Goal: Task Accomplishment & Management: Complete application form

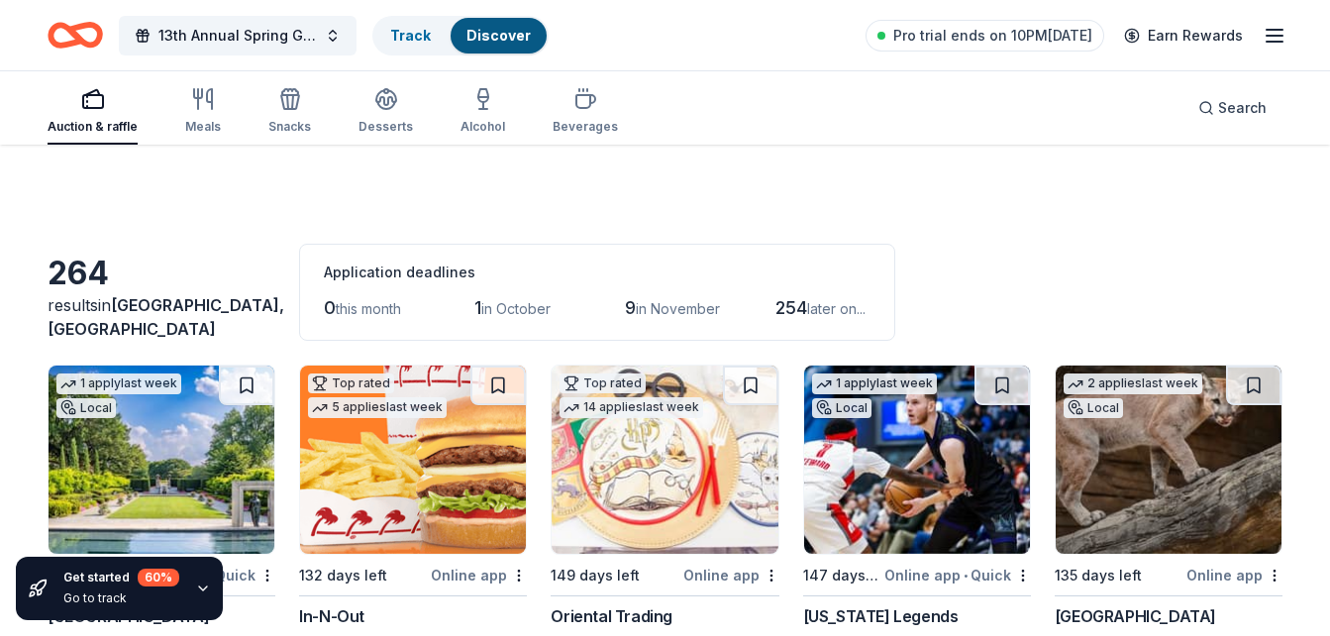
scroll to position [4788, 0]
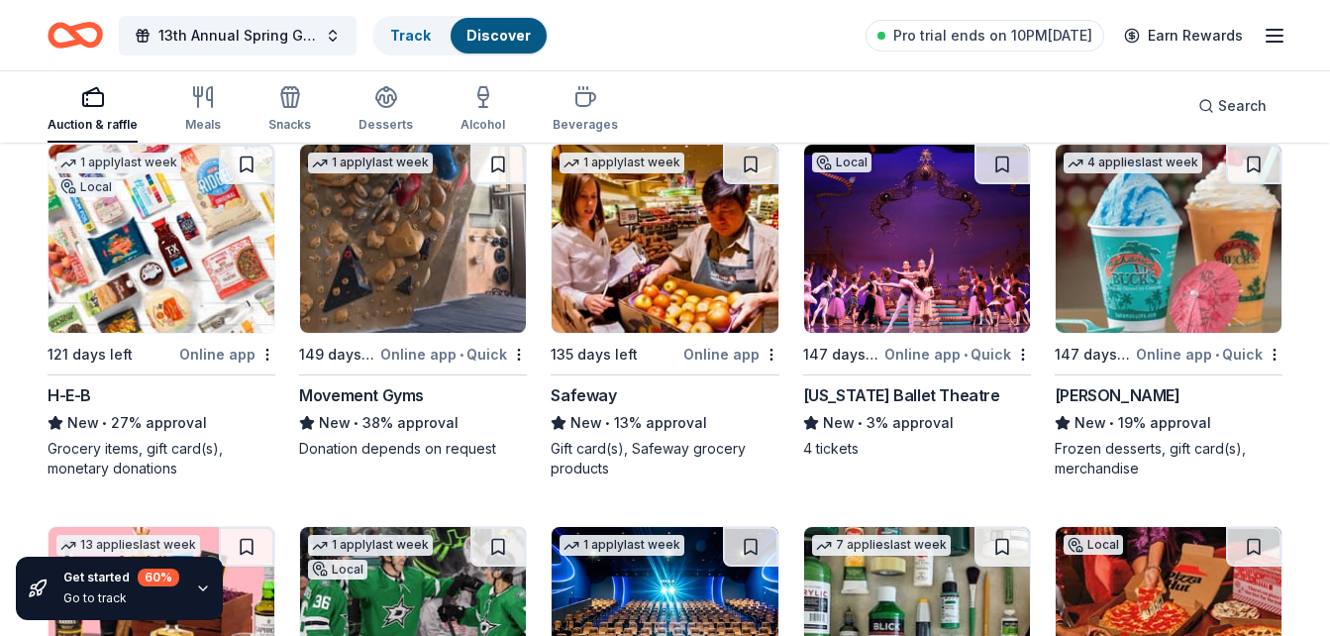
click at [915, 394] on div "Texas Ballet Theatre" at bounding box center [901, 395] width 197 height 24
click at [1122, 390] on div "Bahama Buck's" at bounding box center [1118, 395] width 126 height 24
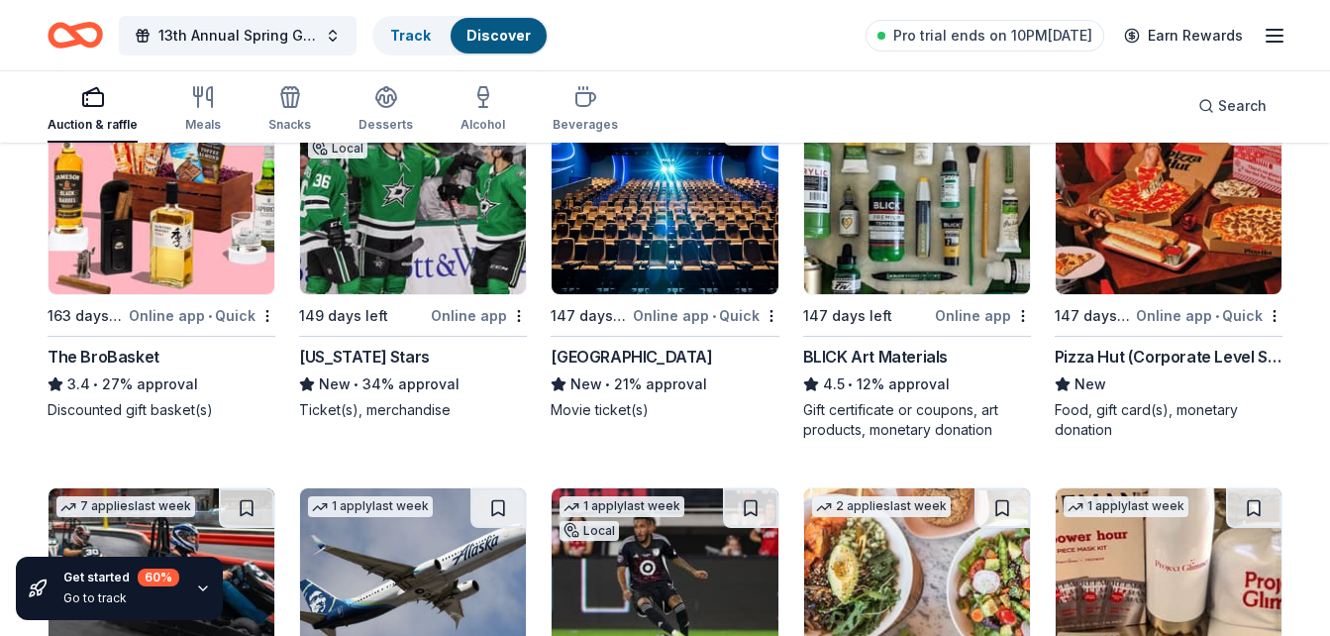
scroll to position [5195, 0]
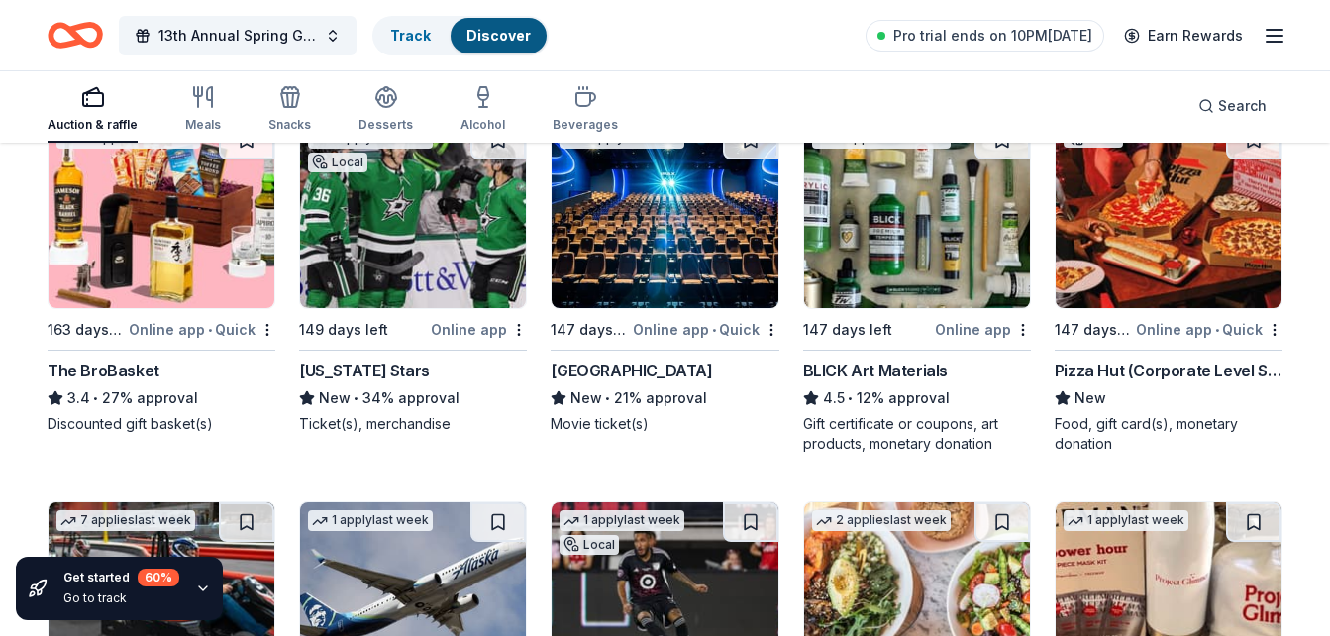
click at [129, 375] on div "The BroBasket" at bounding box center [104, 370] width 112 height 24
click at [907, 366] on div "BLICK Art Materials" at bounding box center [875, 370] width 145 height 24
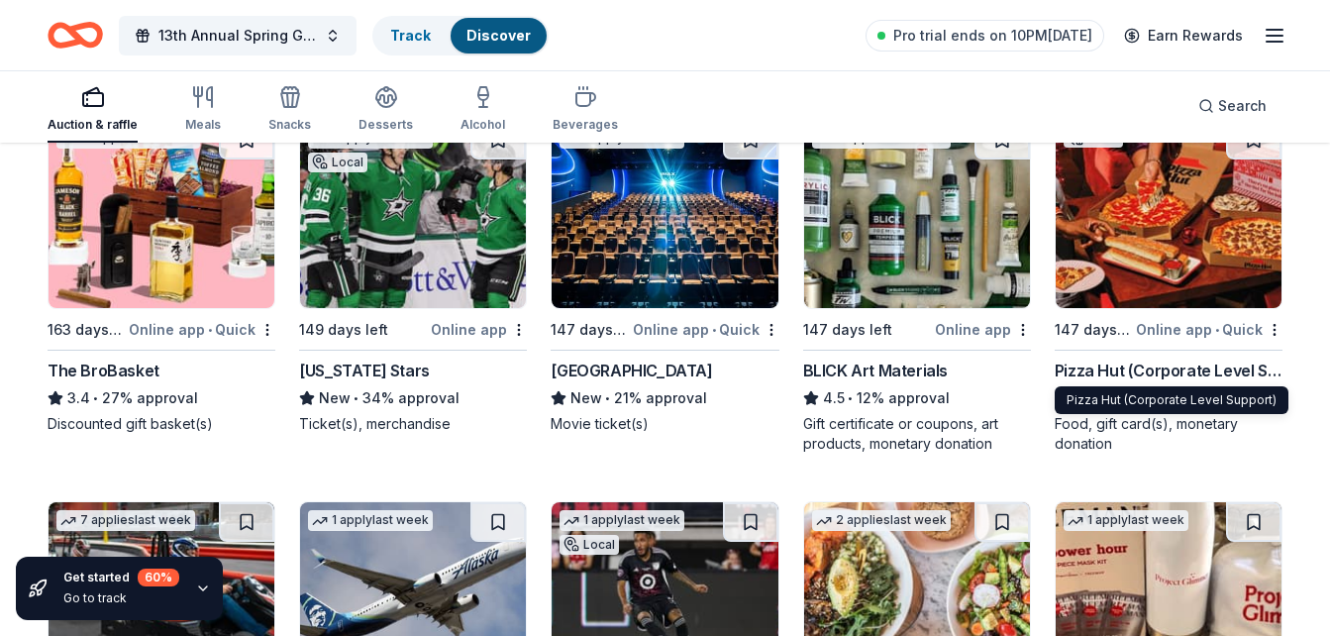
click at [1187, 373] on div "Pizza Hut (Corporate Level Support)" at bounding box center [1169, 370] width 228 height 24
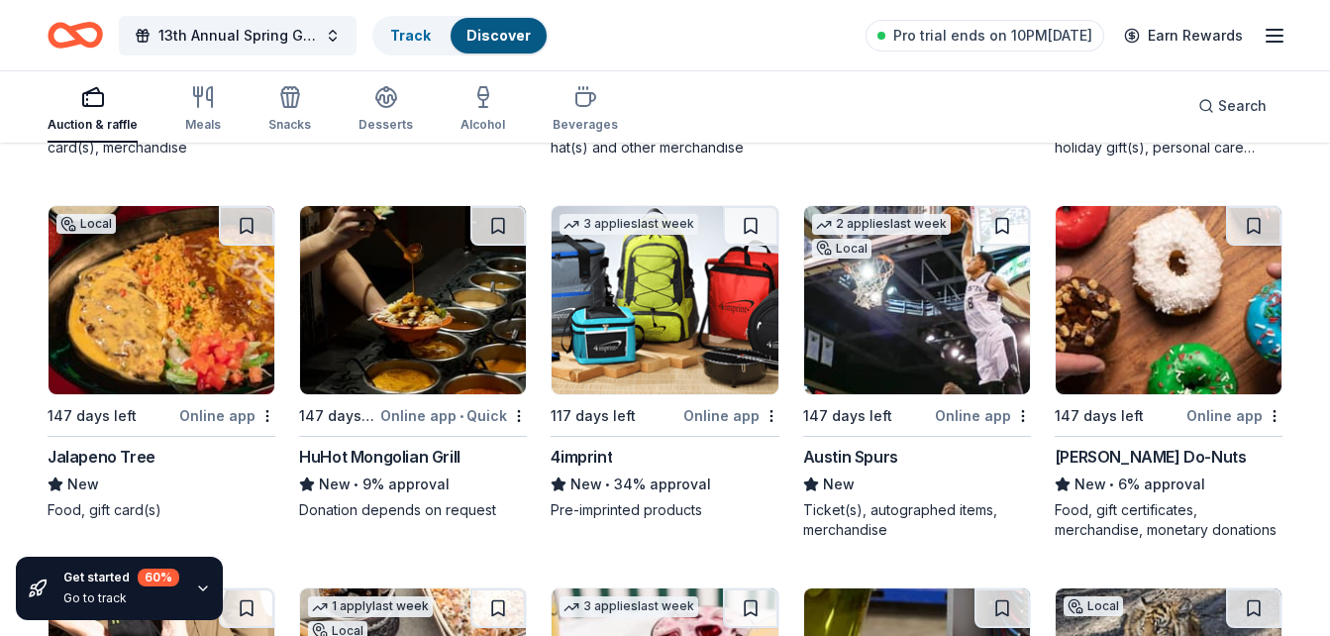
scroll to position [5900, 0]
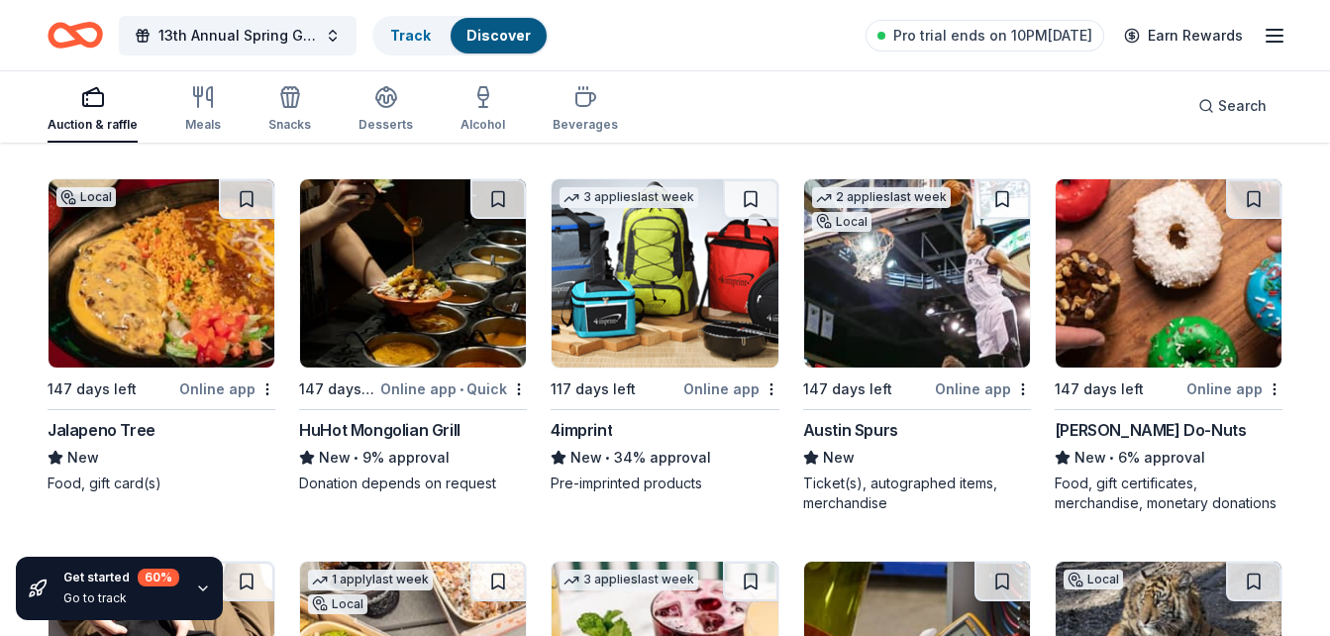
click at [567, 439] on div "4imprint" at bounding box center [581, 430] width 61 height 24
click at [1138, 428] on div "Shipley Do-Nuts" at bounding box center [1151, 430] width 192 height 24
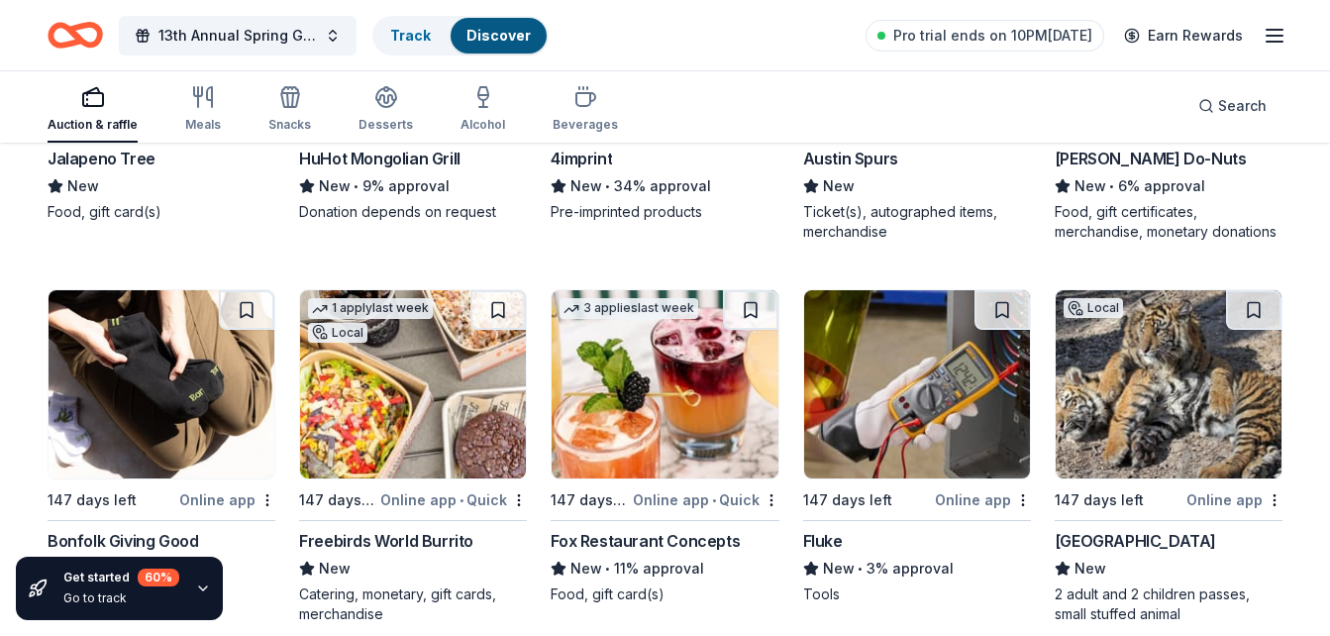
scroll to position [6429, 0]
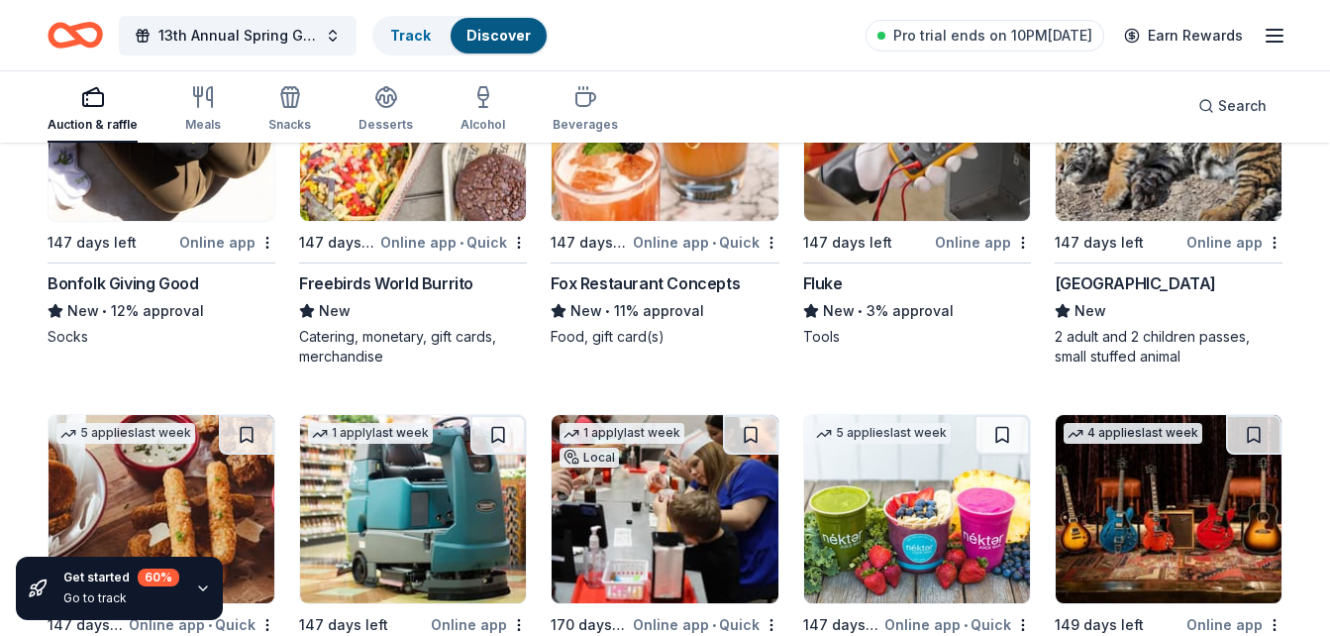
click at [446, 286] on div "Freebirds World Burrito" at bounding box center [386, 283] width 174 height 24
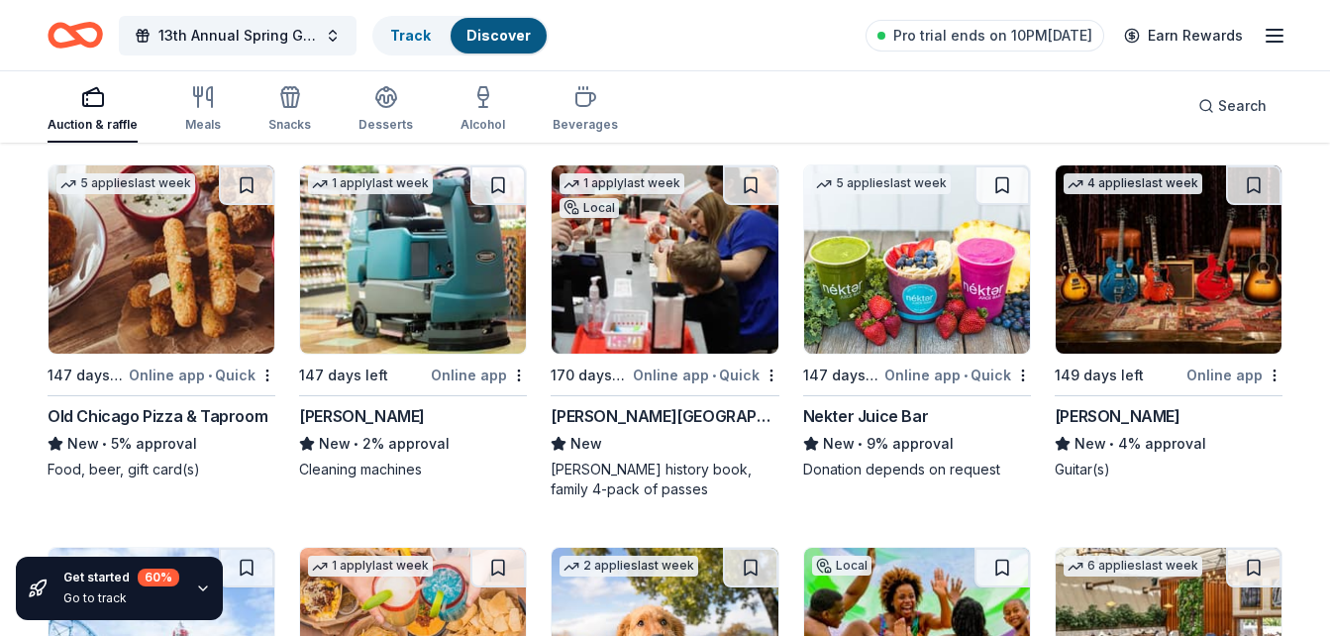
scroll to position [6708, 0]
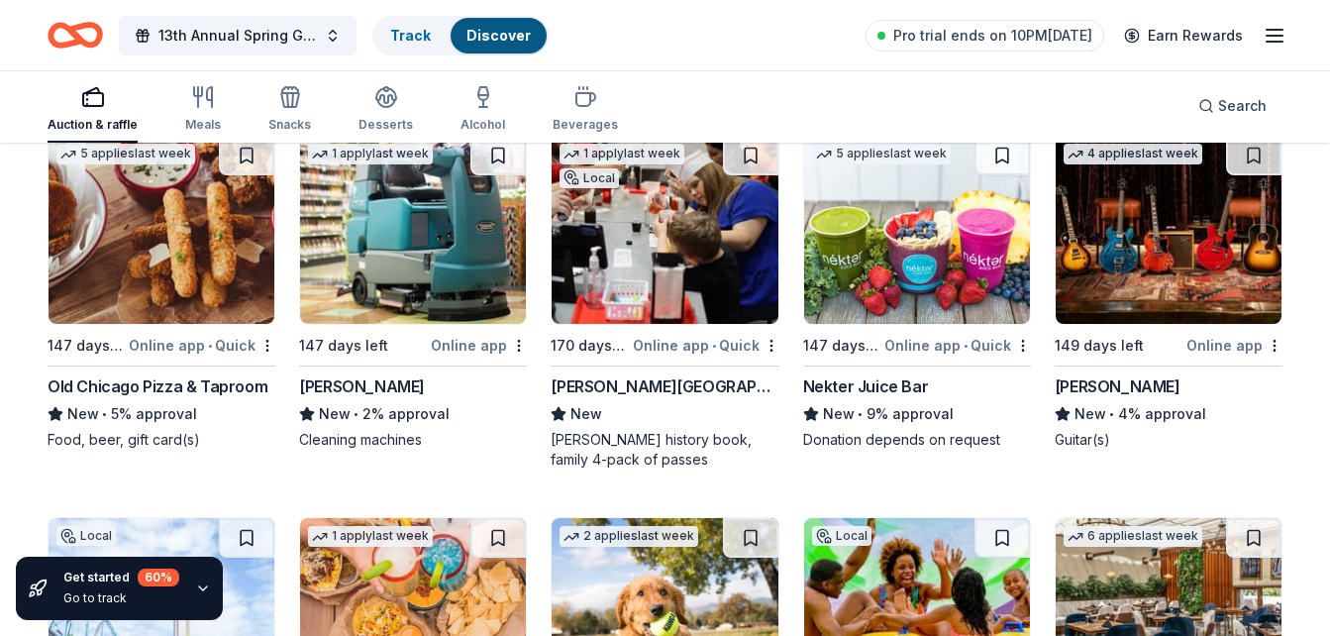
click at [219, 392] on div "Old Chicago Pizza & Taproom" at bounding box center [158, 386] width 220 height 24
click at [656, 389] on div "Dr Pepper Museum" at bounding box center [665, 386] width 228 height 24
click at [1097, 386] on div "Gibson" at bounding box center [1118, 386] width 126 height 24
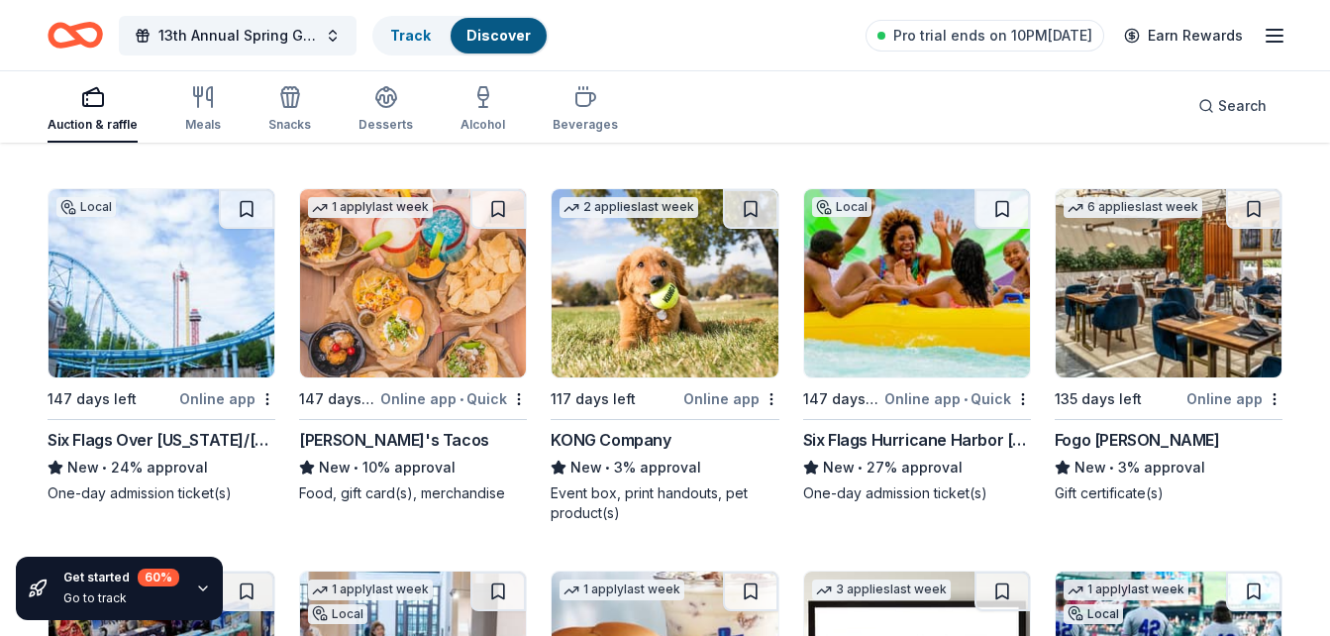
scroll to position [7039, 0]
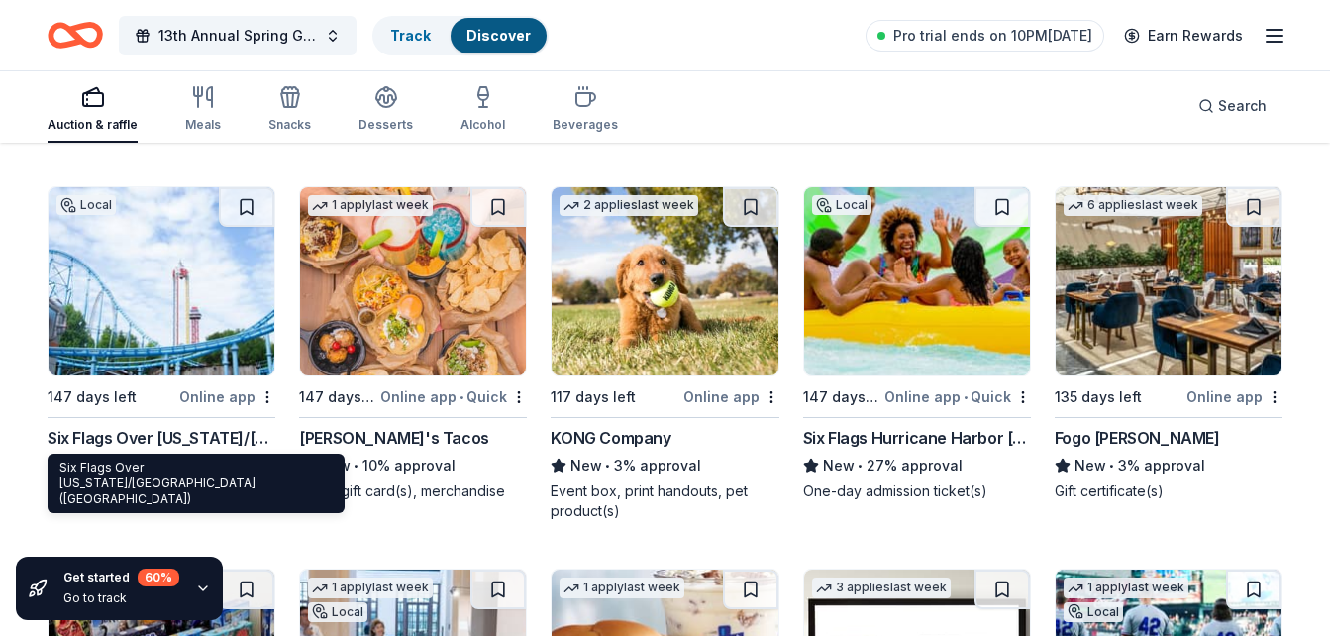
click at [133, 443] on div "Six Flags Over Texas/Hurricane Harbor (Arlington)" at bounding box center [162, 438] width 228 height 24
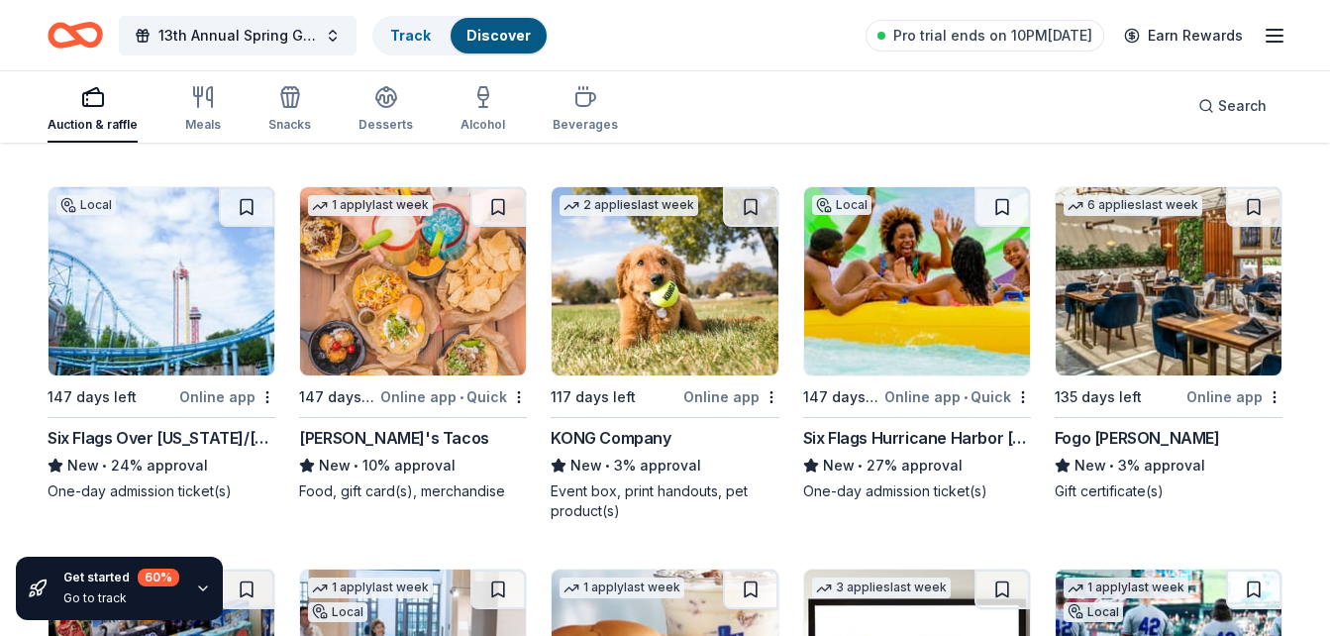
click at [374, 437] on div "Torchy's Tacos" at bounding box center [394, 438] width 190 height 24
click at [1123, 444] on div "Fogo de Chao" at bounding box center [1137, 438] width 165 height 24
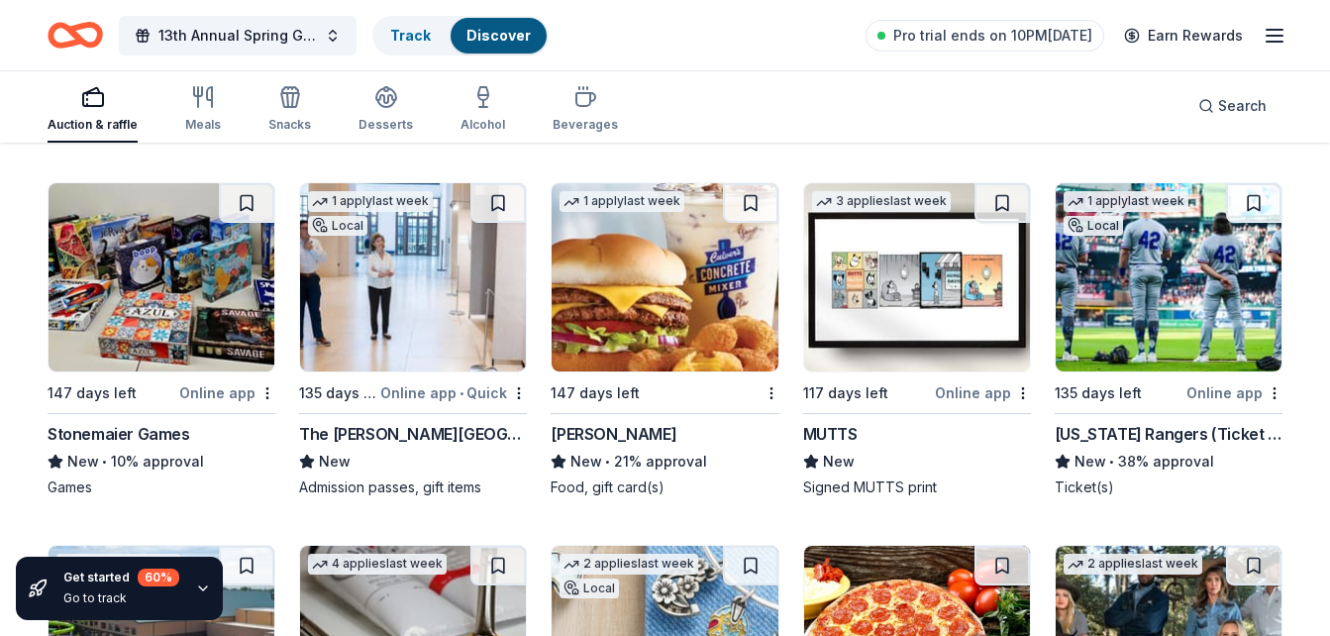
scroll to position [7440, 0]
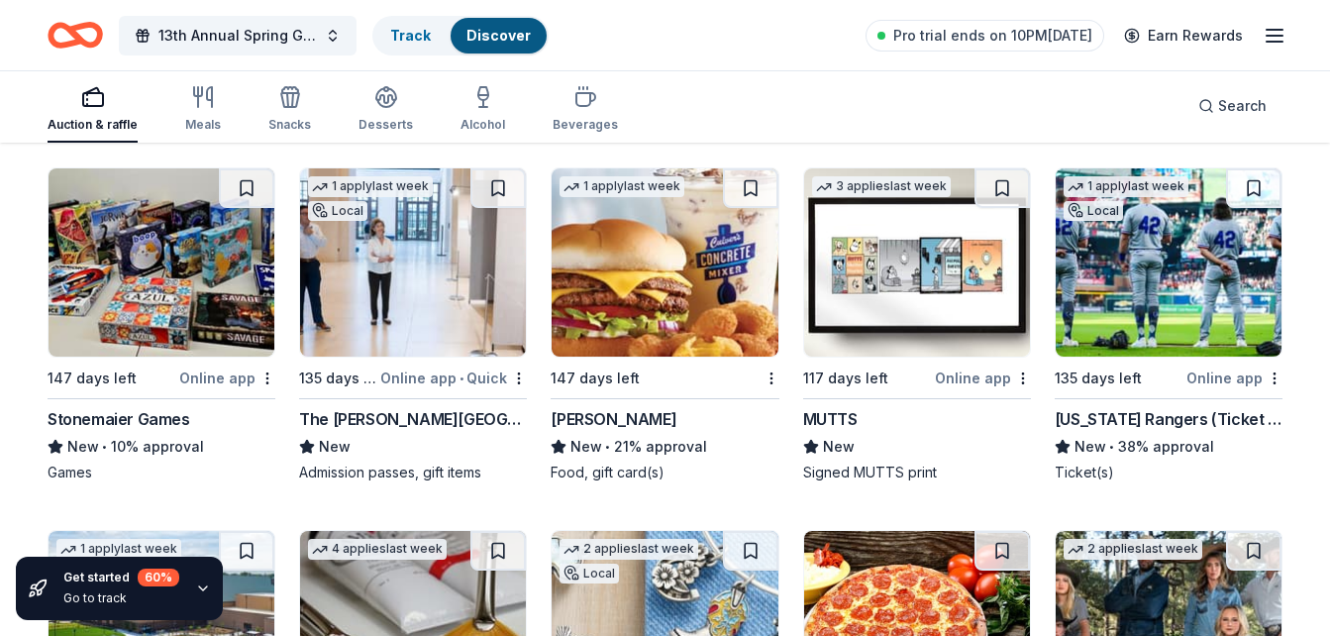
click at [382, 425] on div "The Bush Center" at bounding box center [413, 419] width 228 height 24
click at [605, 421] on div "Culver's" at bounding box center [614, 419] width 126 height 24
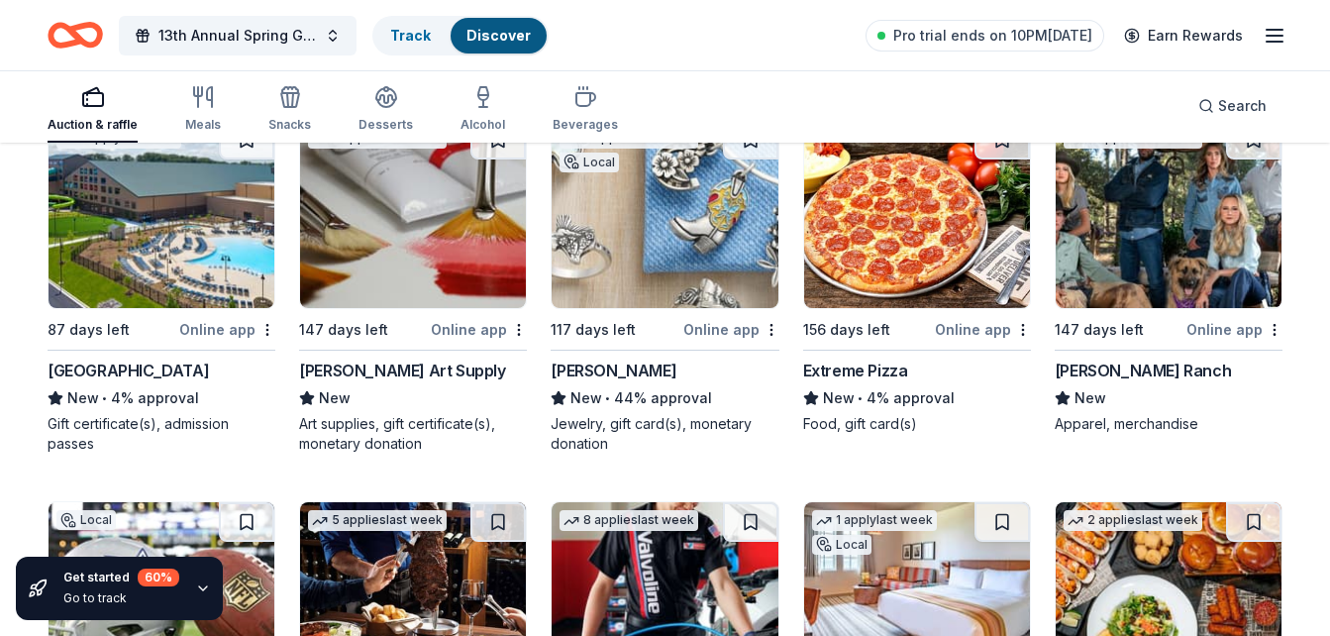
scroll to position [7853, 0]
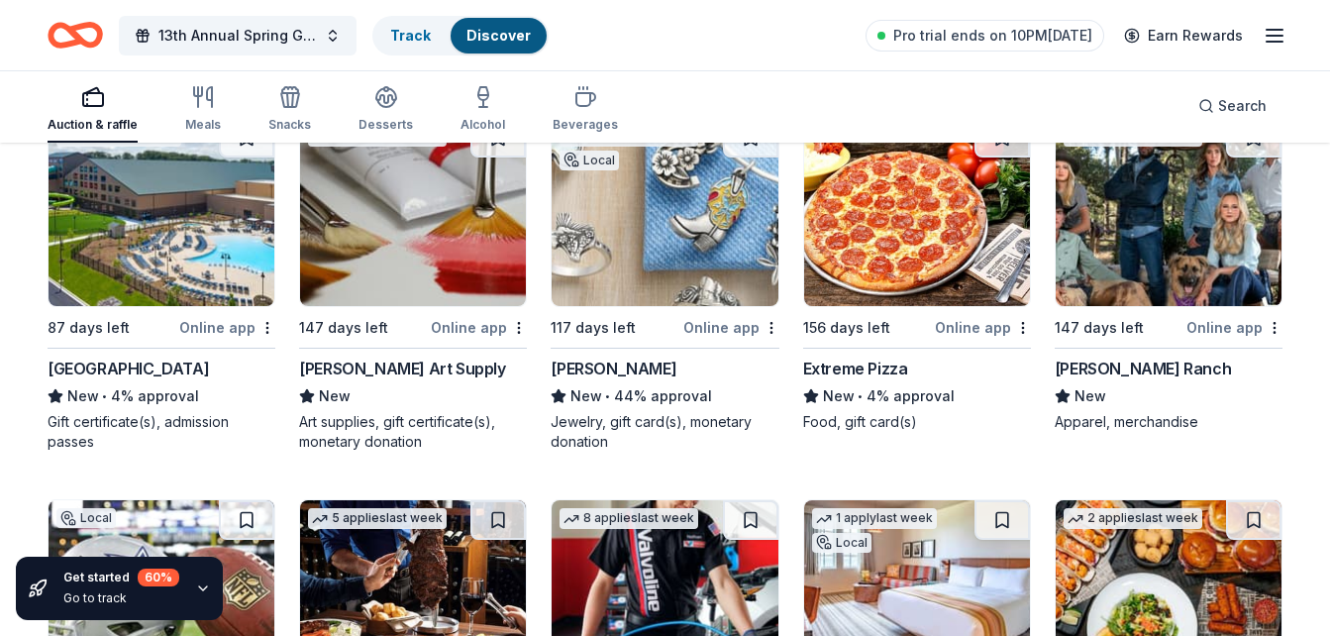
click at [144, 362] on div "Great Wolf Lodge" at bounding box center [128, 369] width 161 height 24
click at [621, 364] on div "James Avery" at bounding box center [614, 369] width 126 height 24
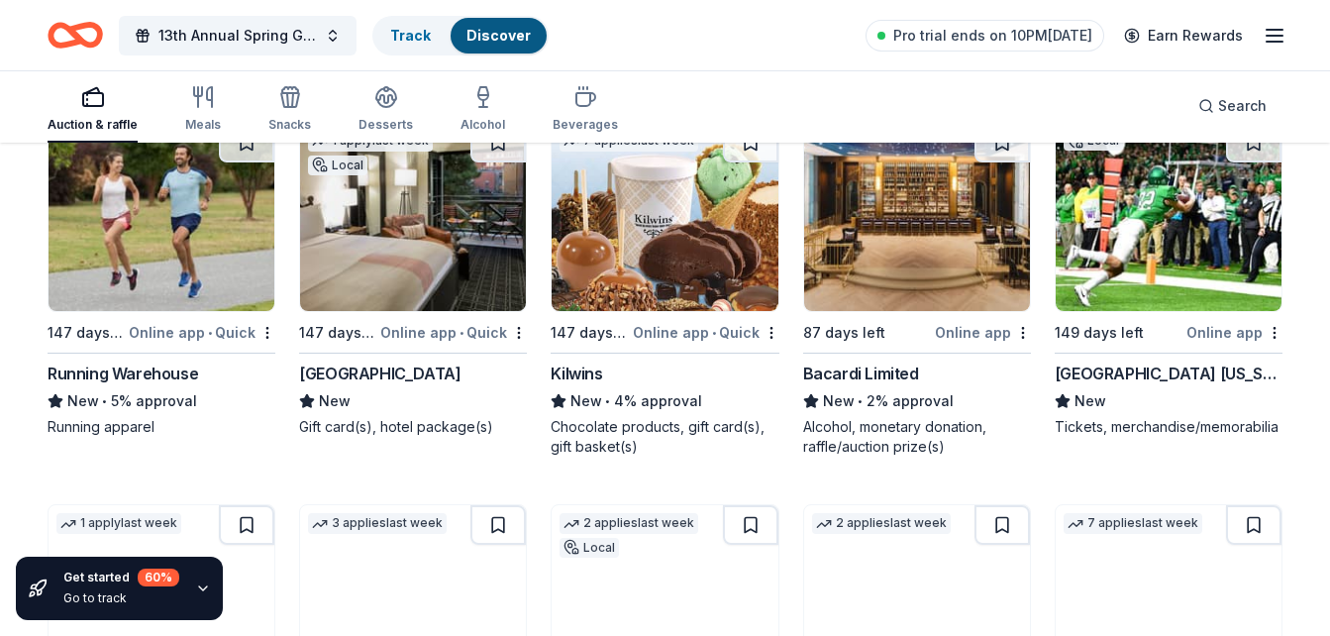
scroll to position [8596, 0]
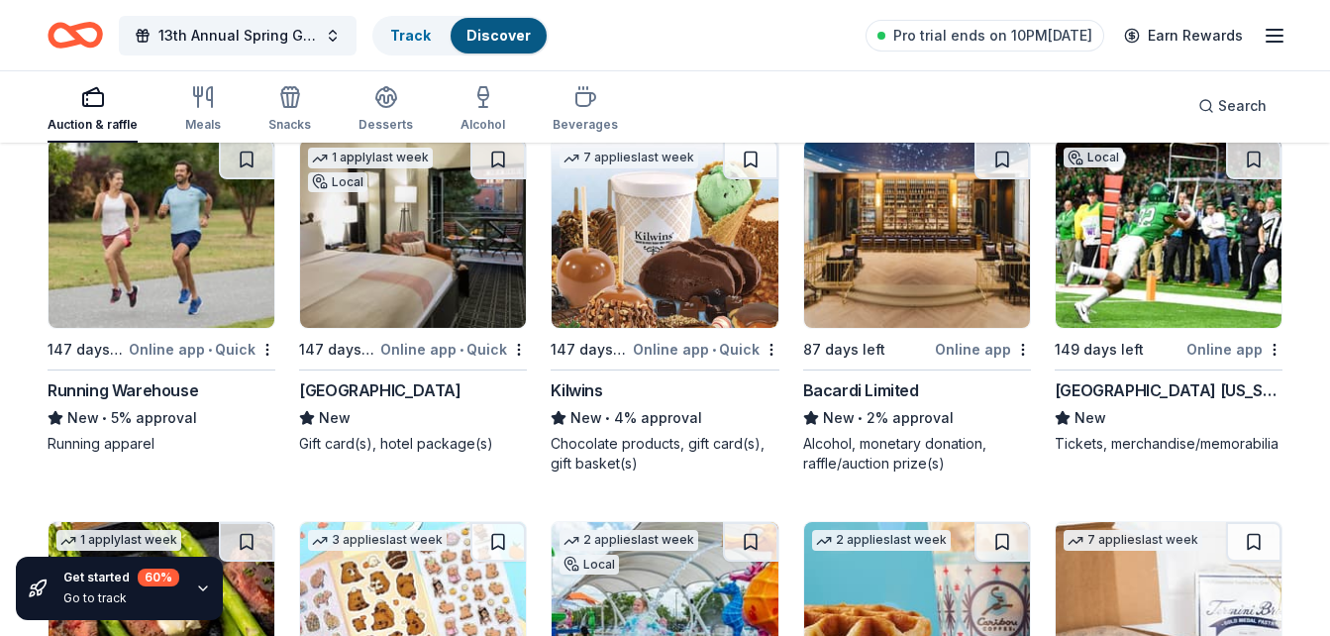
click at [427, 393] on div "Hotel Valencia Riverwalk" at bounding box center [379, 390] width 161 height 24
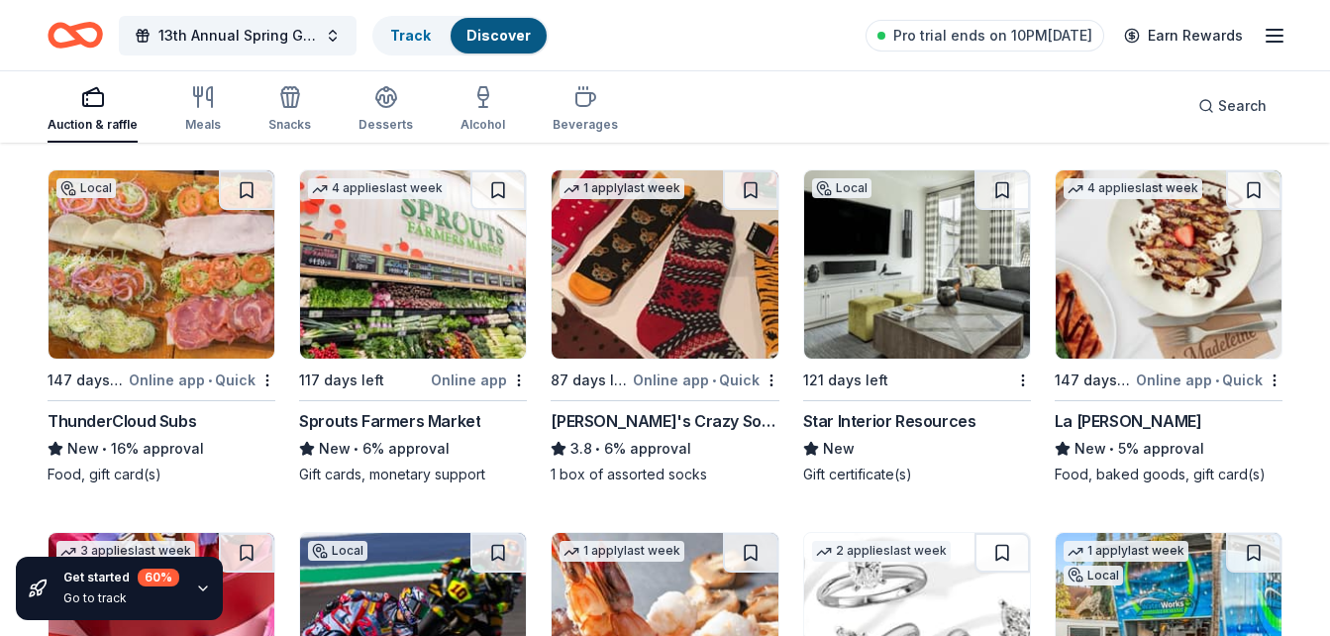
scroll to position [9323, 0]
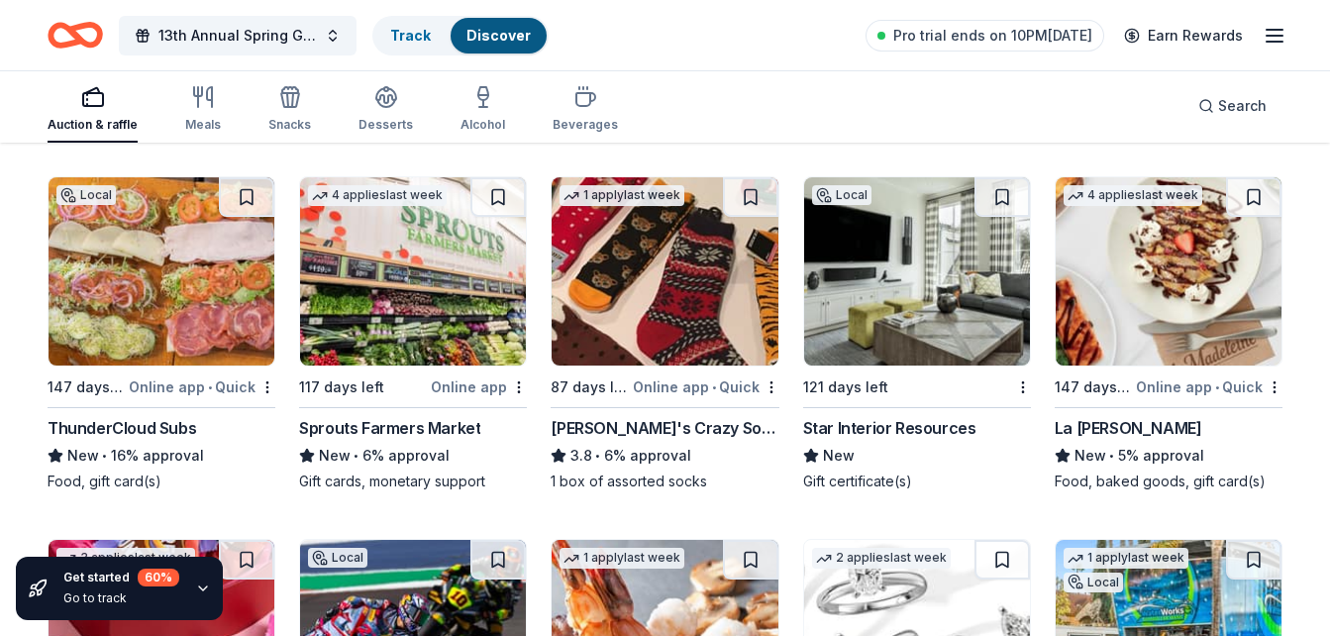
click at [1111, 433] on div "La Madeleine" at bounding box center [1129, 428] width 148 height 24
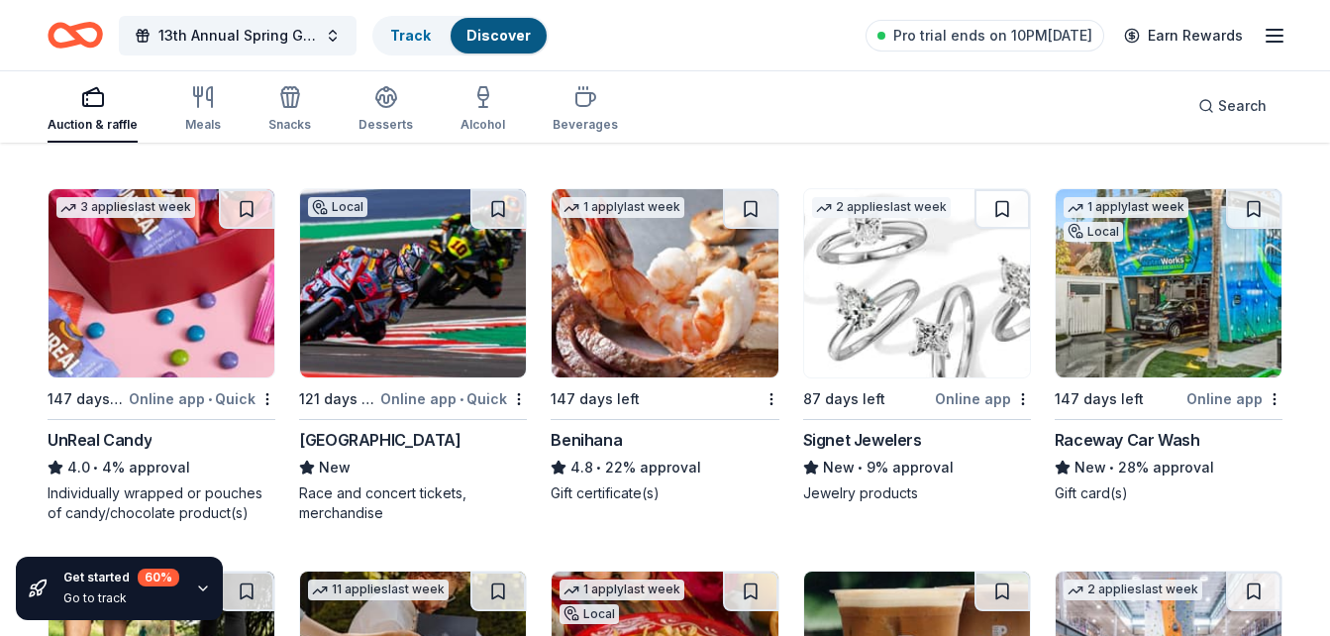
scroll to position [9697, 0]
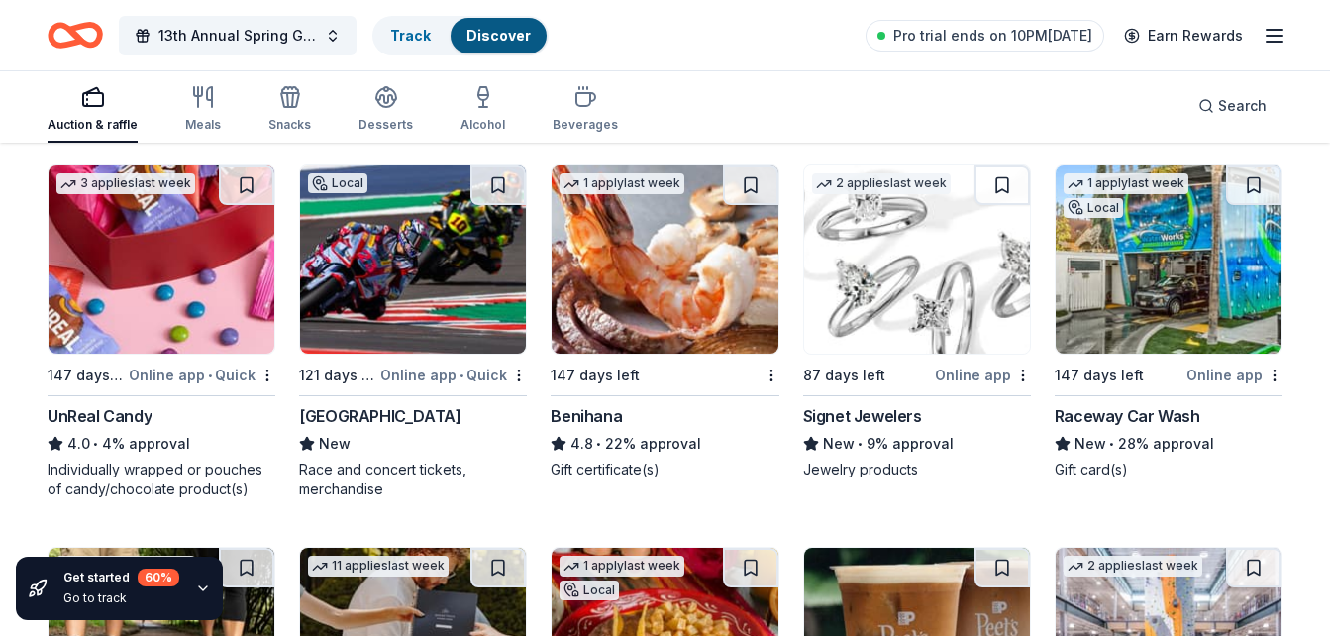
click at [569, 417] on div "Benihana" at bounding box center [586, 416] width 71 height 24
click at [124, 407] on div "UnReal Candy" at bounding box center [100, 416] width 104 height 24
click at [881, 410] on div "Signet Jewelers" at bounding box center [862, 416] width 119 height 24
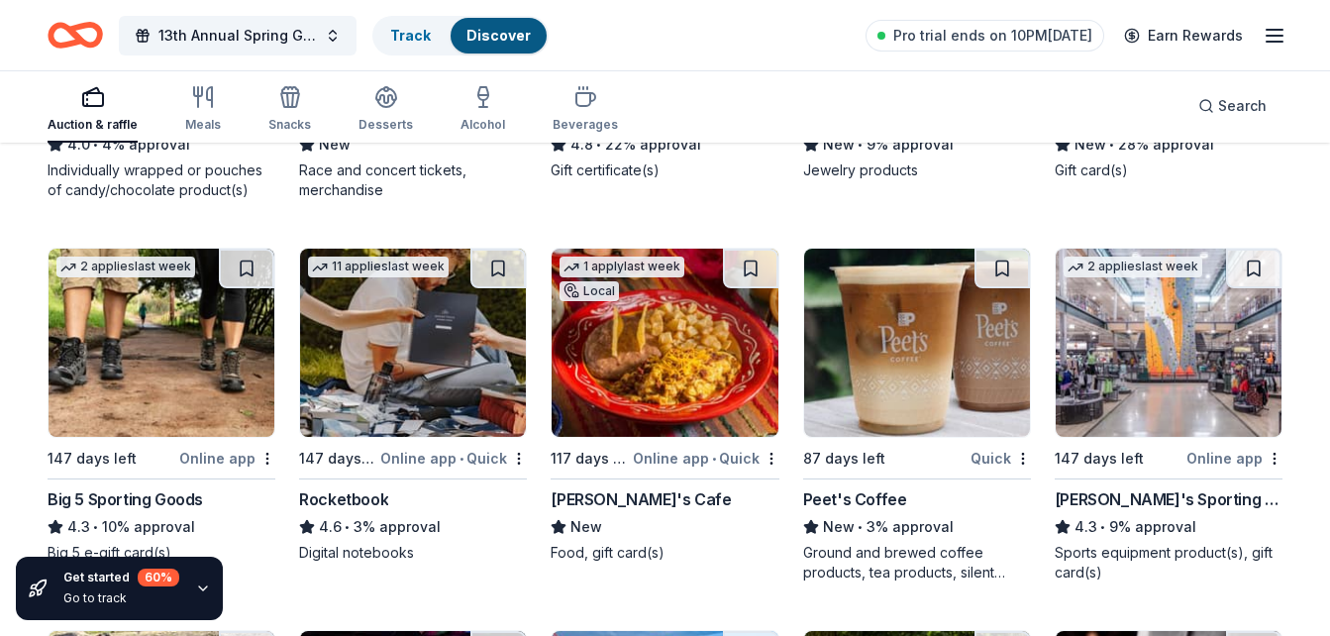
scroll to position [10017, 0]
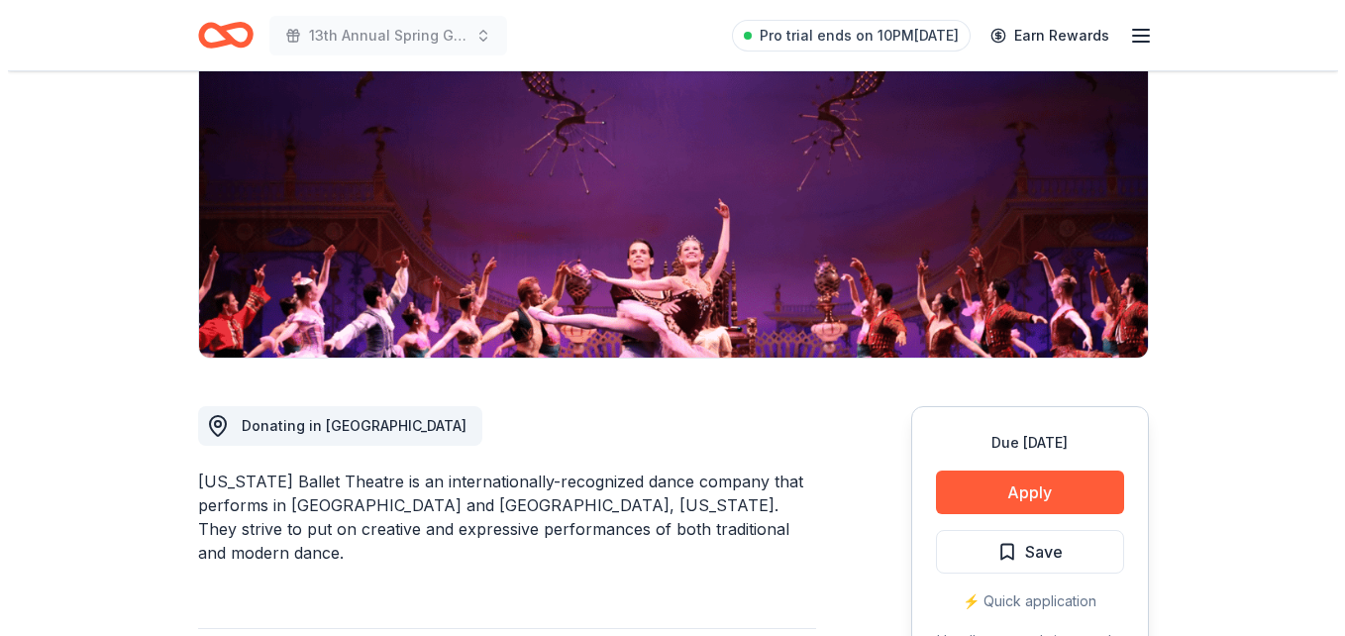
scroll to position [270, 0]
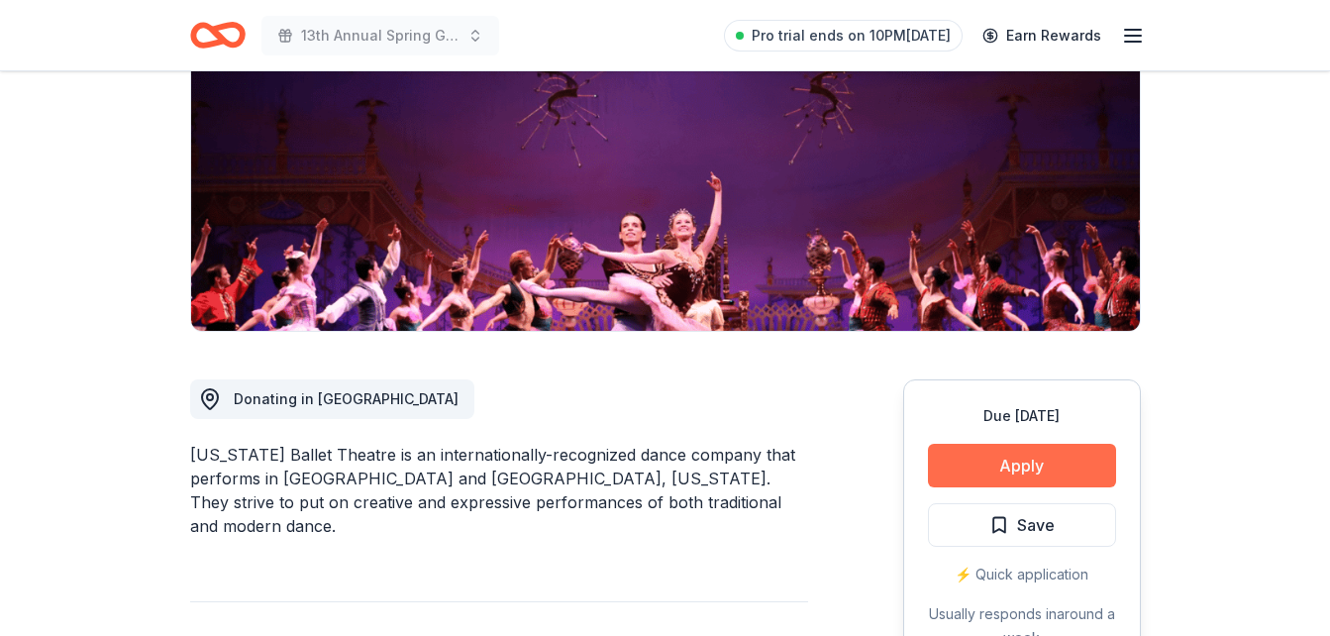
click at [1019, 472] on button "Apply" at bounding box center [1022, 466] width 188 height 44
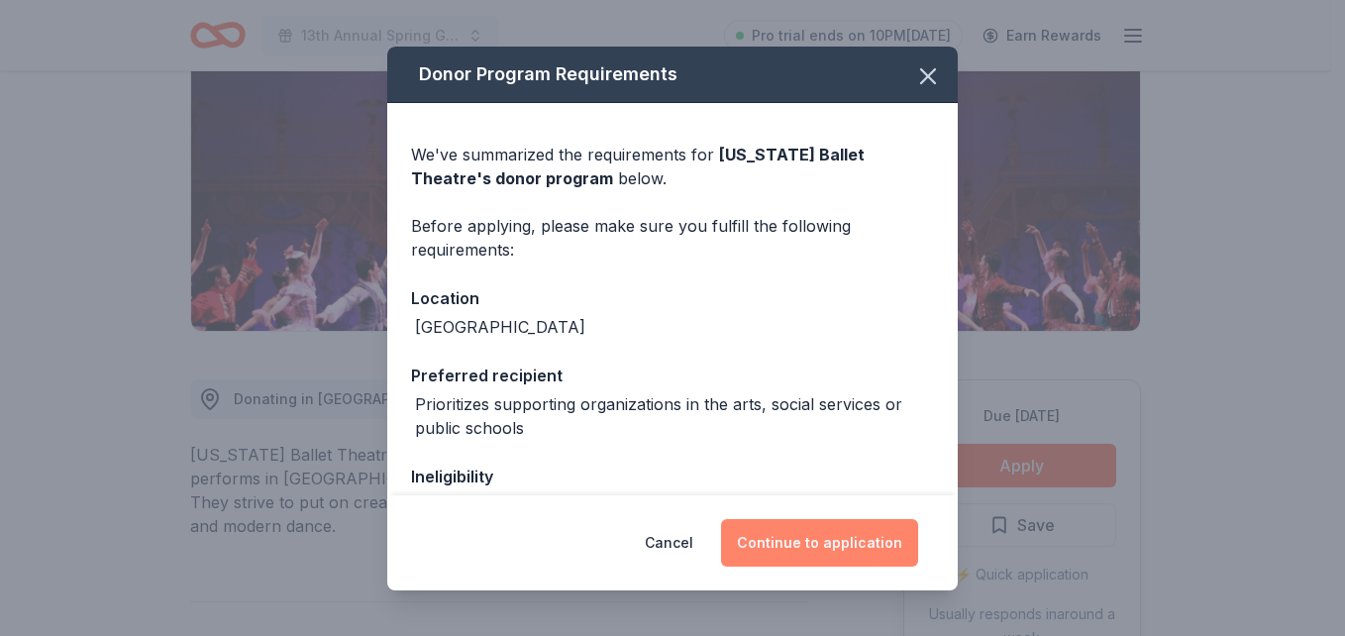
click at [846, 519] on button "Continue to application" at bounding box center [819, 543] width 197 height 48
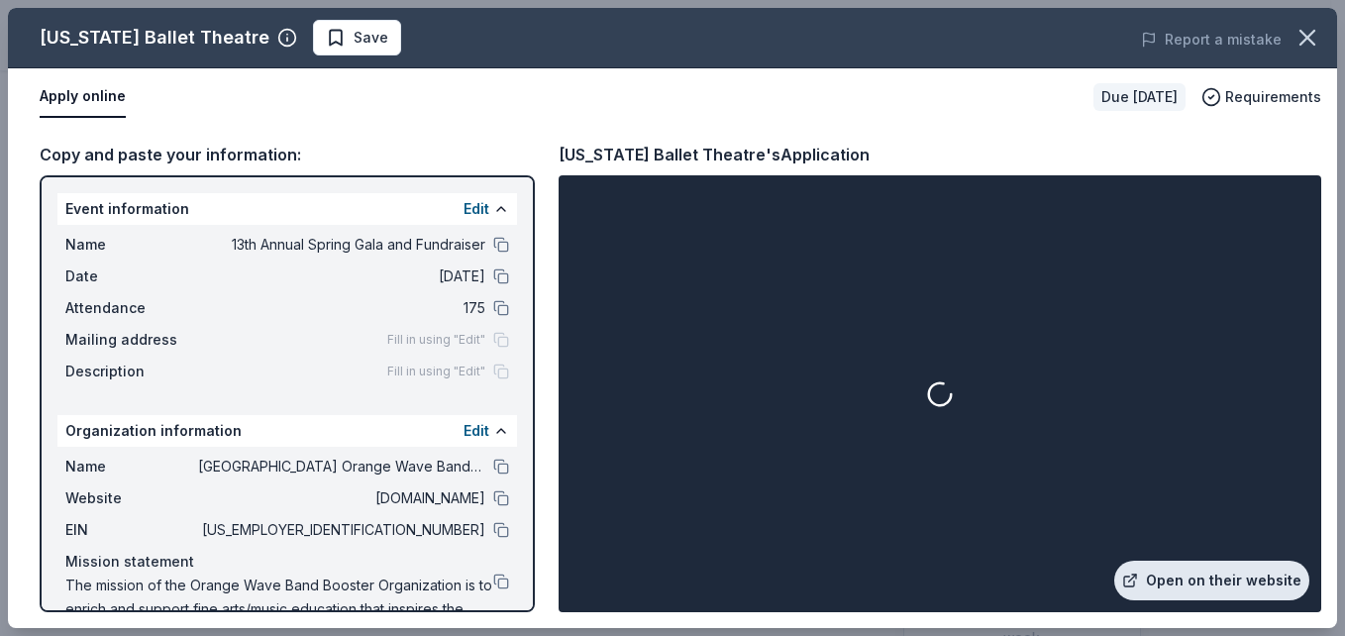
click at [1222, 578] on link "Open on their website" at bounding box center [1211, 581] width 195 height 40
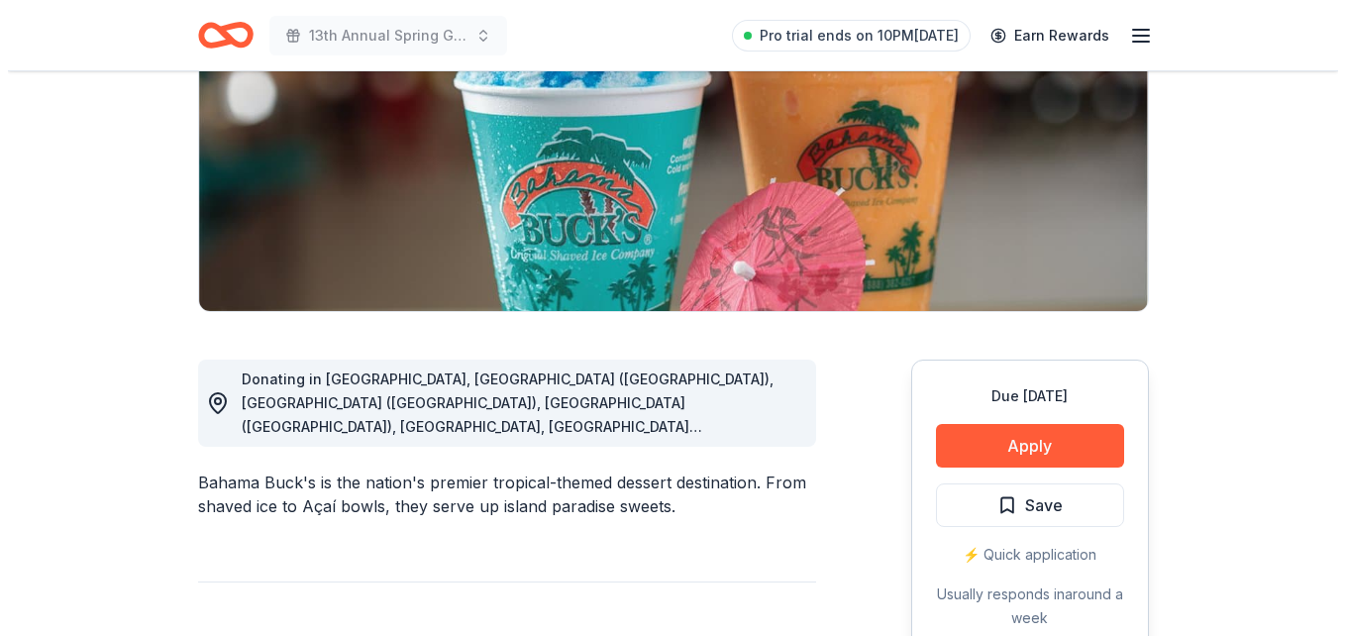
scroll to position [309, 0]
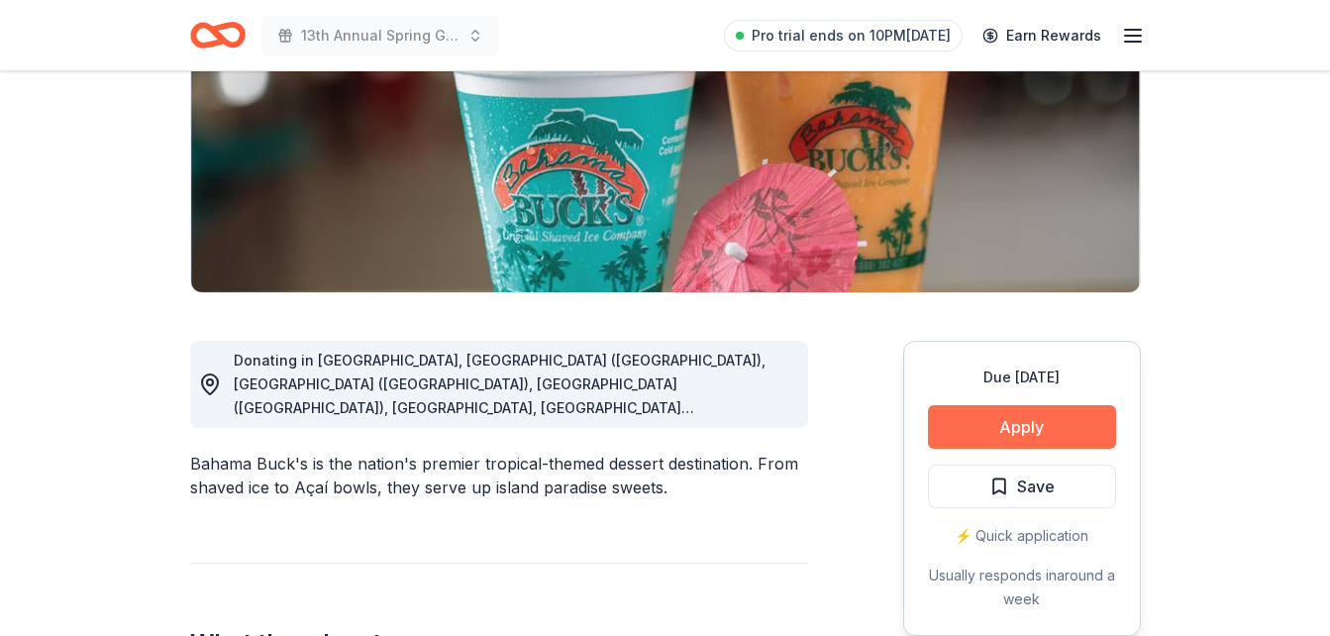
click at [1030, 423] on button "Apply" at bounding box center [1022, 427] width 188 height 44
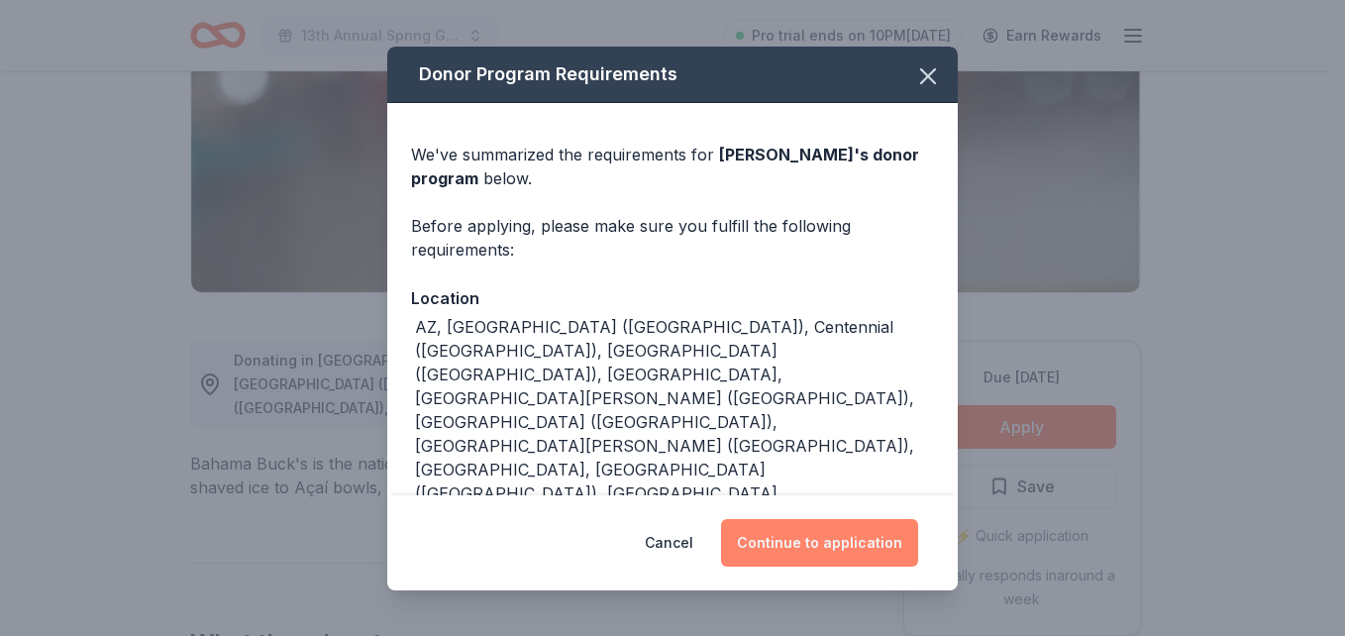
click at [843, 560] on button "Continue to application" at bounding box center [819, 543] width 197 height 48
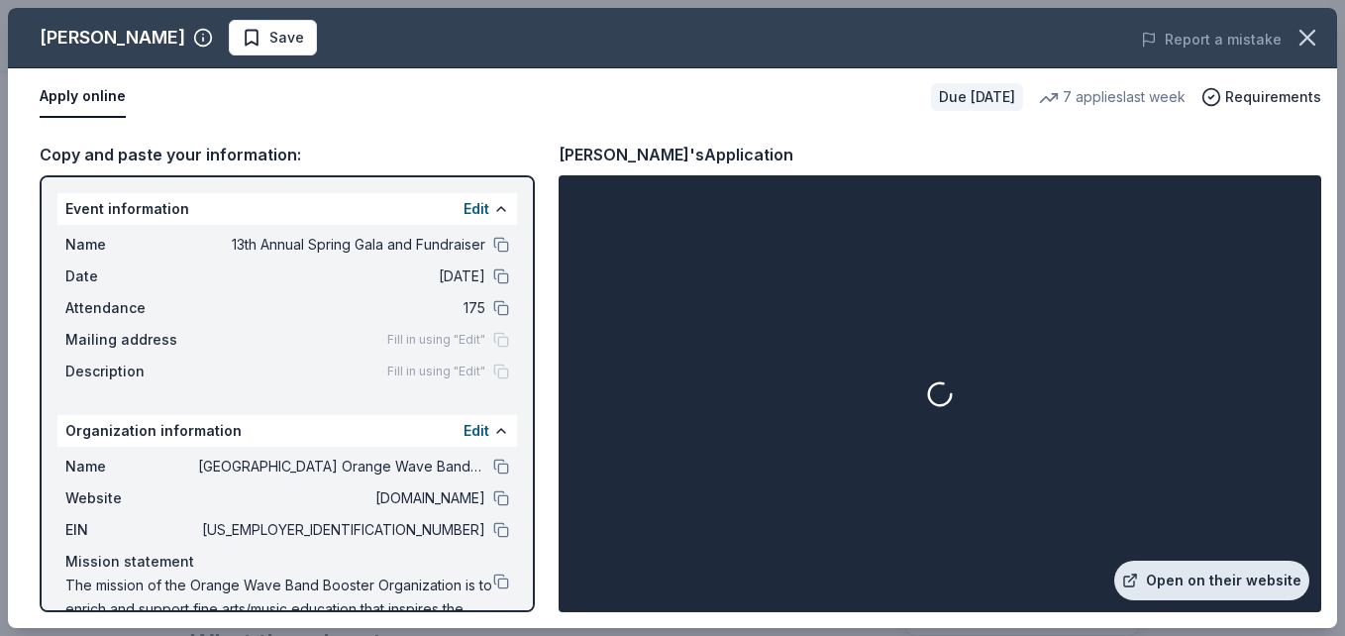
click at [1217, 584] on link "Open on their website" at bounding box center [1211, 581] width 195 height 40
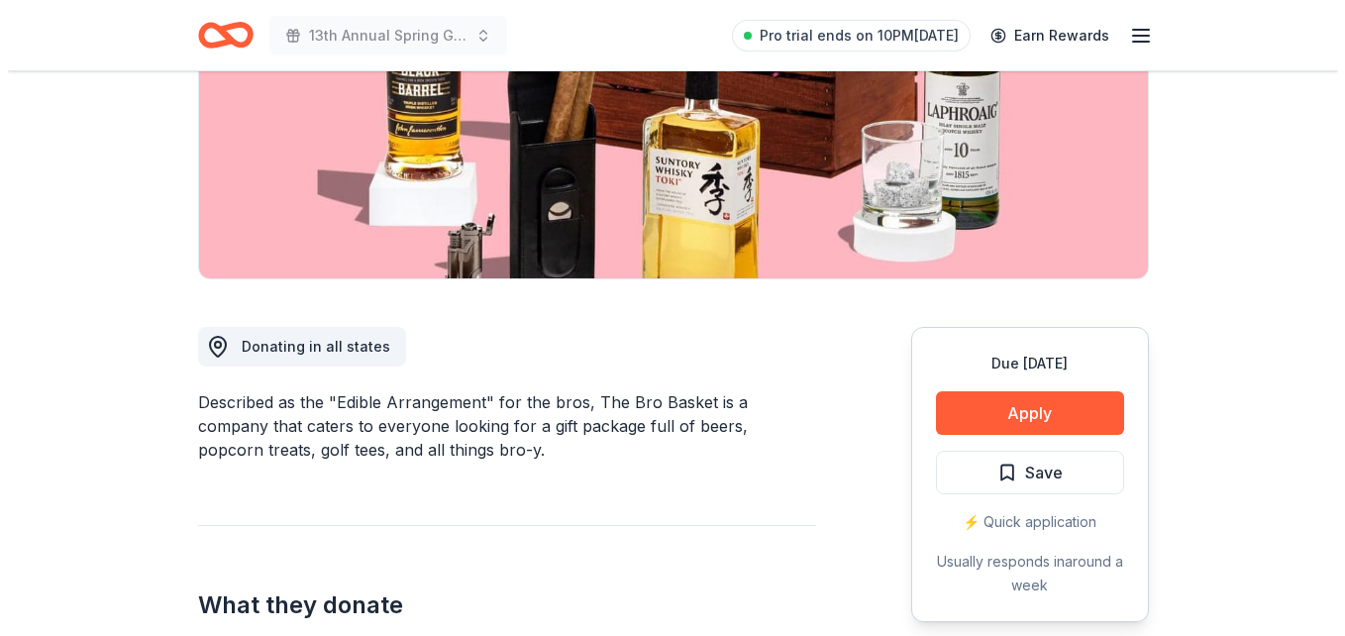
scroll to position [351, 0]
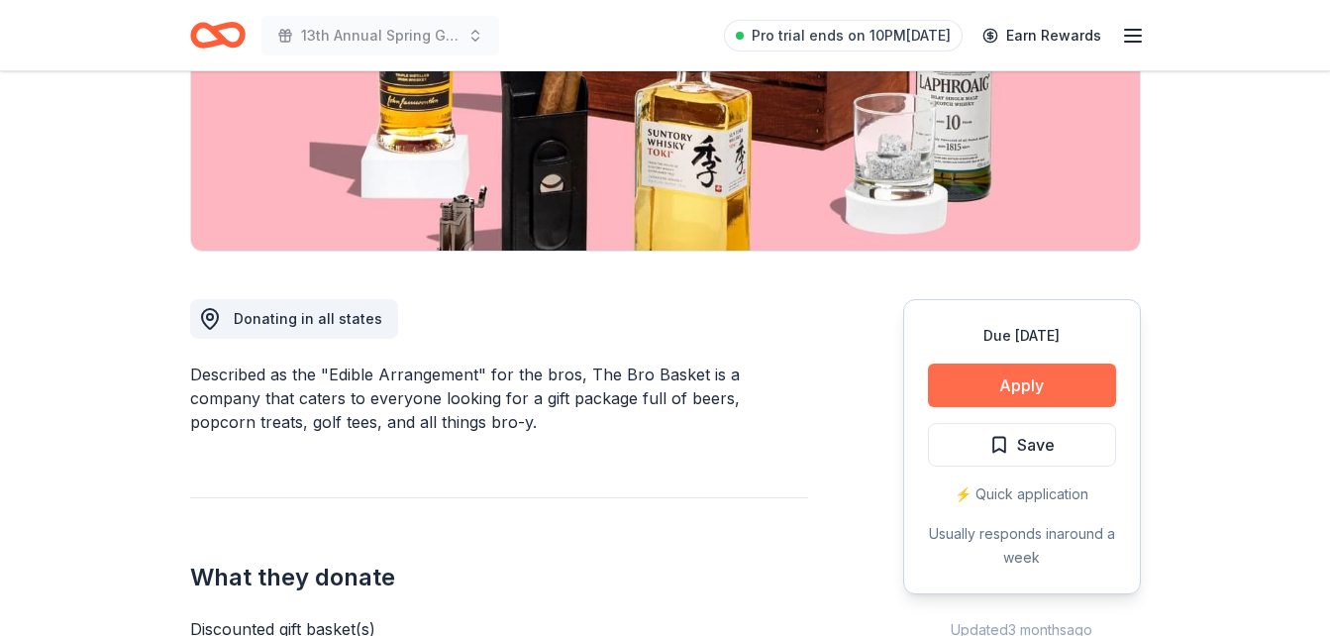
click at [1041, 373] on button "Apply" at bounding box center [1022, 385] width 188 height 44
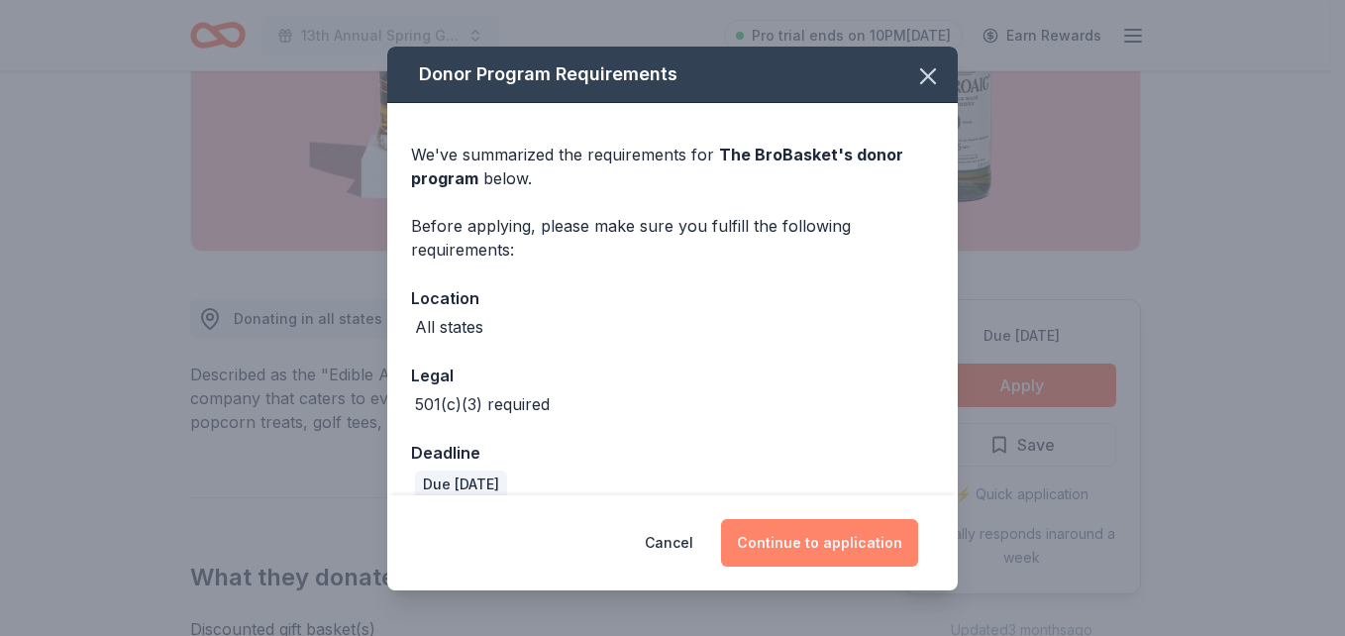
click at [853, 537] on button "Continue to application" at bounding box center [819, 543] width 197 height 48
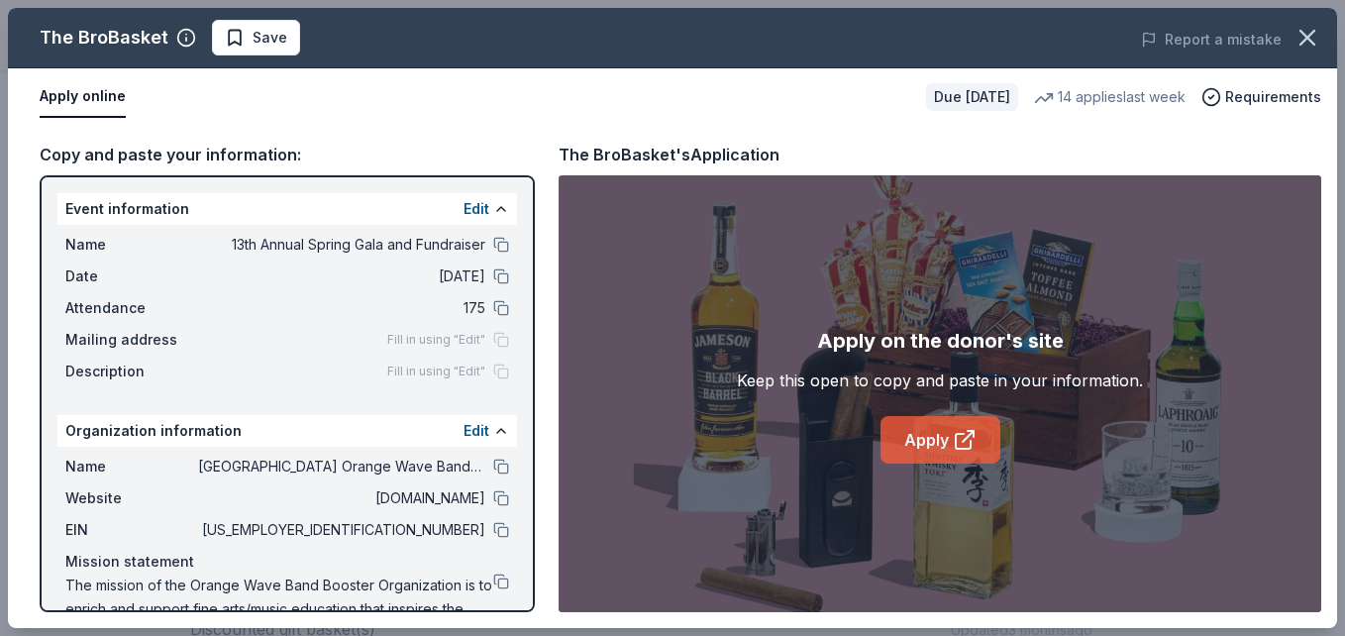
click at [980, 431] on link "Apply" at bounding box center [940, 440] width 120 height 48
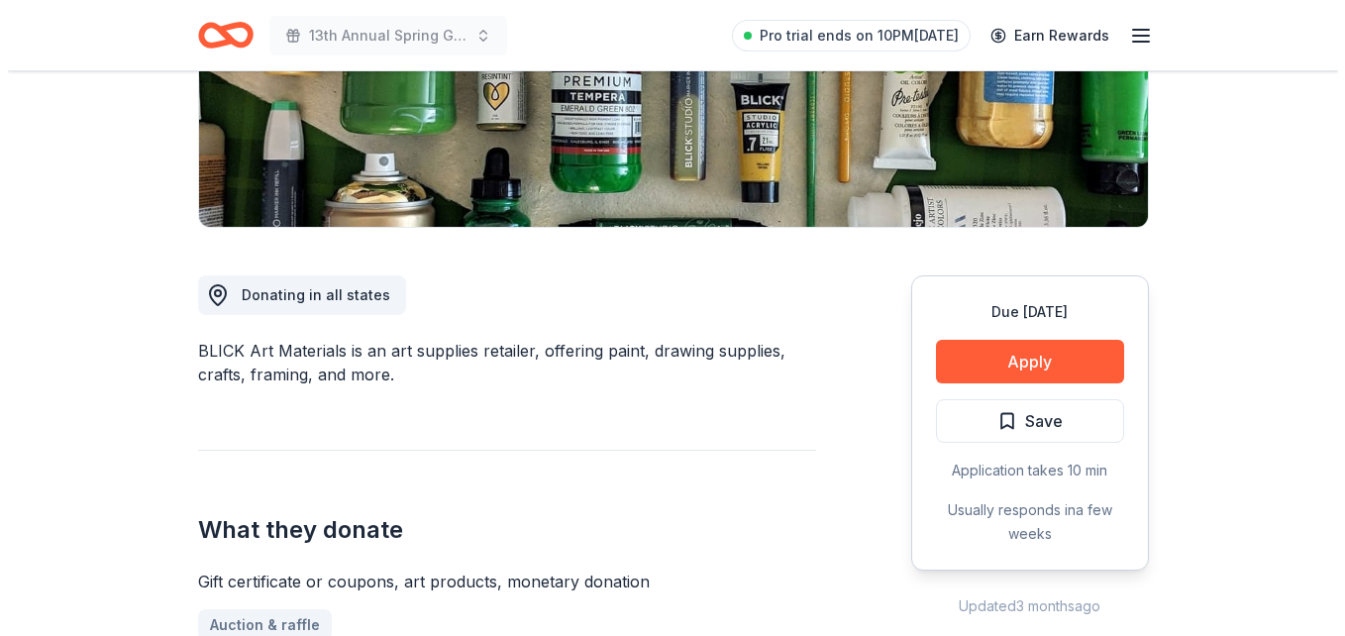
scroll to position [384, 0]
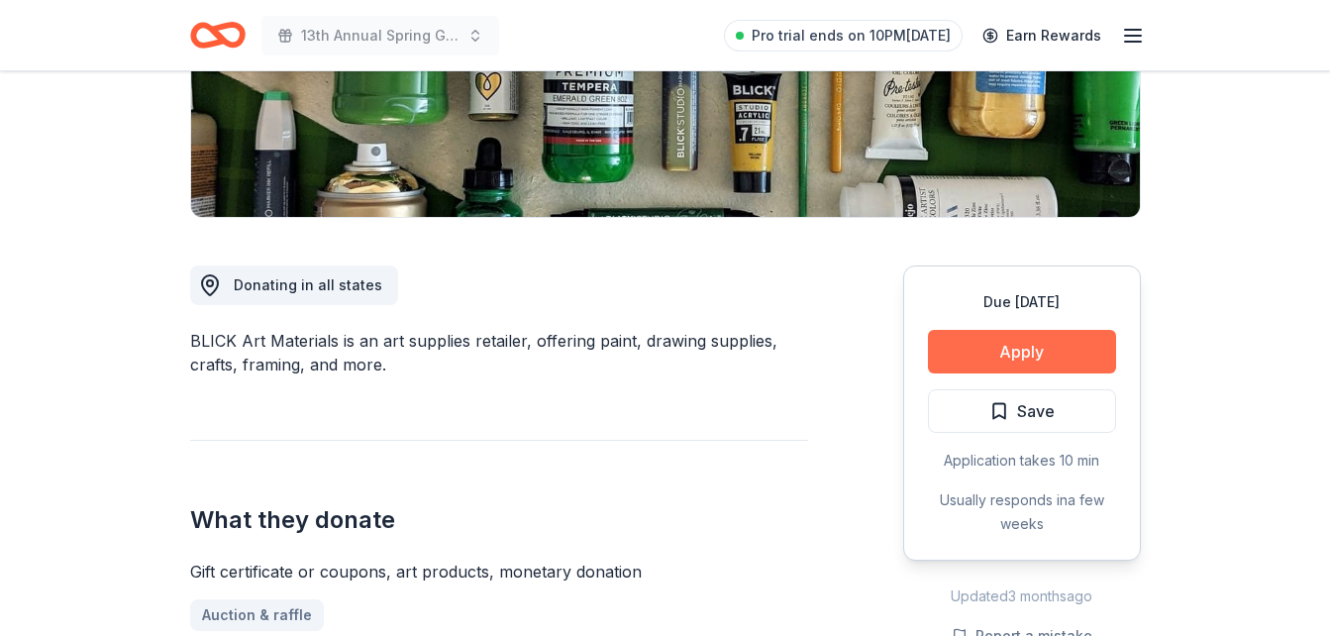
click at [1061, 353] on button "Apply" at bounding box center [1022, 352] width 188 height 44
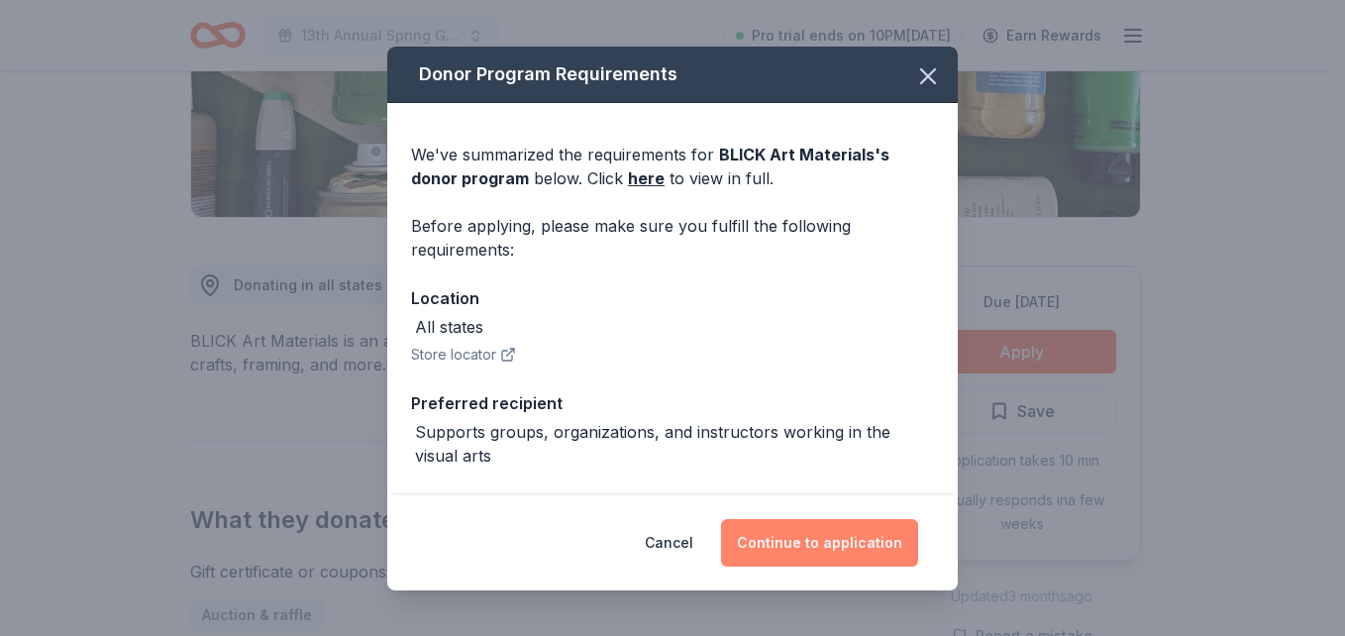
click at [814, 547] on button "Continue to application" at bounding box center [819, 543] width 197 height 48
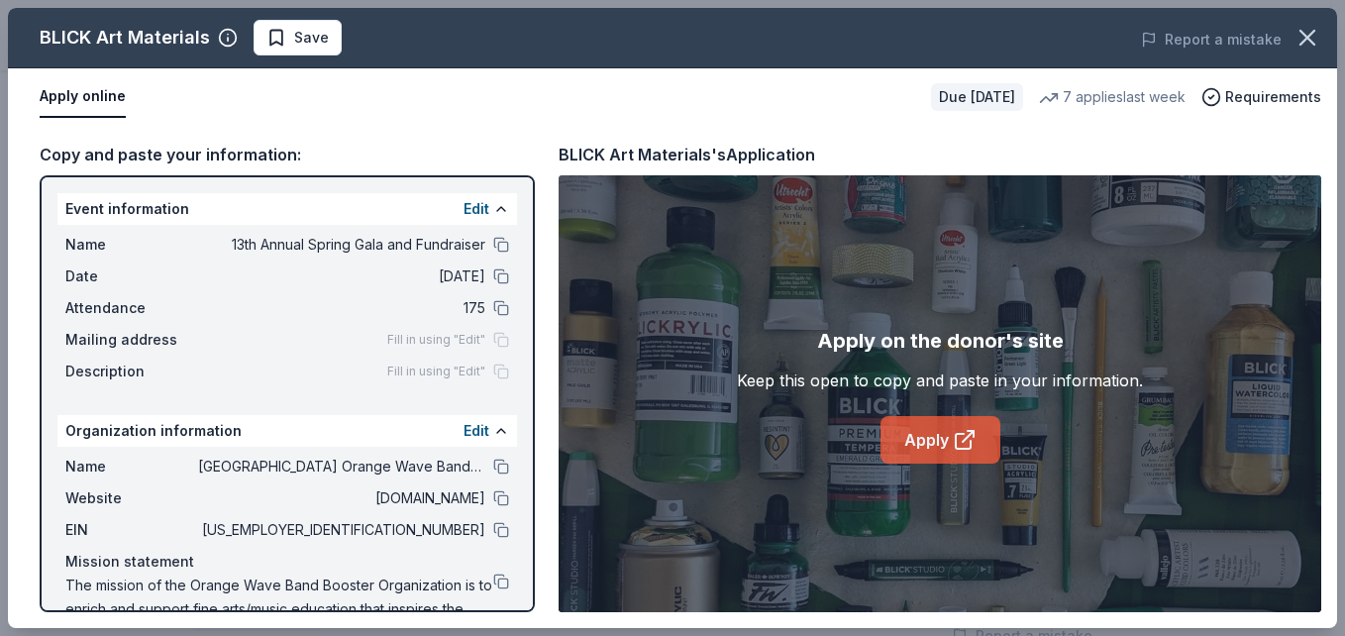
click at [929, 428] on link "Apply" at bounding box center [940, 440] width 120 height 48
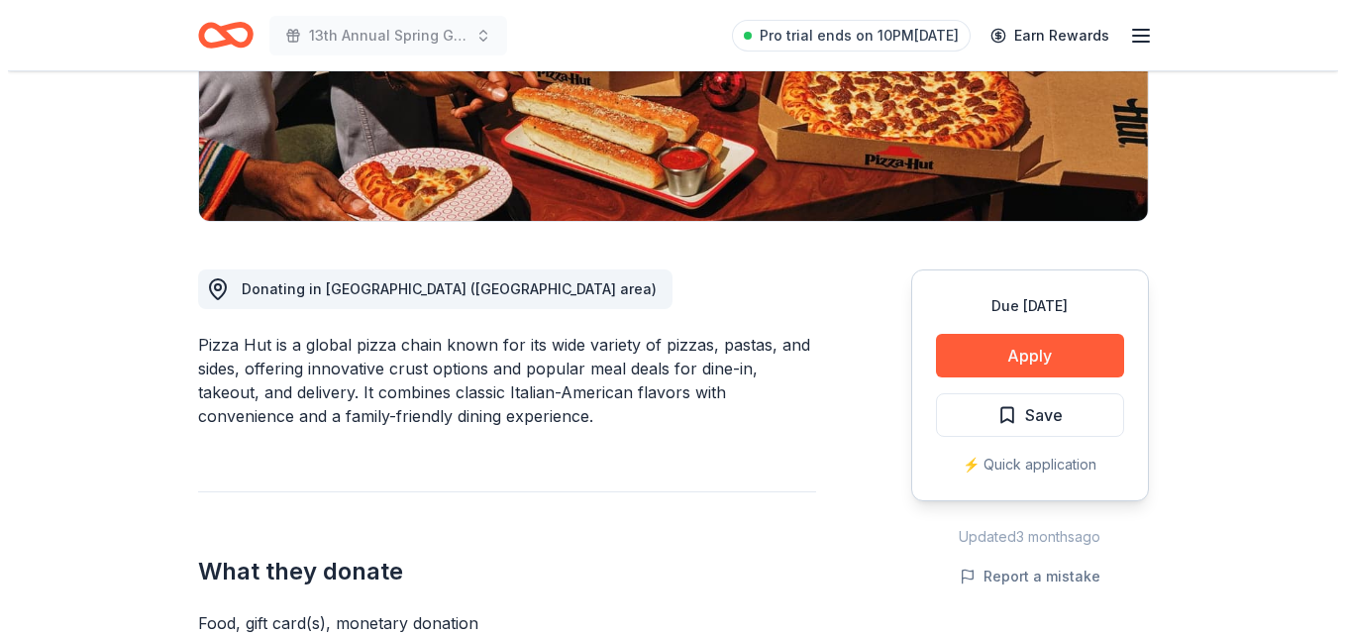
scroll to position [390, 0]
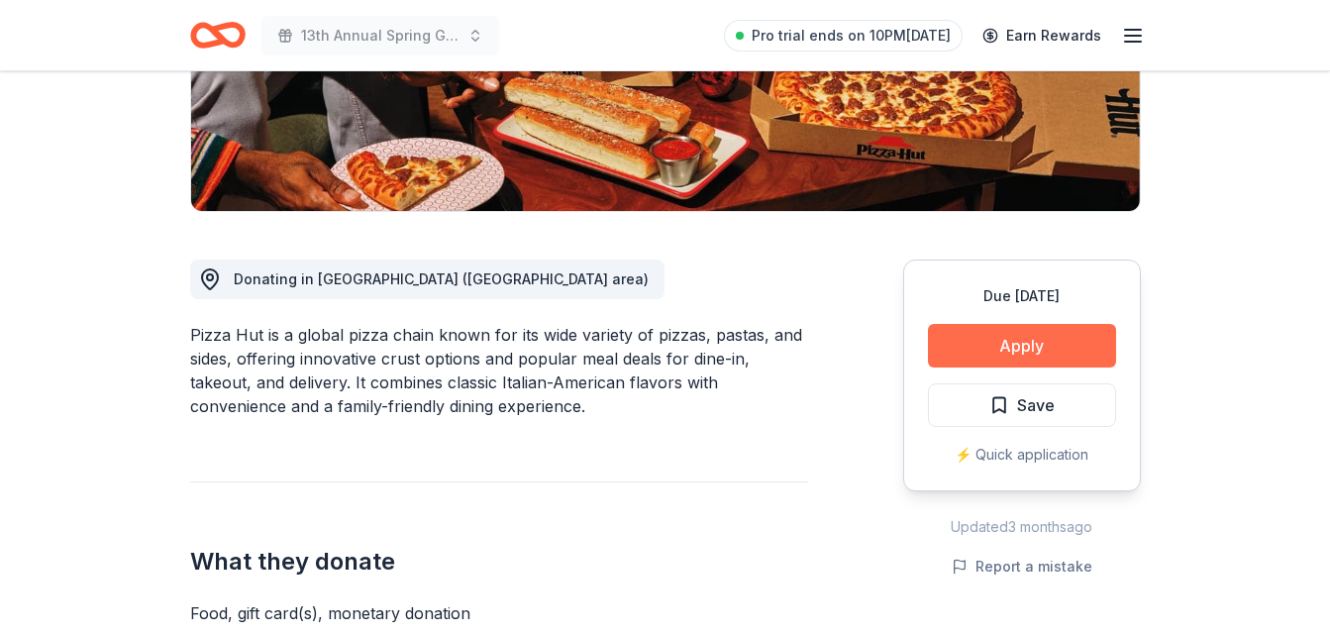
click at [996, 340] on button "Apply" at bounding box center [1022, 346] width 188 height 44
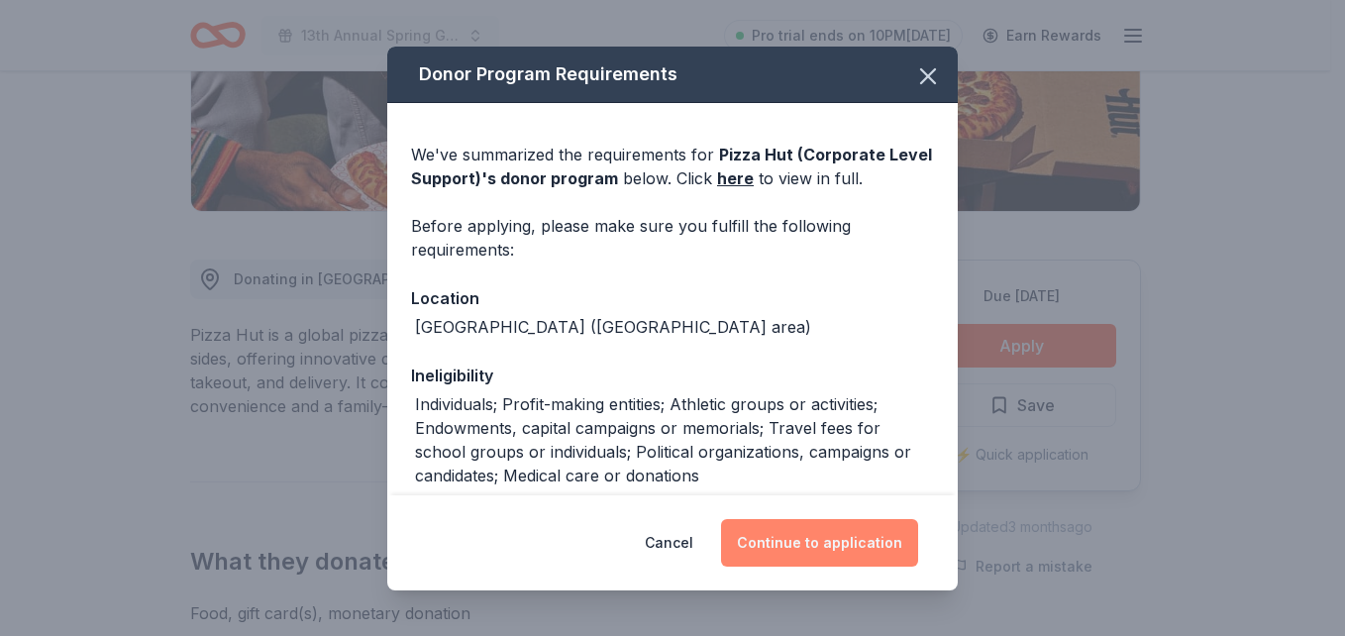
click at [827, 547] on button "Continue to application" at bounding box center [819, 543] width 197 height 48
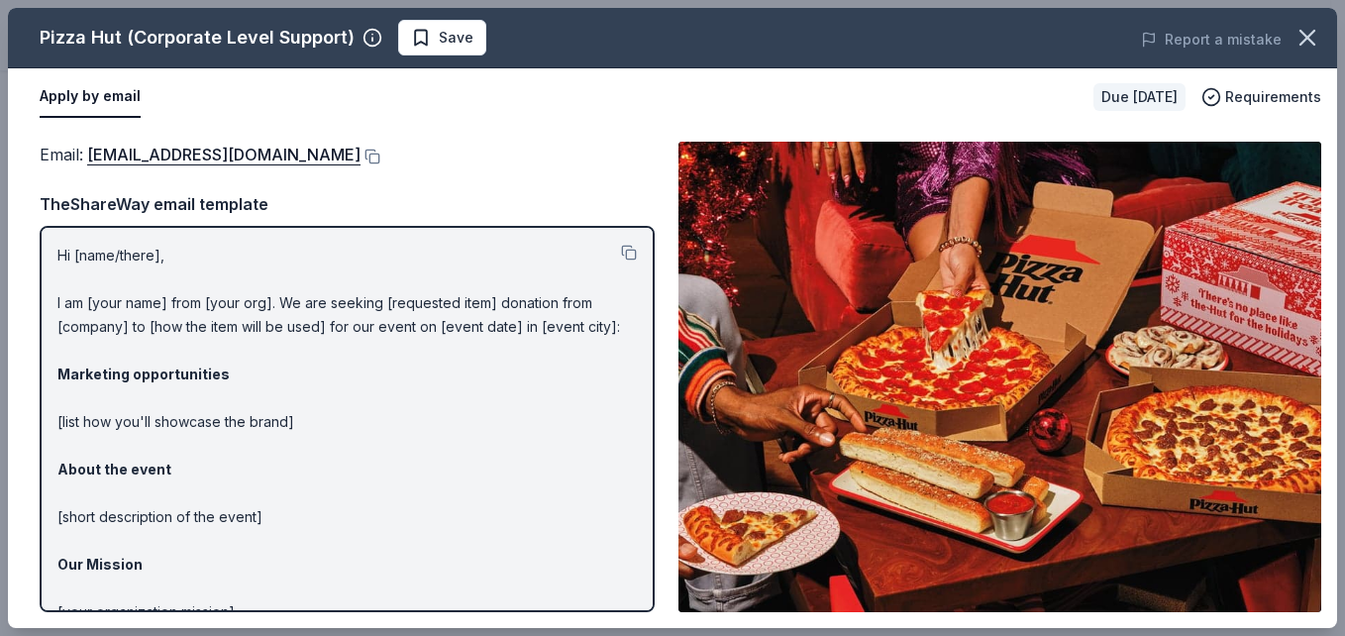
drag, startPoint x: 1339, startPoint y: 205, endPoint x: 1346, endPoint y: 259, distance: 54.9
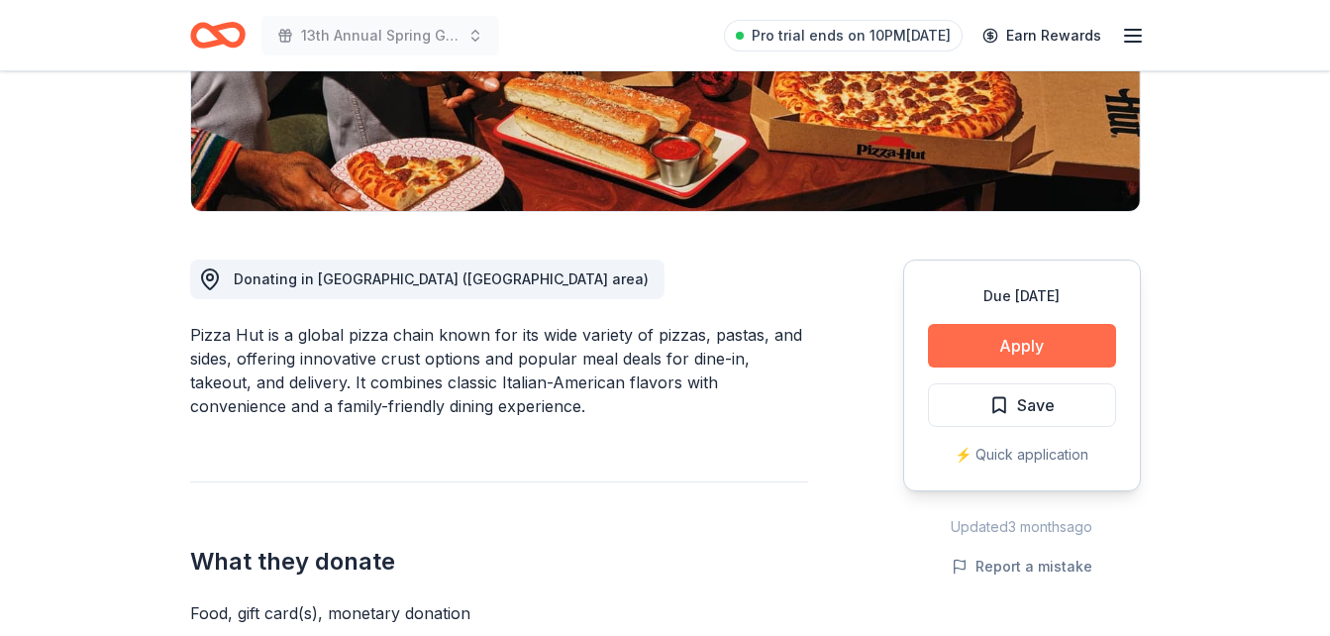
click at [1063, 340] on button "Apply" at bounding box center [1022, 346] width 188 height 44
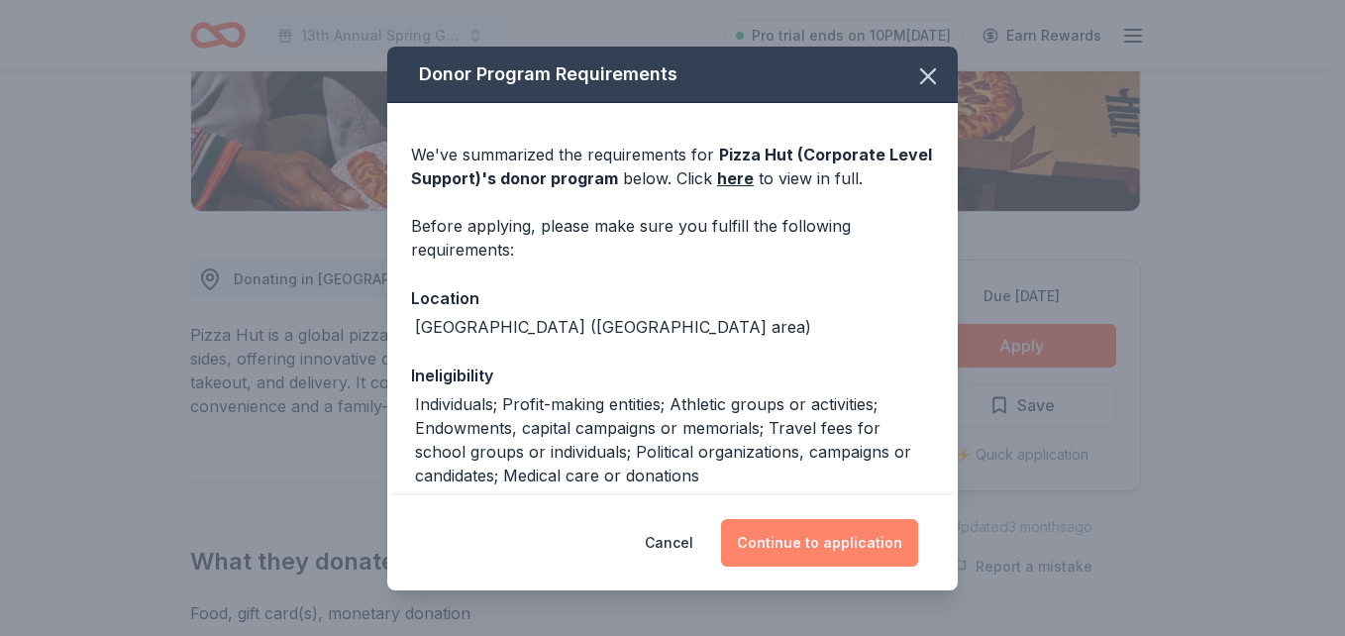
click at [858, 545] on button "Continue to application" at bounding box center [819, 543] width 197 height 48
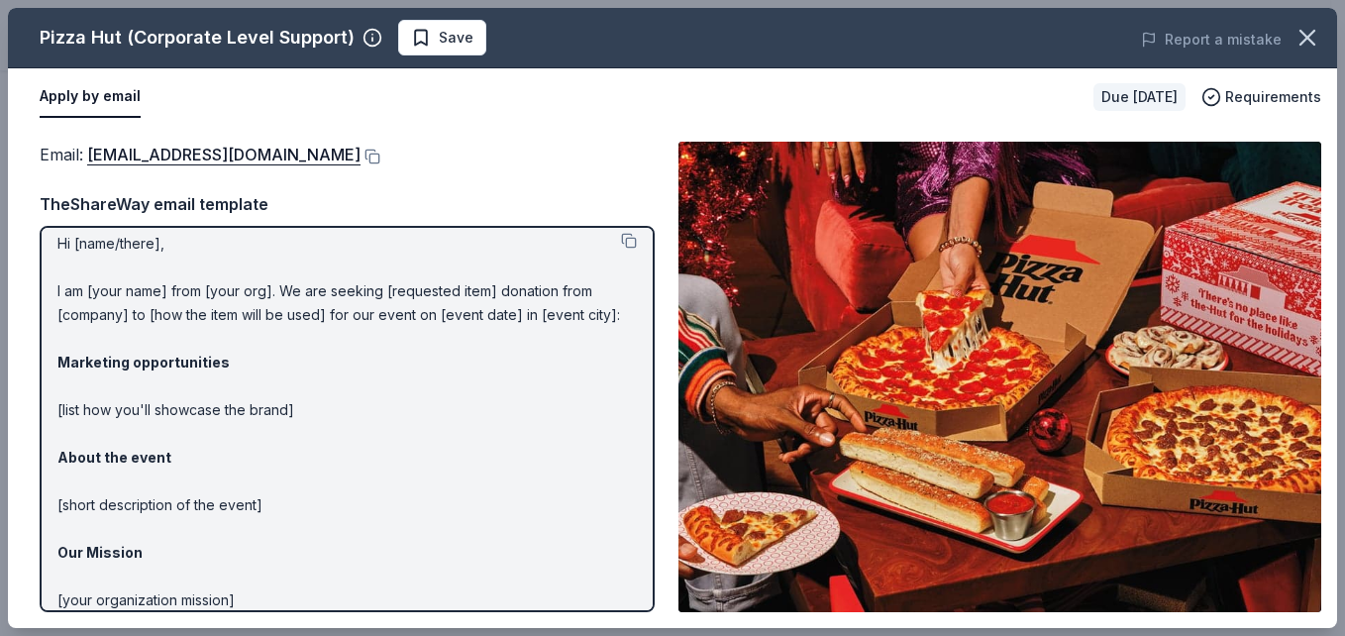
scroll to position [0, 0]
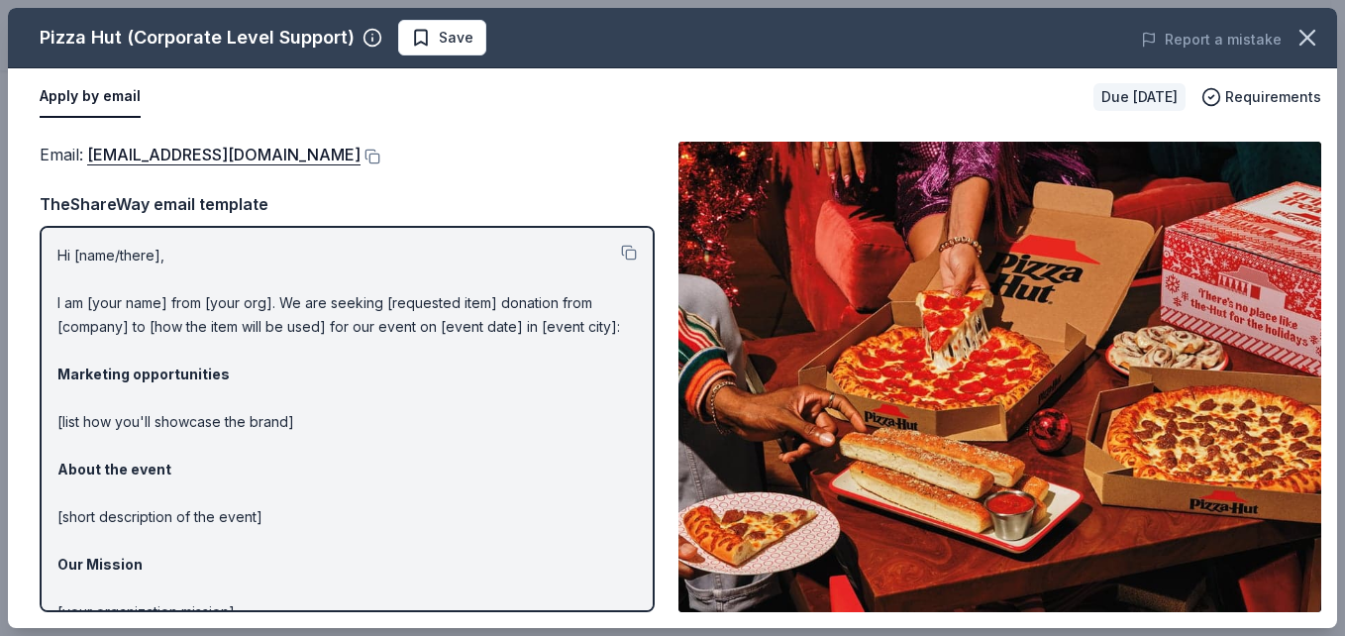
drag, startPoint x: 62, startPoint y: 251, endPoint x: 204, endPoint y: 278, distance: 144.3
click at [204, 278] on p "Hi [name/there], I am [your name] from [your org]. We are seeking [requested it…" at bounding box center [346, 493] width 579 height 499
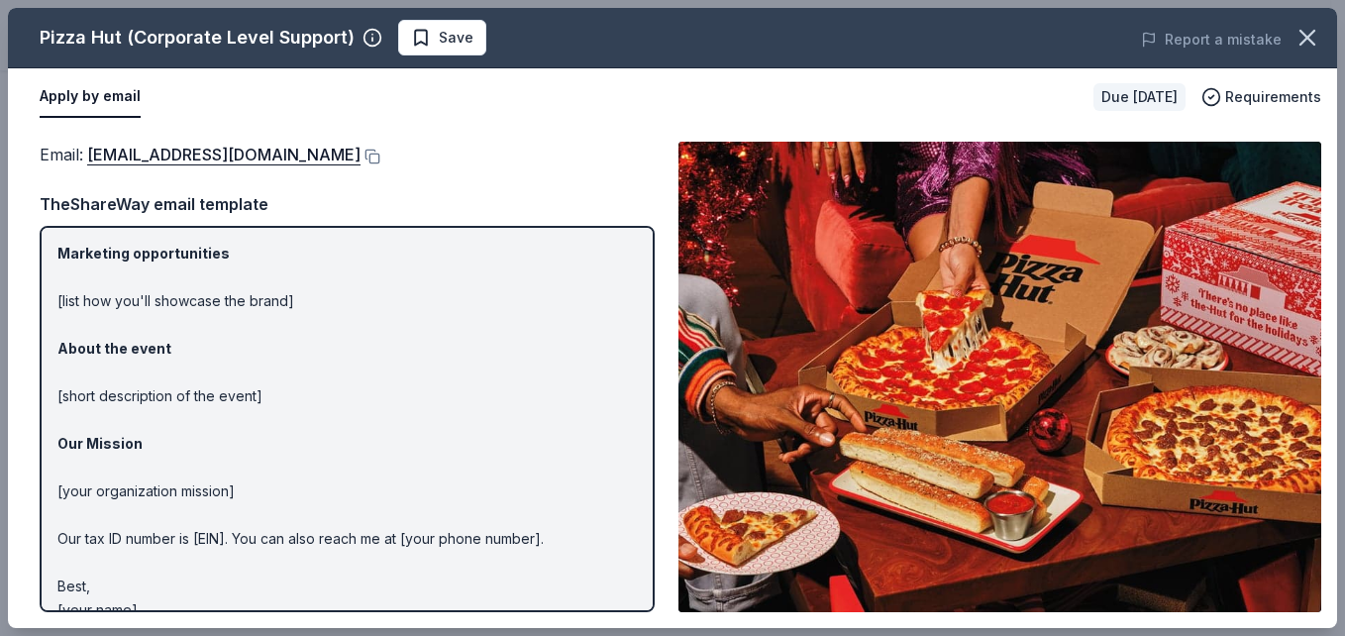
scroll to position [149, 0]
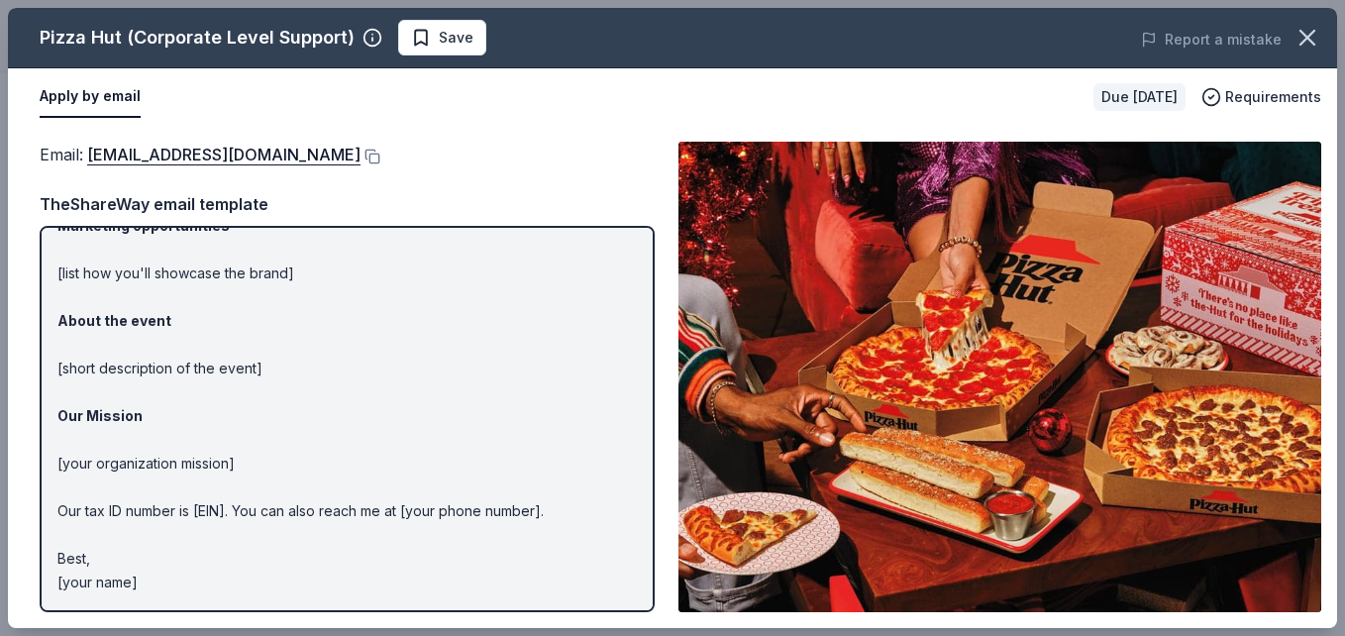
drag, startPoint x: 151, startPoint y: 582, endPoint x: 68, endPoint y: 450, distance: 156.1
click at [68, 450] on p "Hi [name/there], I am [your name] from [your org]. We are seeking [requested it…" at bounding box center [346, 344] width 579 height 499
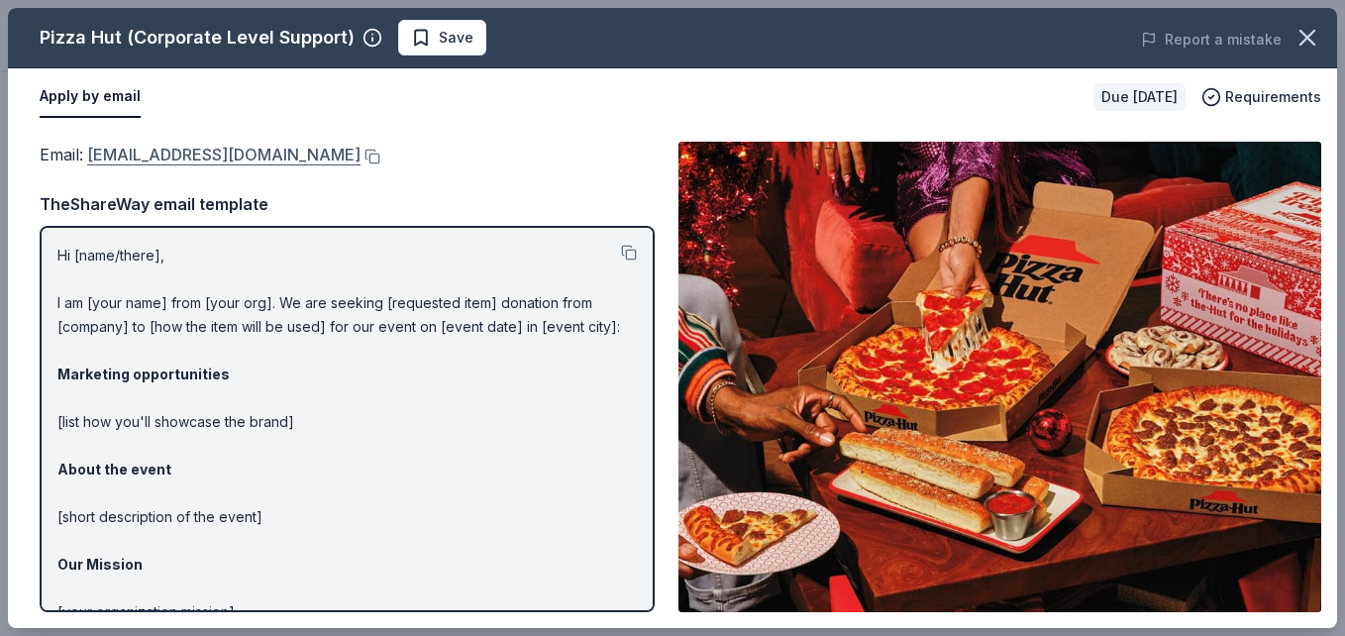
drag, startPoint x: 340, startPoint y: 155, endPoint x: 125, endPoint y: 155, distance: 214.9
click at [125, 155] on div "Email : theliteracyproject@pizzahut.com" at bounding box center [347, 155] width 615 height 26
drag, startPoint x: 342, startPoint y: 160, endPoint x: 144, endPoint y: 154, distance: 198.2
click at [144, 154] on div "Email : theliteracyproject@pizzahut.com" at bounding box center [347, 155] width 615 height 26
drag, startPoint x: 78, startPoint y: 146, endPoint x: 332, endPoint y: 166, distance: 254.4
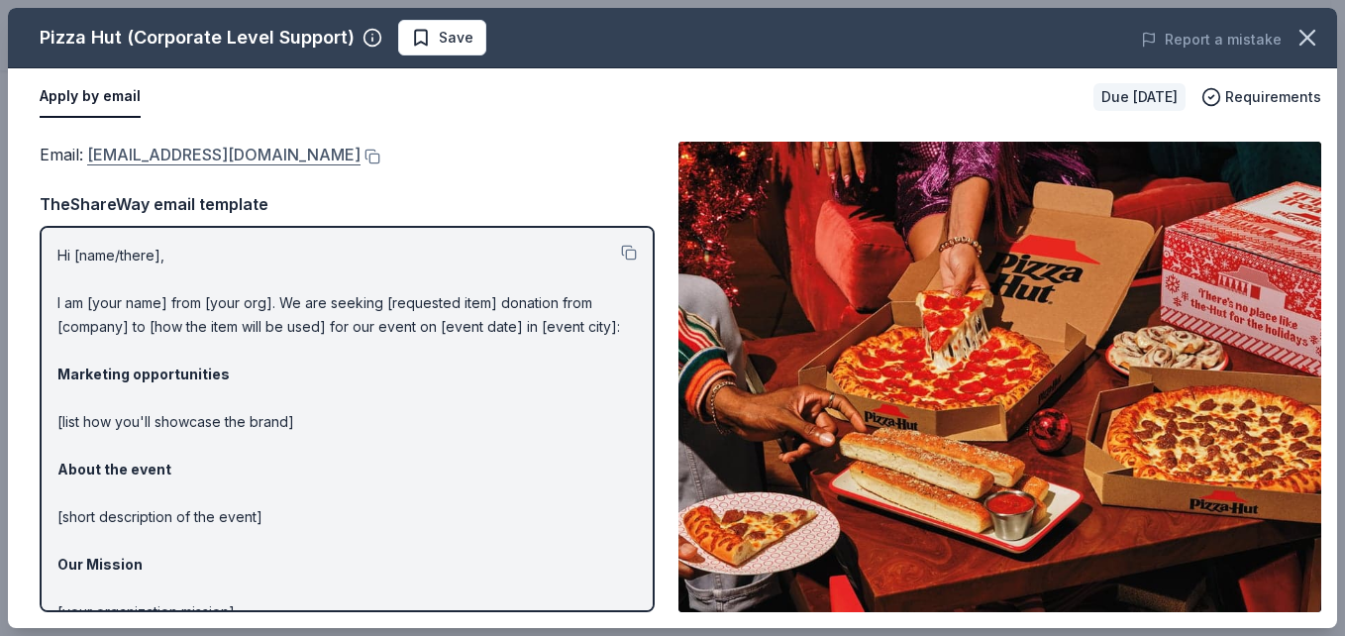
click at [332, 164] on span "Email : theliteracyproject@pizzahut.com" at bounding box center [200, 155] width 321 height 20
click at [360, 158] on button at bounding box center [370, 157] width 20 height 16
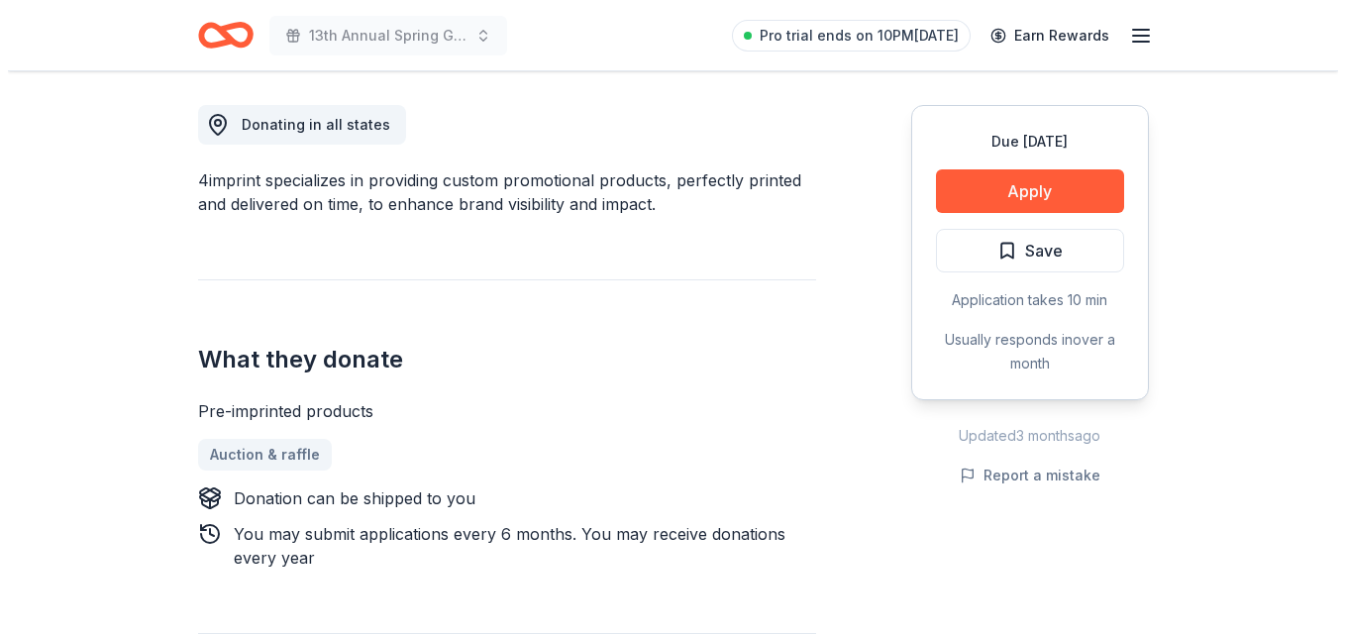
scroll to position [546, 0]
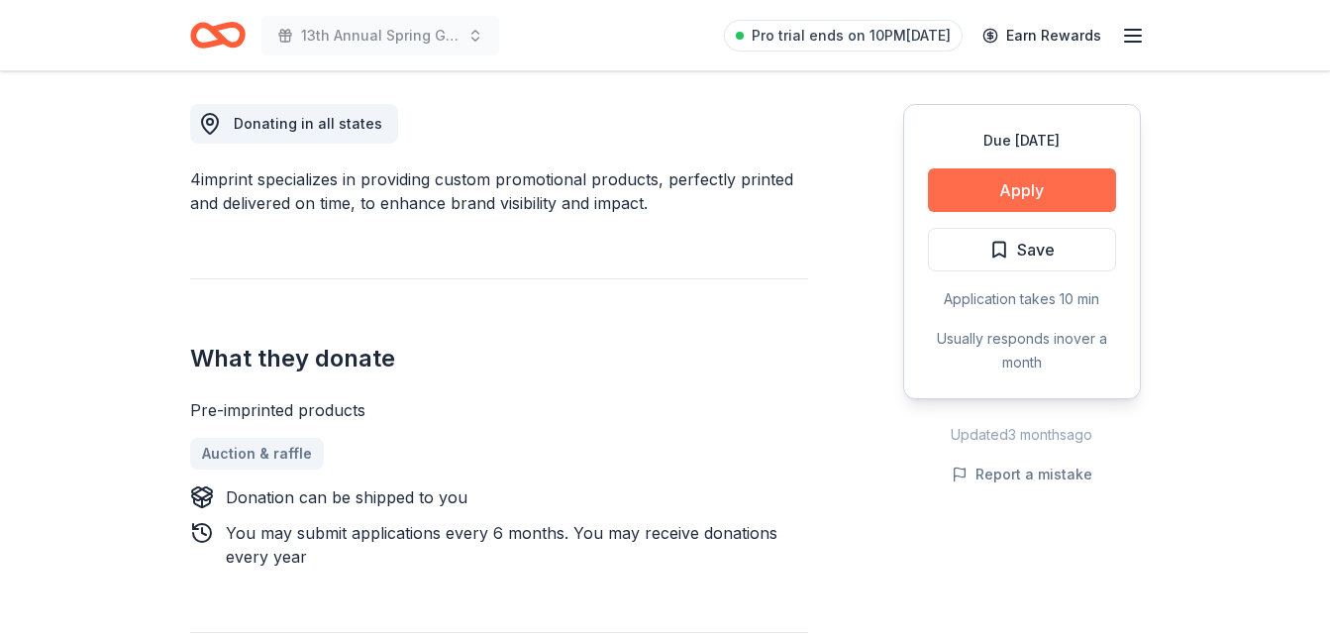
click at [982, 179] on button "Apply" at bounding box center [1022, 190] width 188 height 44
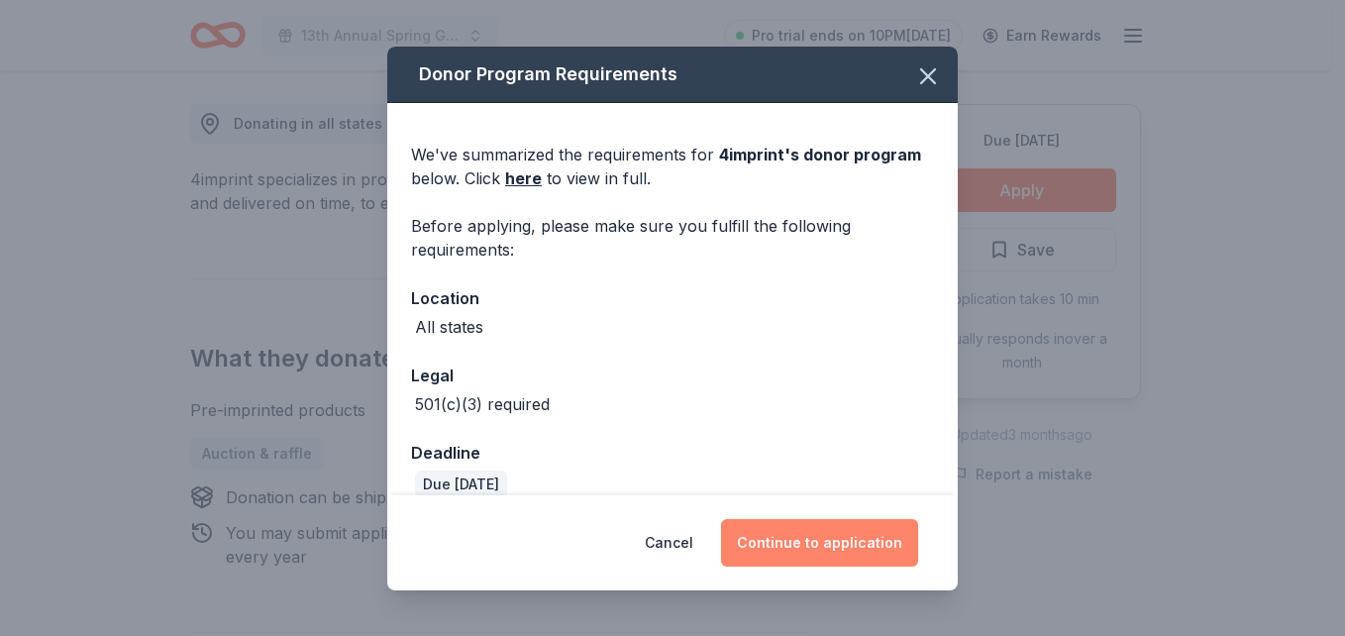
click at [830, 541] on button "Continue to application" at bounding box center [819, 543] width 197 height 48
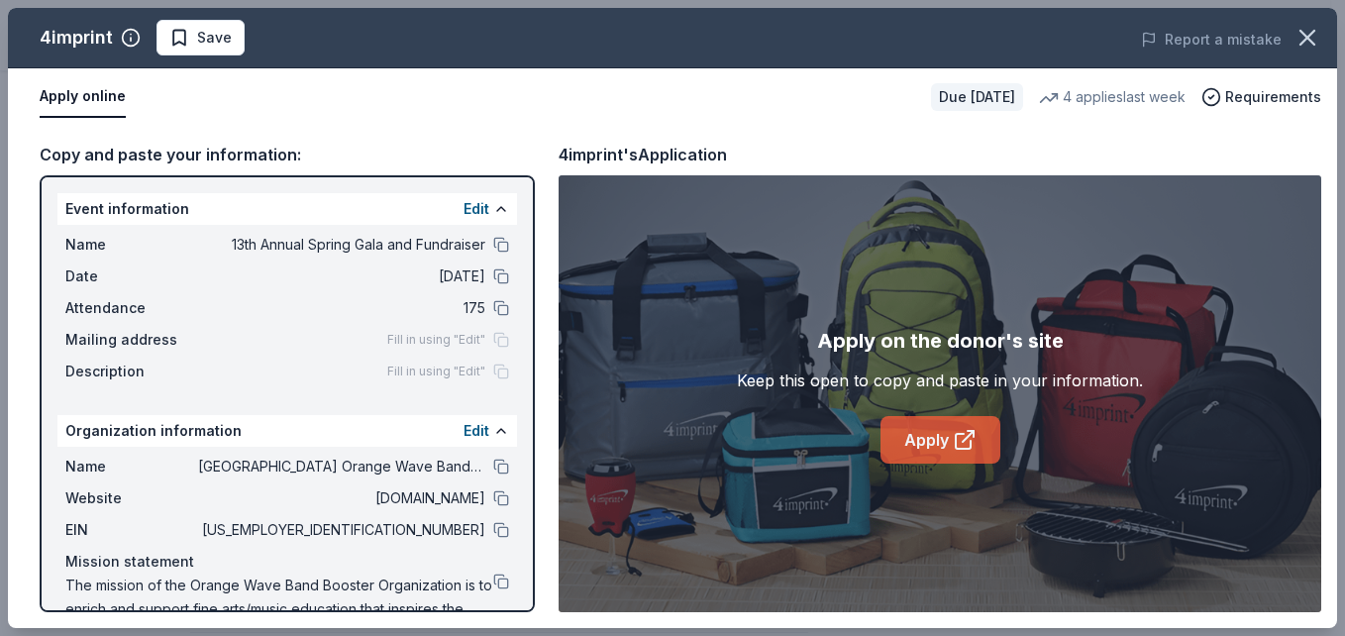
click at [947, 434] on link "Apply" at bounding box center [940, 440] width 120 height 48
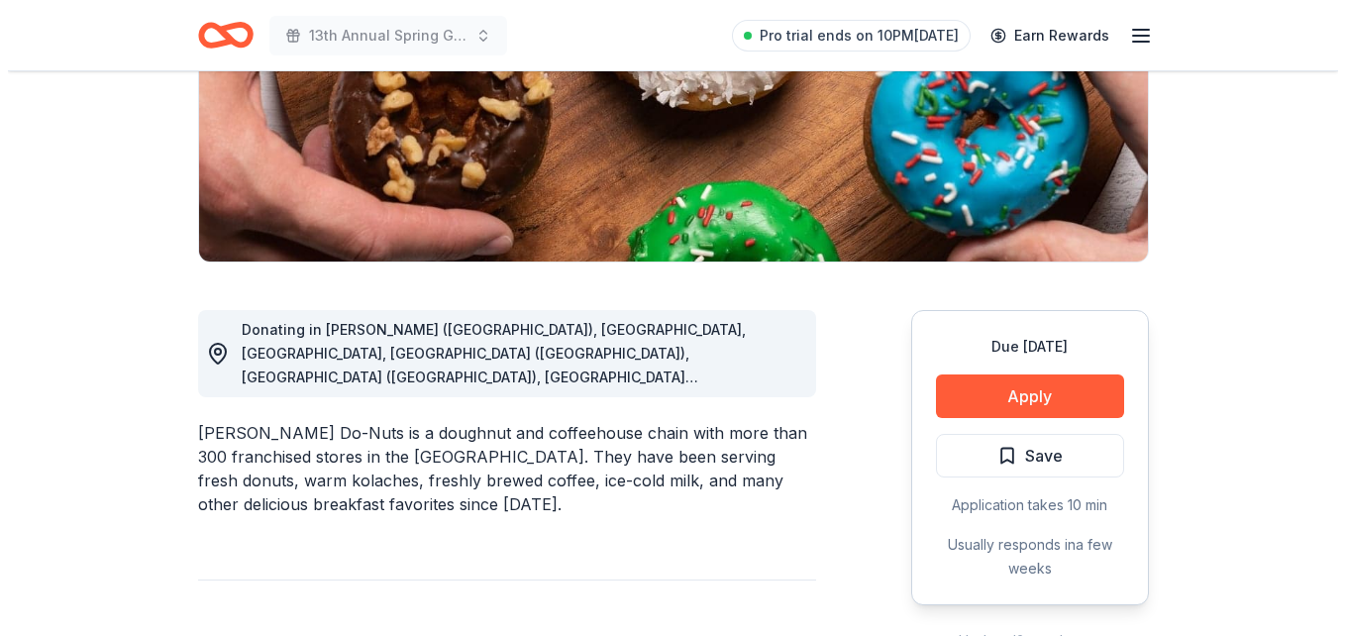
scroll to position [414, 0]
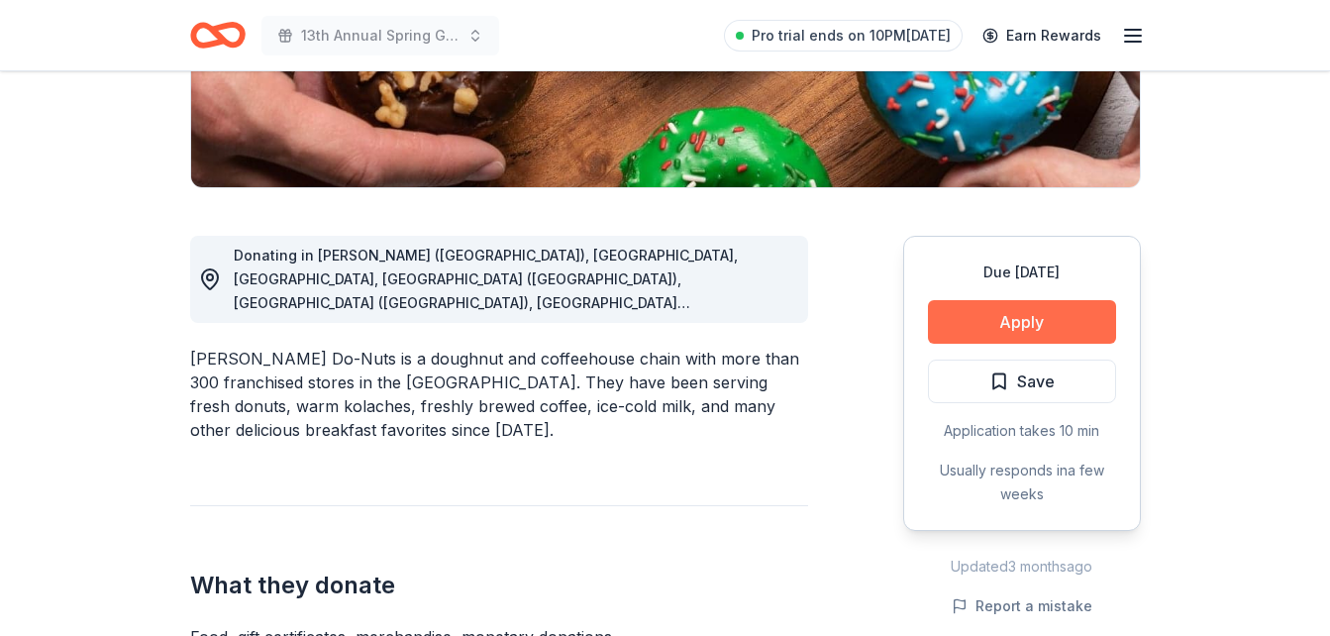
click at [1002, 324] on button "Apply" at bounding box center [1022, 322] width 188 height 44
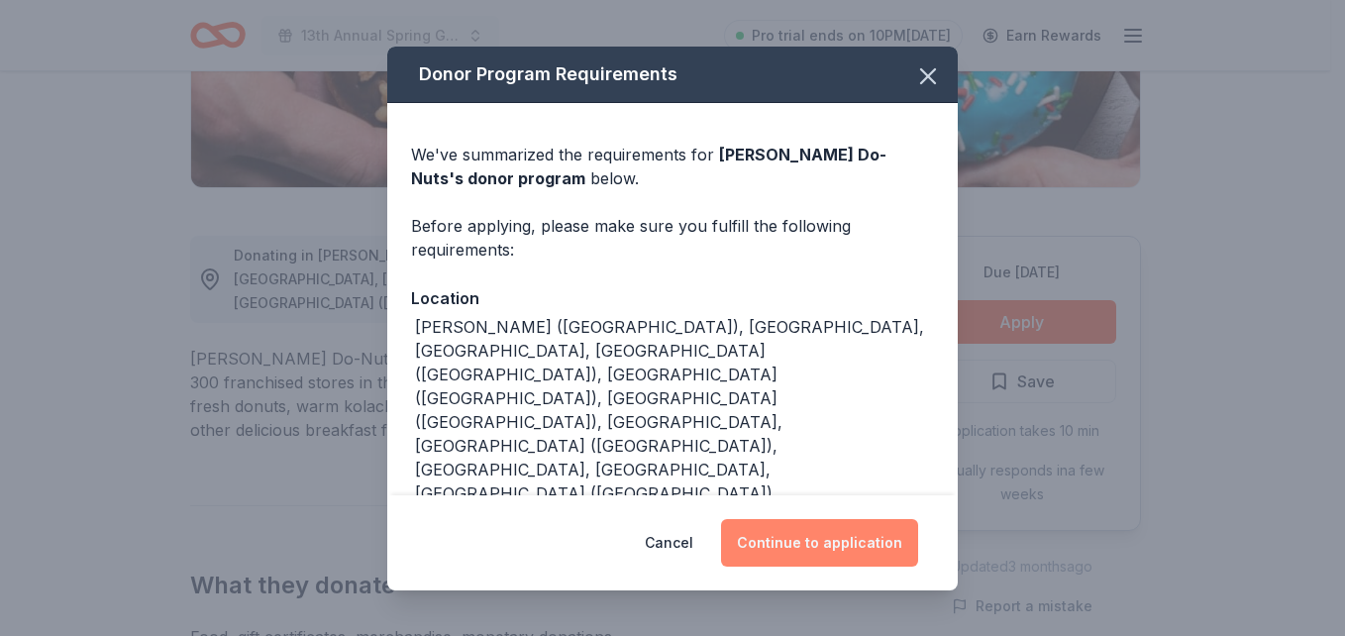
click at [779, 554] on button "Continue to application" at bounding box center [819, 543] width 197 height 48
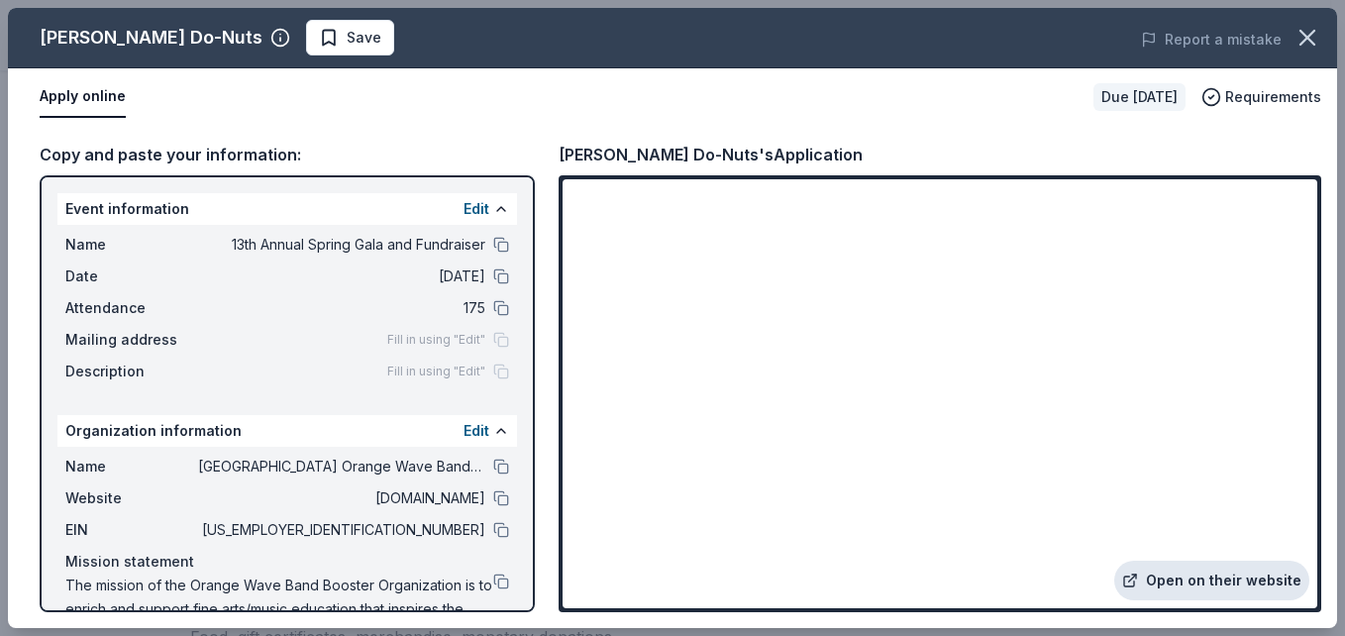
click at [1221, 571] on link "Open on their website" at bounding box center [1211, 581] width 195 height 40
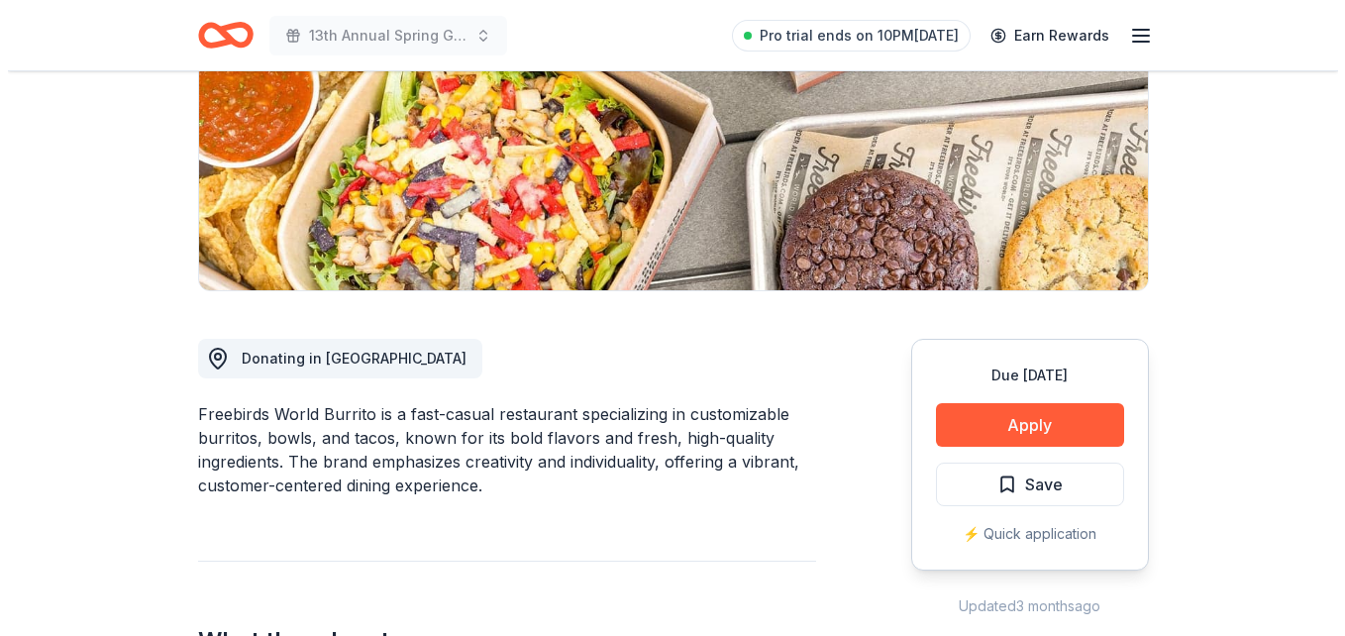
scroll to position [330, 0]
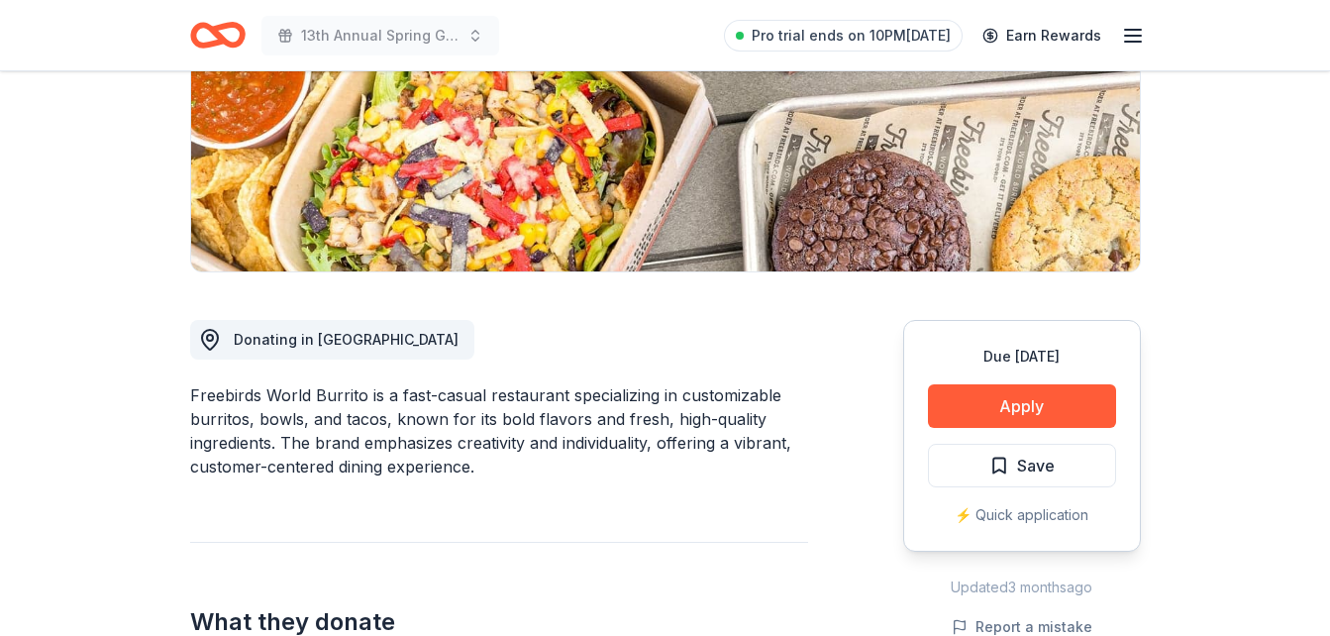
click at [1038, 365] on div "Due [DATE]" at bounding box center [1022, 357] width 188 height 24
click at [1027, 411] on button "Apply" at bounding box center [1022, 406] width 188 height 44
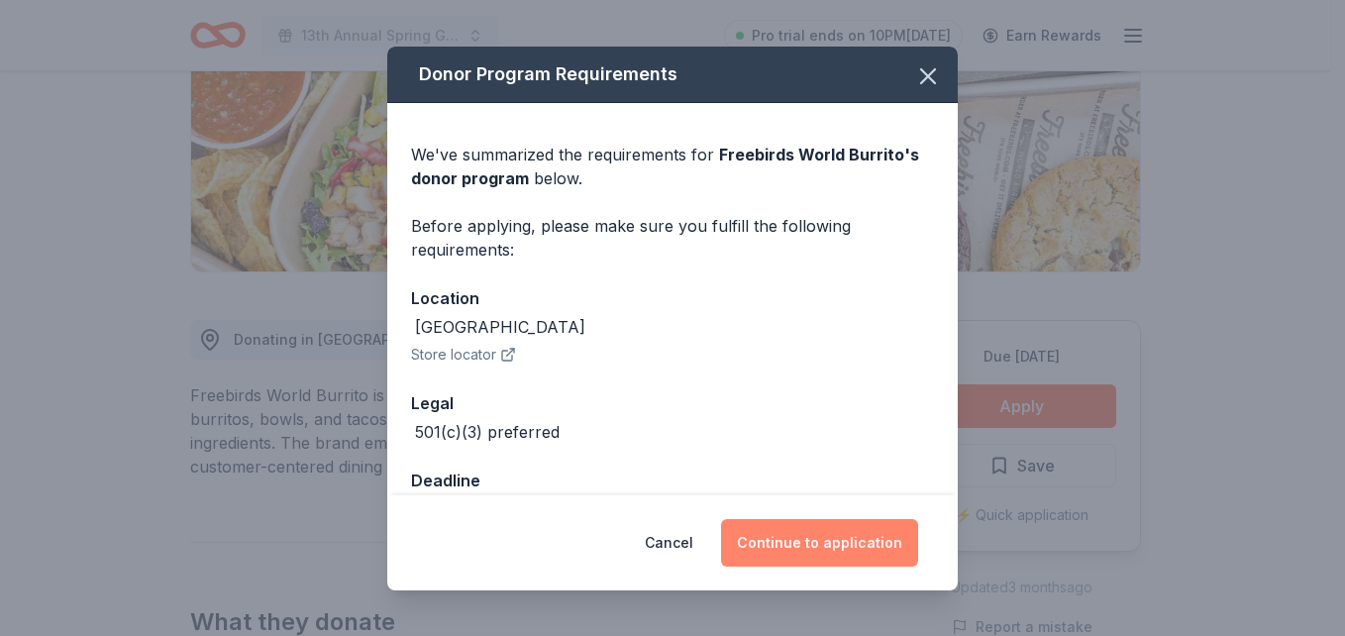
click at [815, 554] on button "Continue to application" at bounding box center [819, 543] width 197 height 48
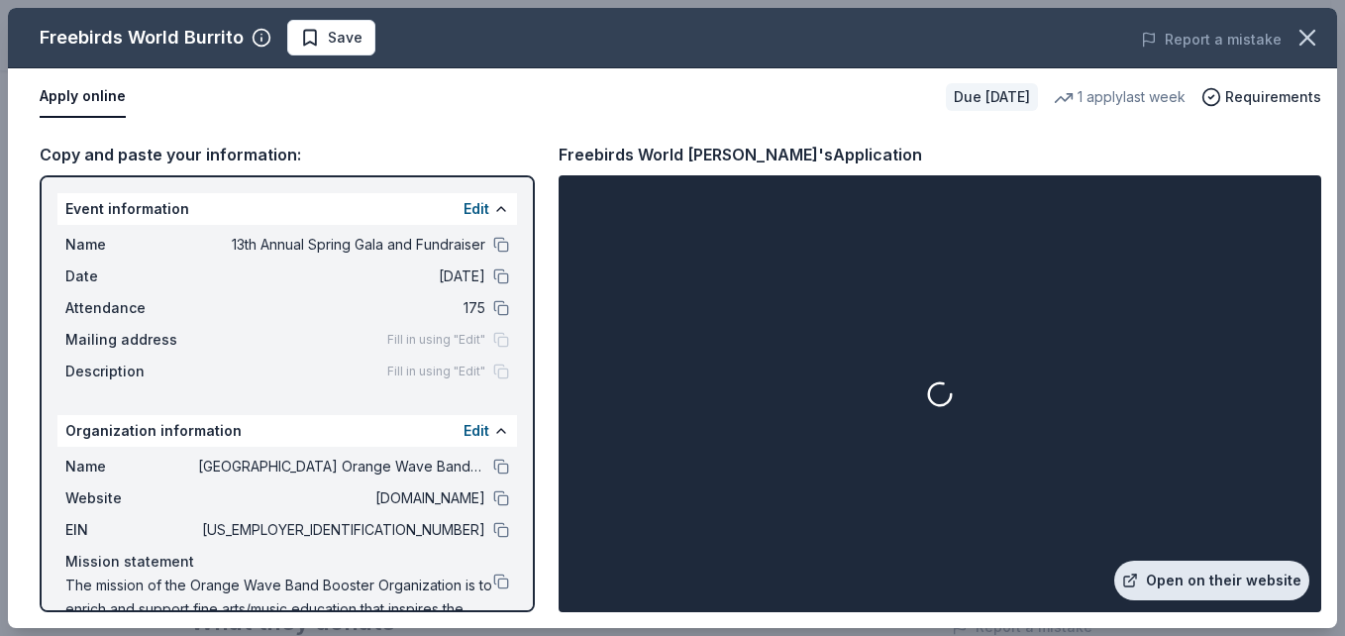
click at [1201, 578] on link "Open on their website" at bounding box center [1211, 581] width 195 height 40
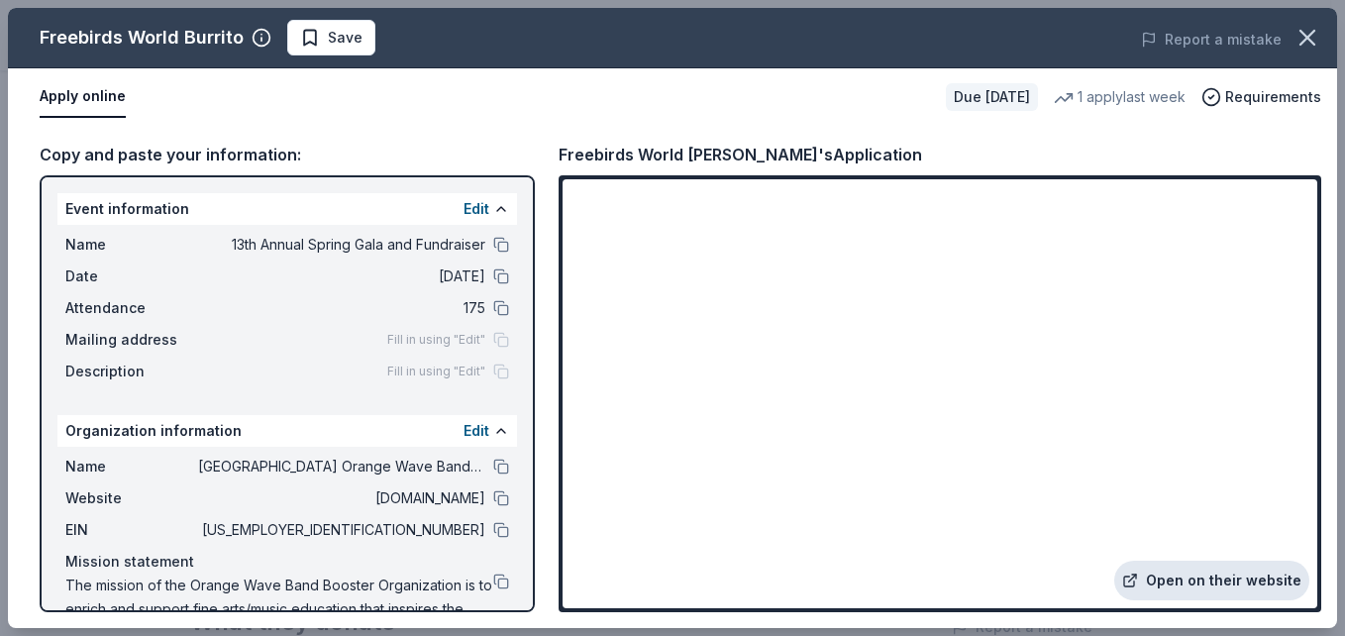
click at [1226, 591] on link "Open on their website" at bounding box center [1211, 581] width 195 height 40
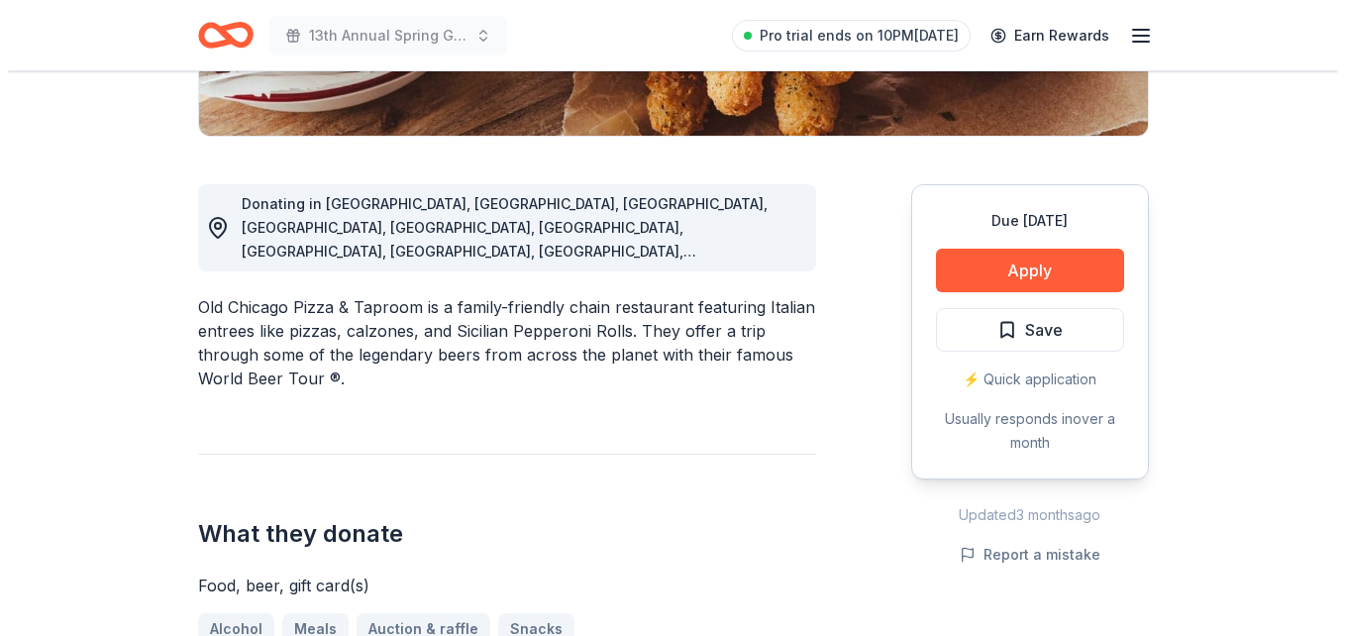
scroll to position [475, 0]
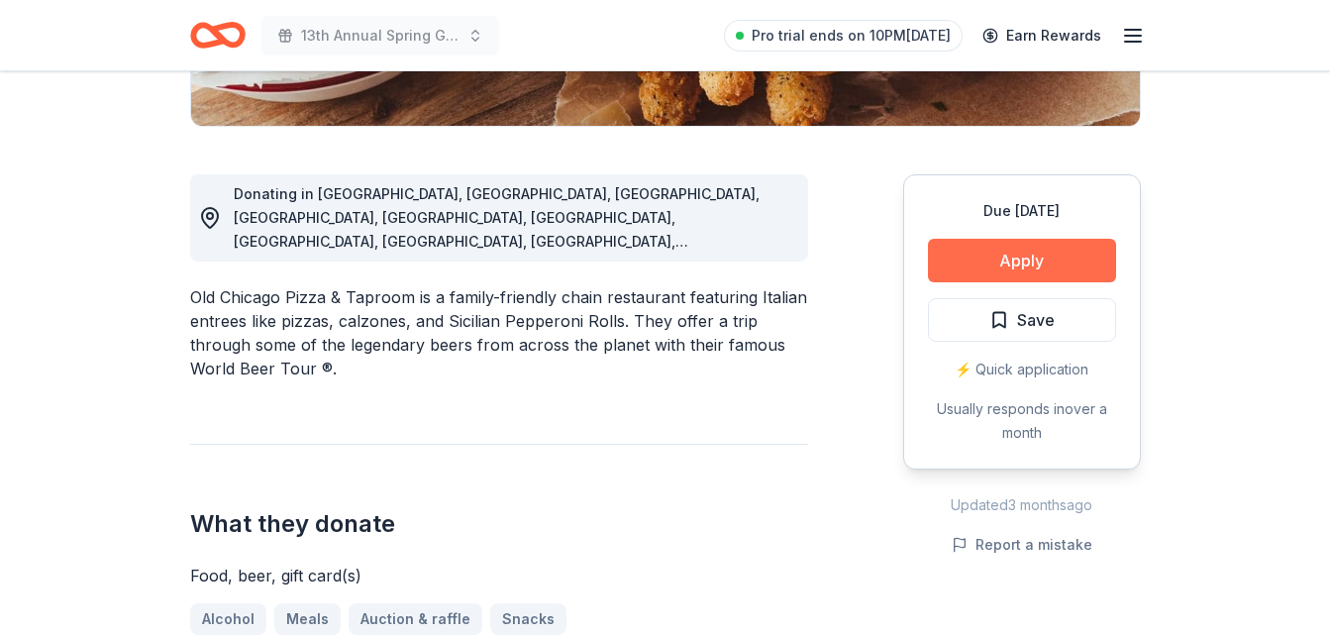
click at [1056, 262] on button "Apply" at bounding box center [1022, 261] width 188 height 44
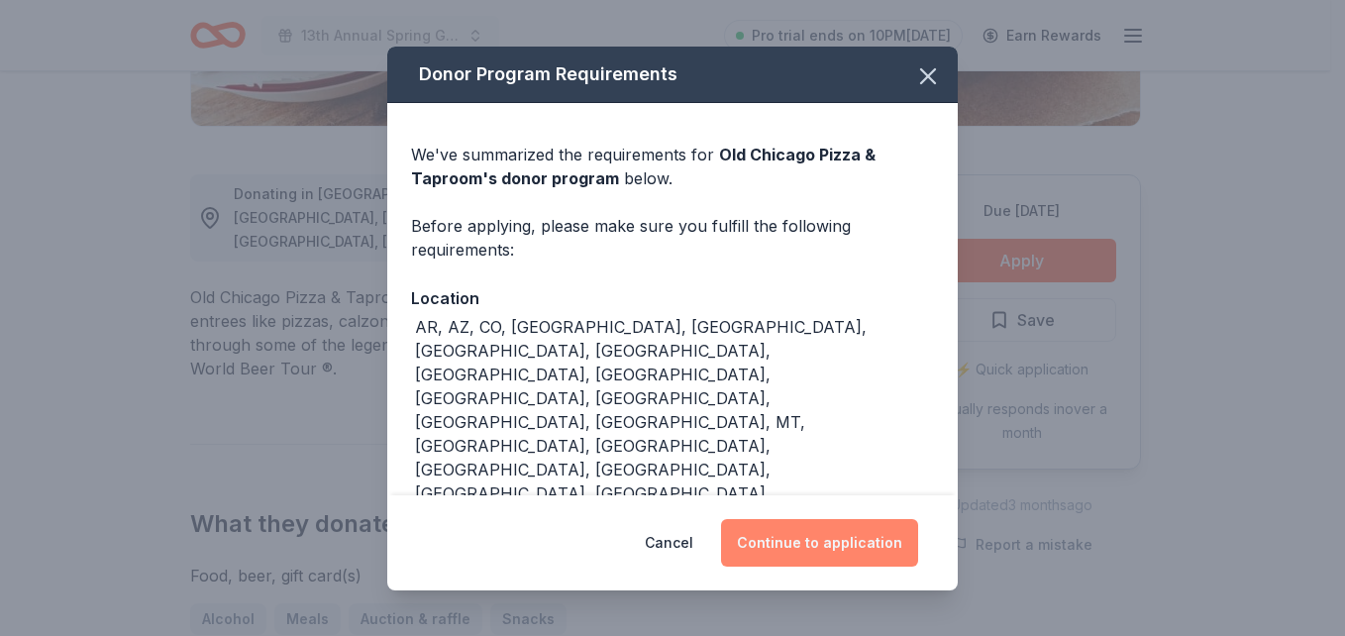
click at [828, 530] on button "Continue to application" at bounding box center [819, 543] width 197 height 48
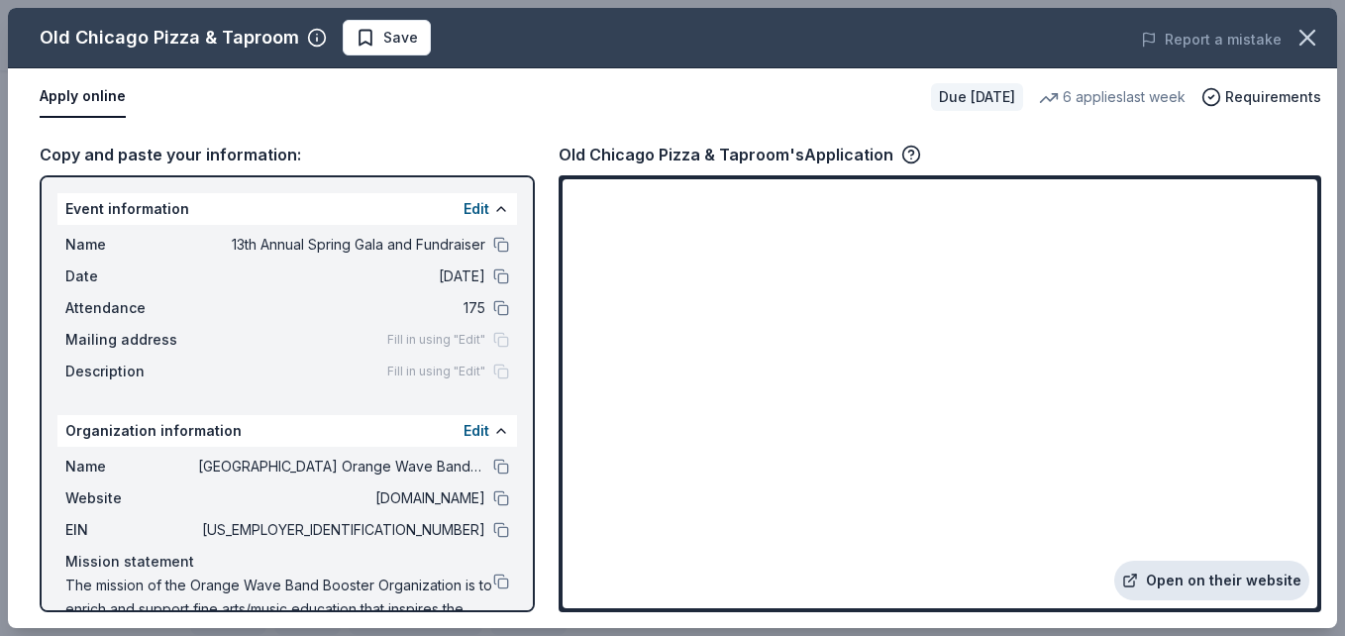
drag, startPoint x: 1237, startPoint y: 574, endPoint x: 1223, endPoint y: 578, distance: 14.4
click at [1223, 578] on link "Open on their website" at bounding box center [1211, 581] width 195 height 40
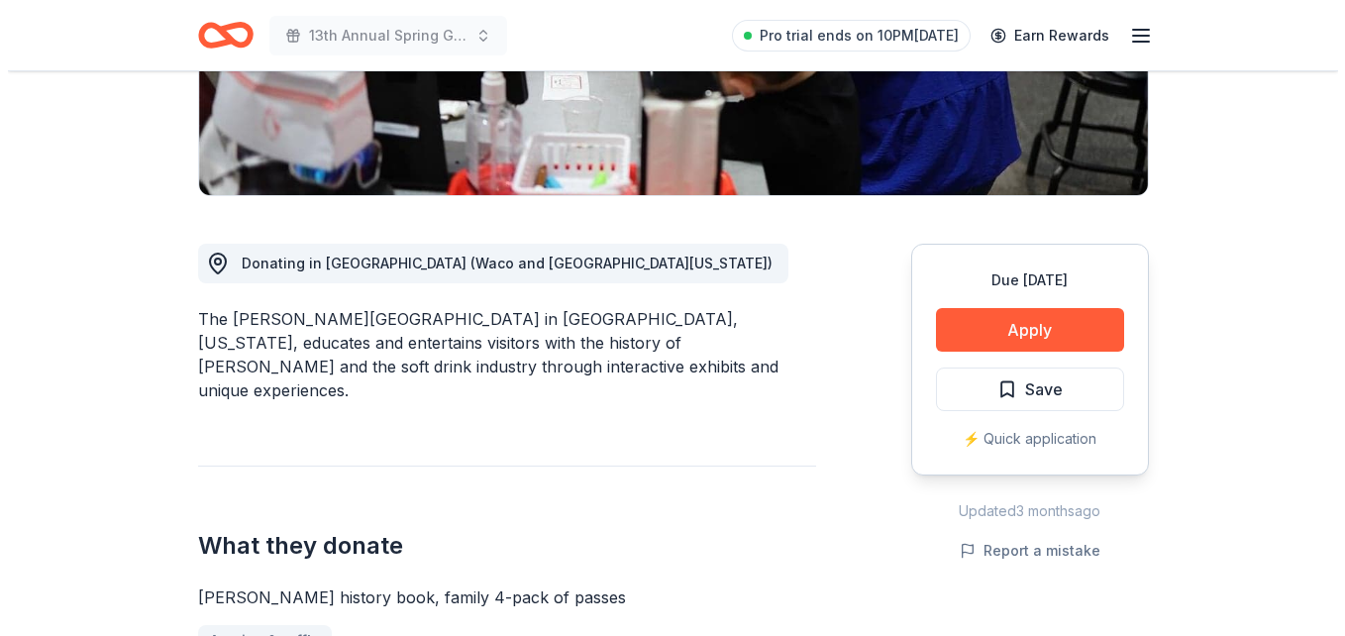
scroll to position [421, 0]
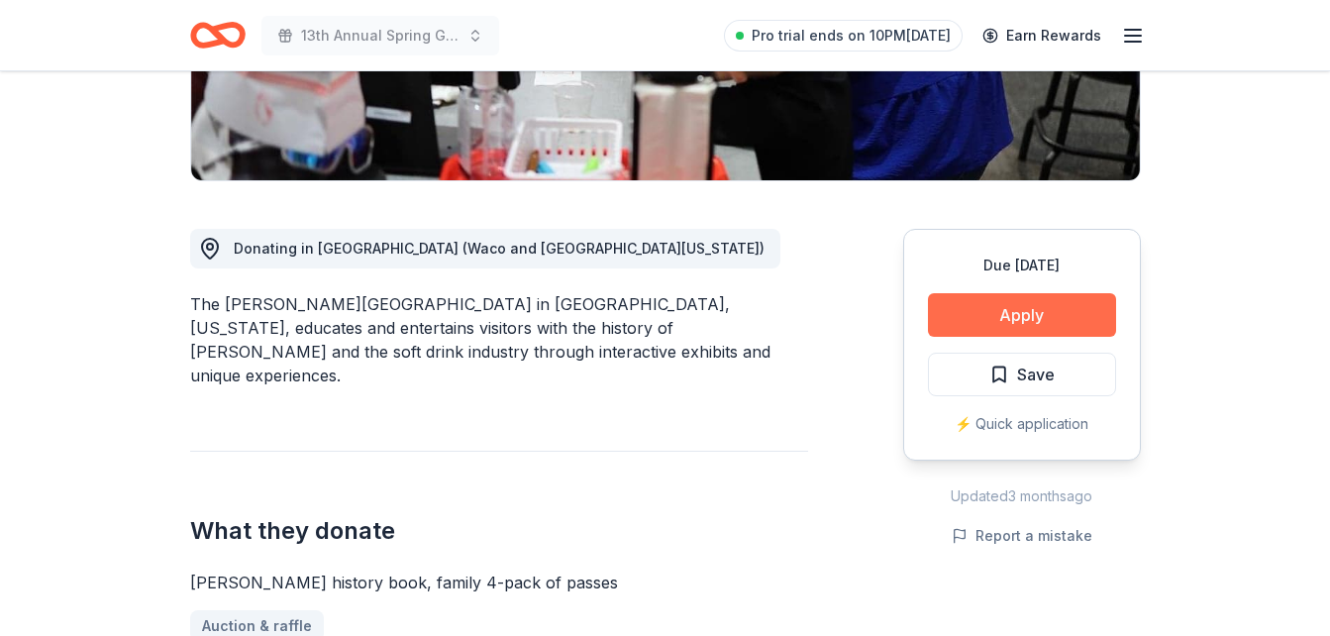
click at [1062, 306] on button "Apply" at bounding box center [1022, 315] width 188 height 44
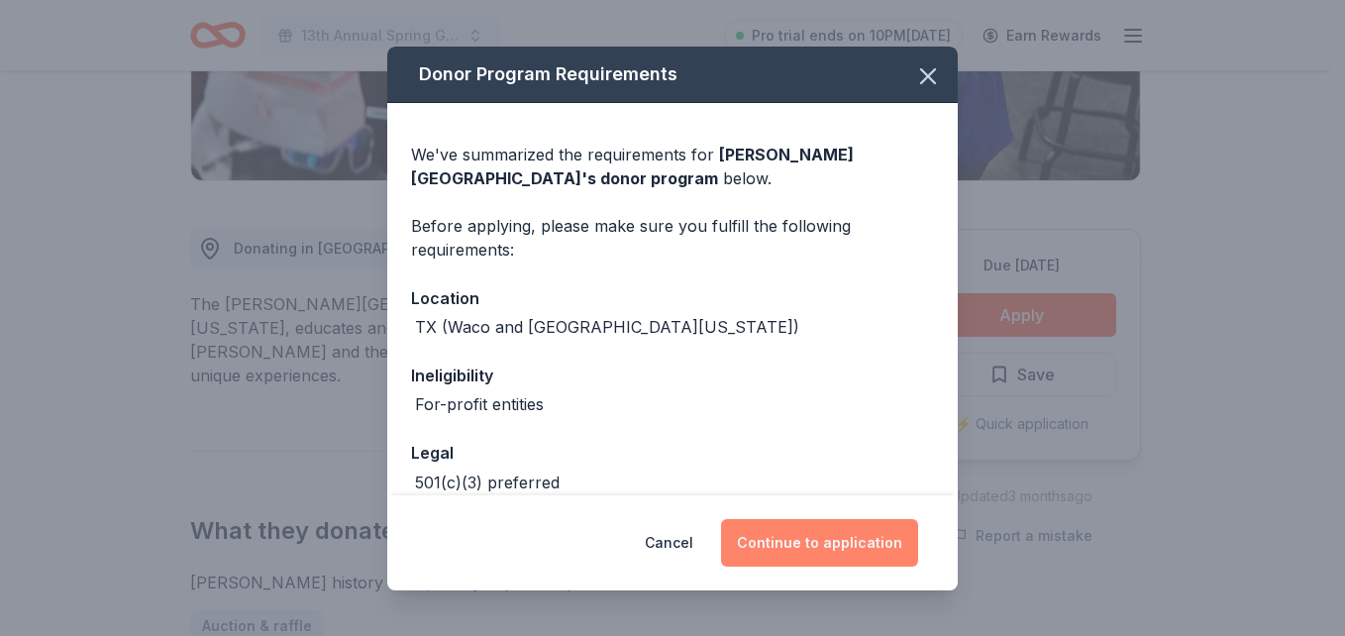
click at [826, 548] on button "Continue to application" at bounding box center [819, 543] width 197 height 48
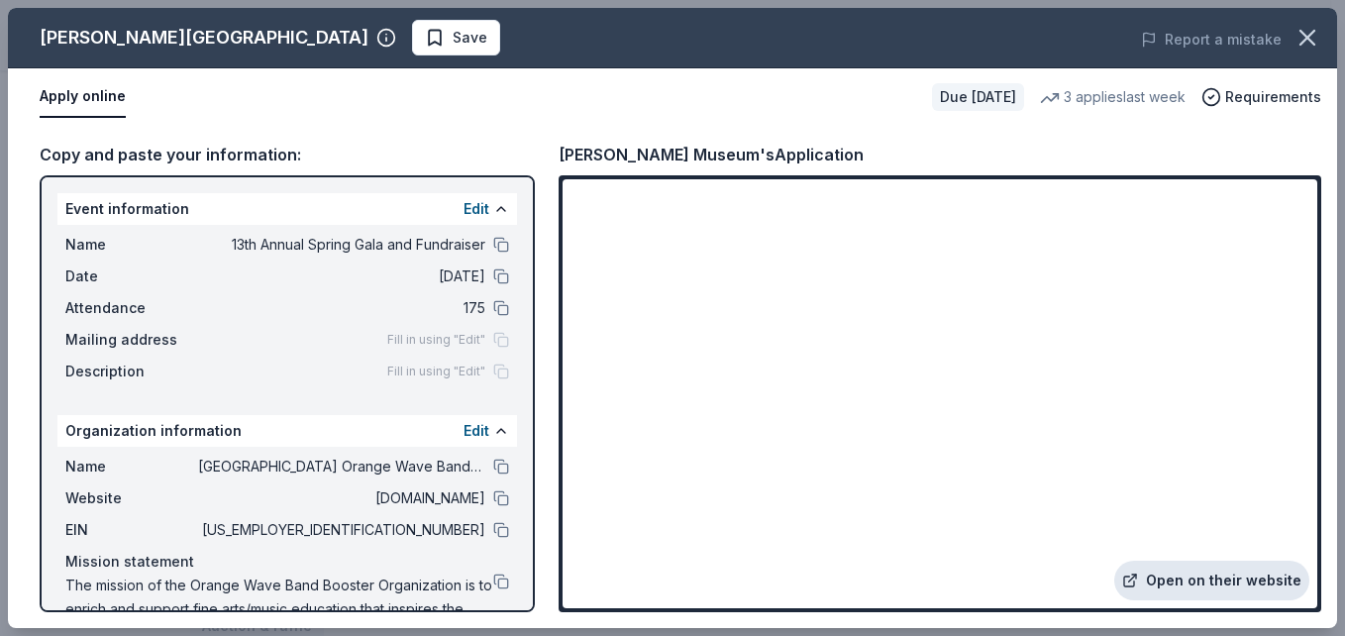
click at [1159, 565] on link "Open on their website" at bounding box center [1211, 581] width 195 height 40
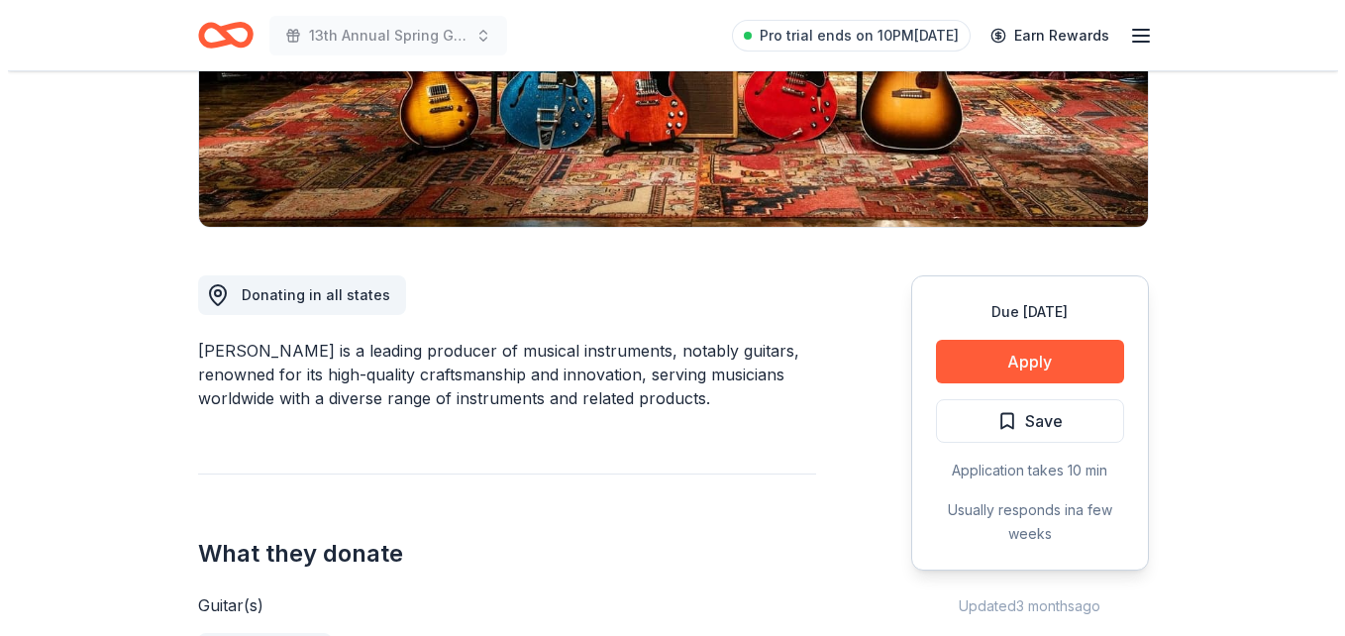
scroll to position [379, 0]
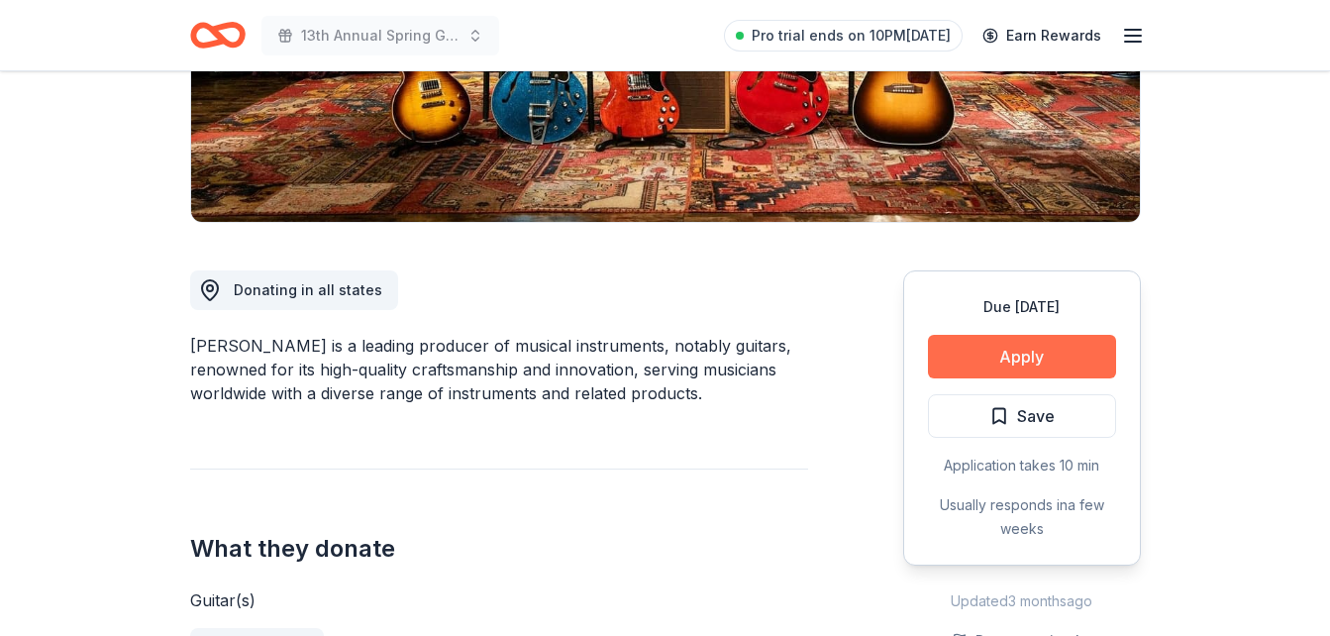
click at [1055, 345] on button "Apply" at bounding box center [1022, 357] width 188 height 44
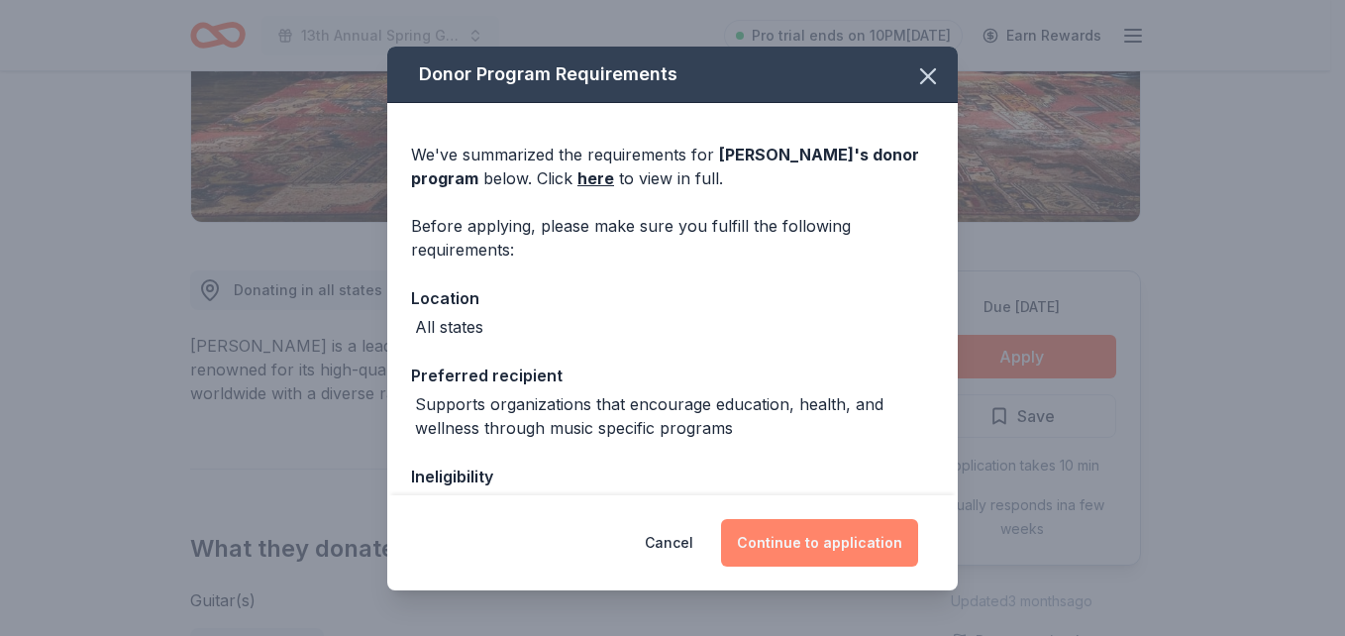
click at [868, 552] on button "Continue to application" at bounding box center [819, 543] width 197 height 48
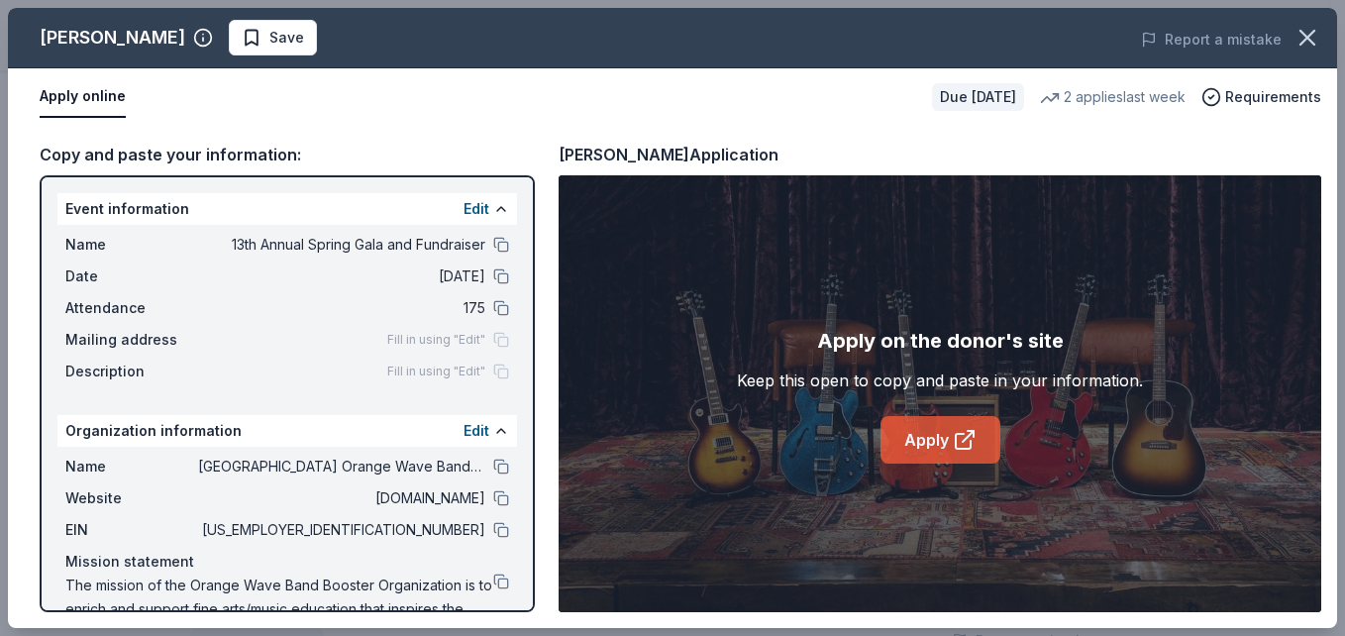
click at [923, 444] on link "Apply" at bounding box center [940, 440] width 120 height 48
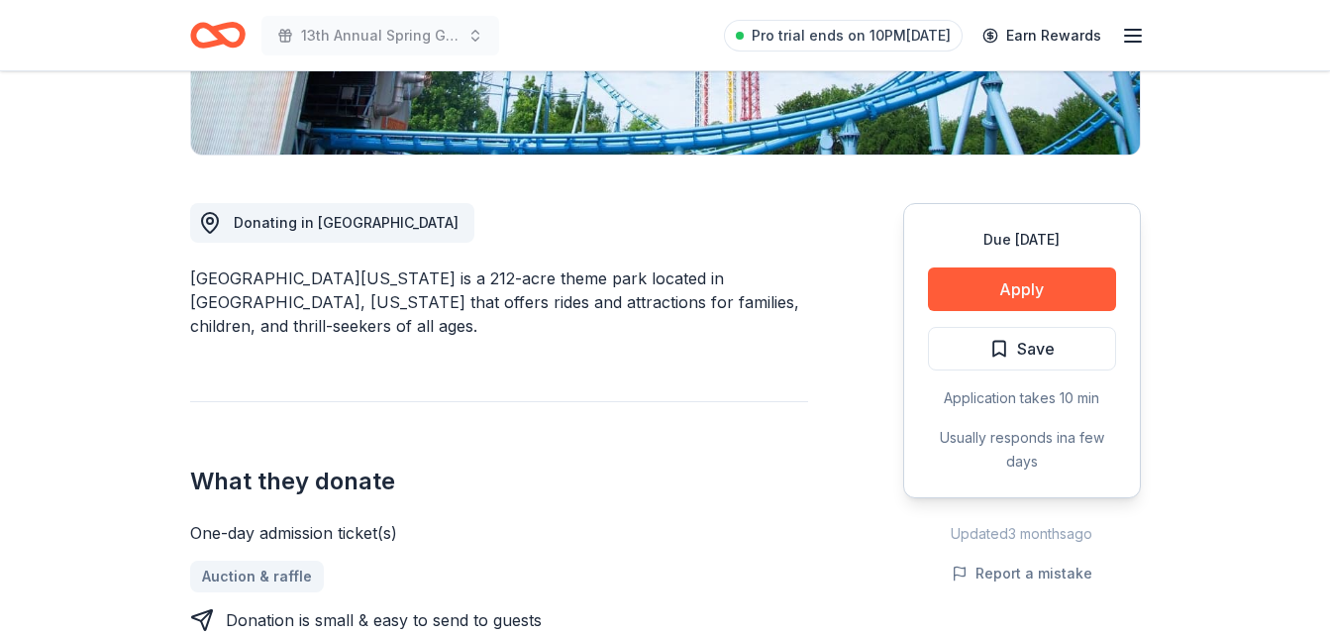
scroll to position [507, 0]
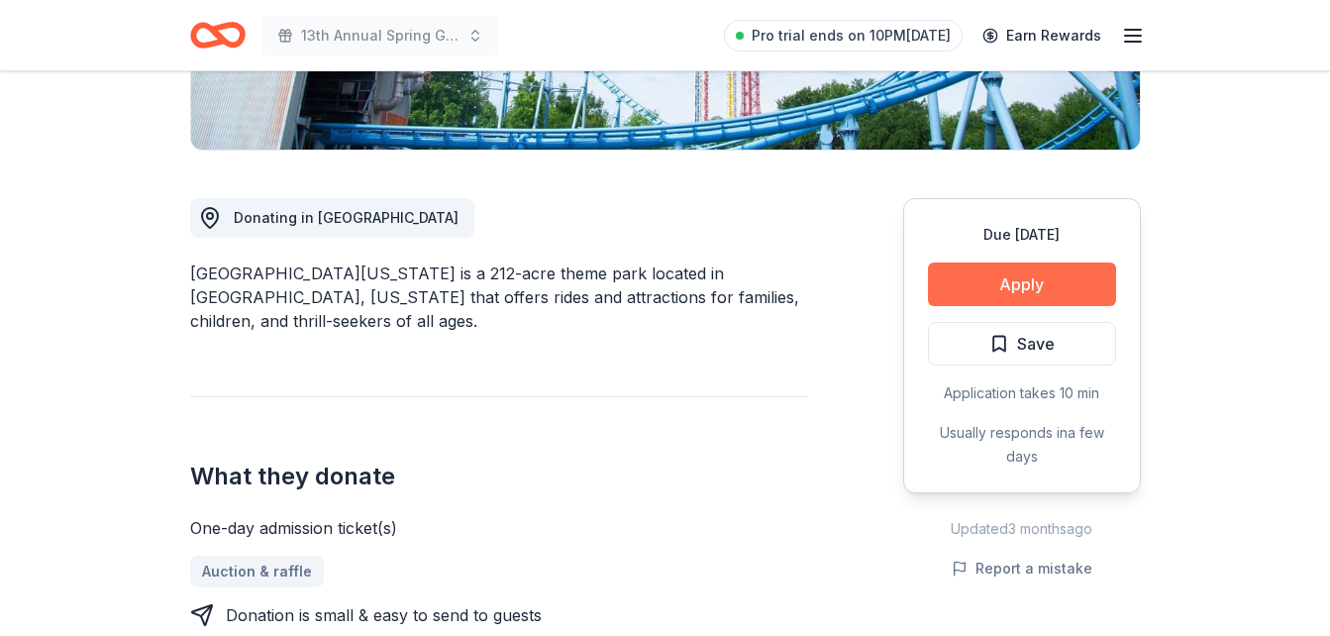
click at [1008, 276] on button "Apply" at bounding box center [1022, 284] width 188 height 44
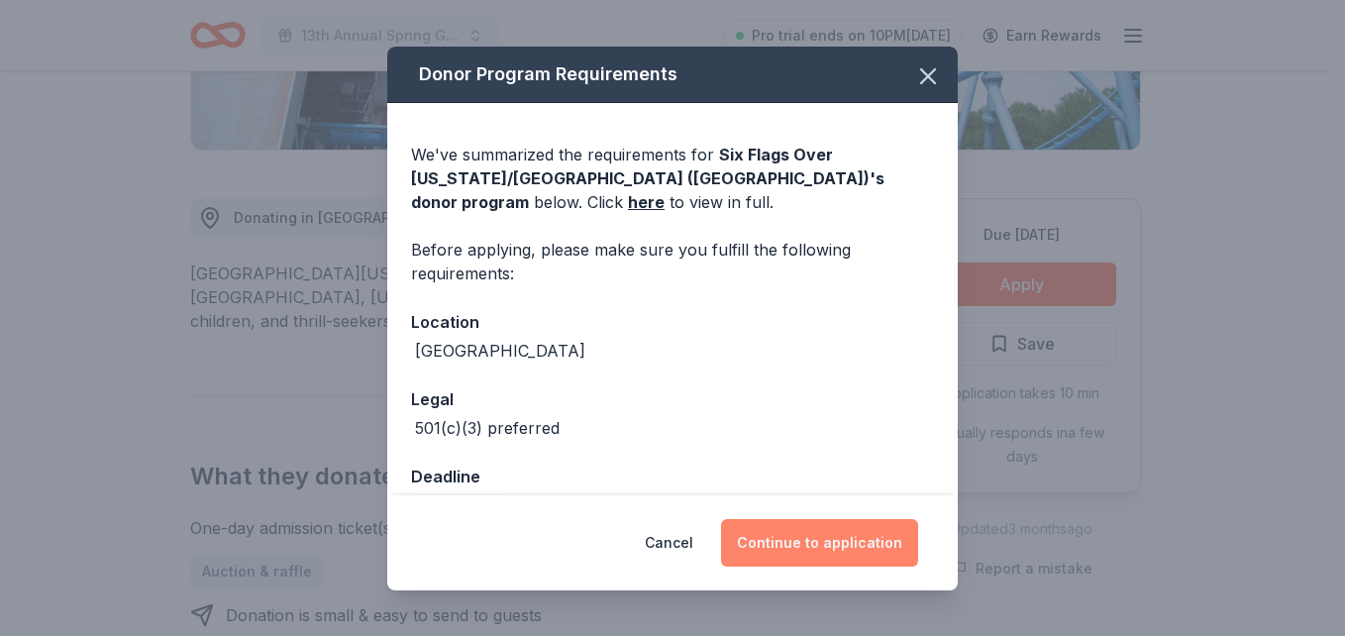
click at [847, 556] on button "Continue to application" at bounding box center [819, 543] width 197 height 48
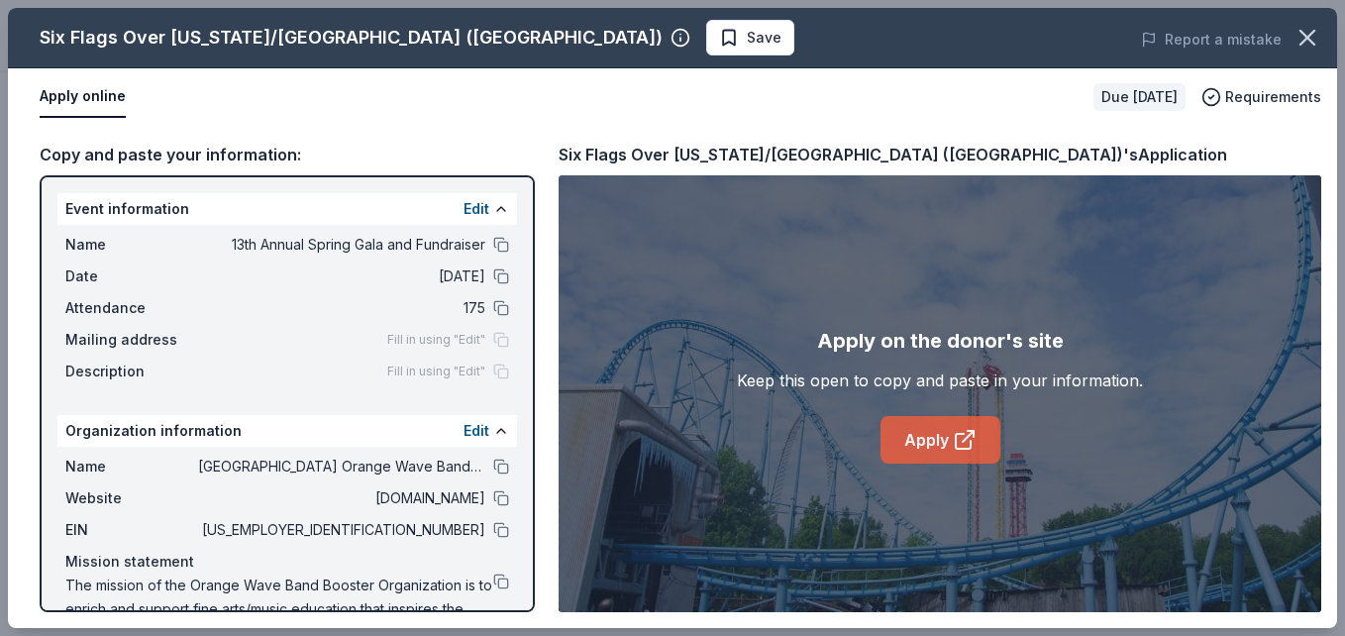
click at [956, 440] on icon at bounding box center [963, 441] width 15 height 15
click at [935, 429] on link "Apply" at bounding box center [940, 440] width 120 height 48
click at [923, 327] on div "Apply on the donor's site" at bounding box center [940, 341] width 247 height 32
click at [923, 342] on div "Apply on the donor's site" at bounding box center [940, 341] width 247 height 32
drag, startPoint x: 1342, startPoint y: 321, endPoint x: 1316, endPoint y: 352, distance: 40.1
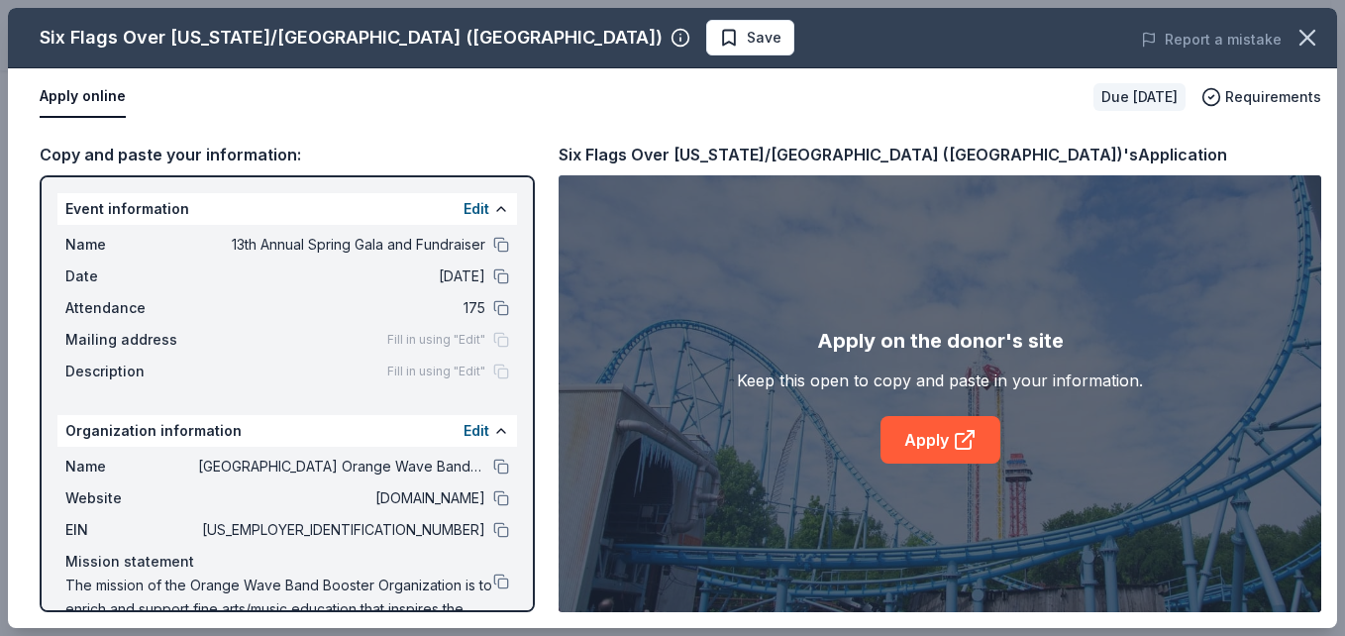
click at [1329, 375] on div "Six Flags Over Texas/Hurricane Harbor (Arlington) Save Report a mistake Apply o…" at bounding box center [672, 318] width 1345 height 636
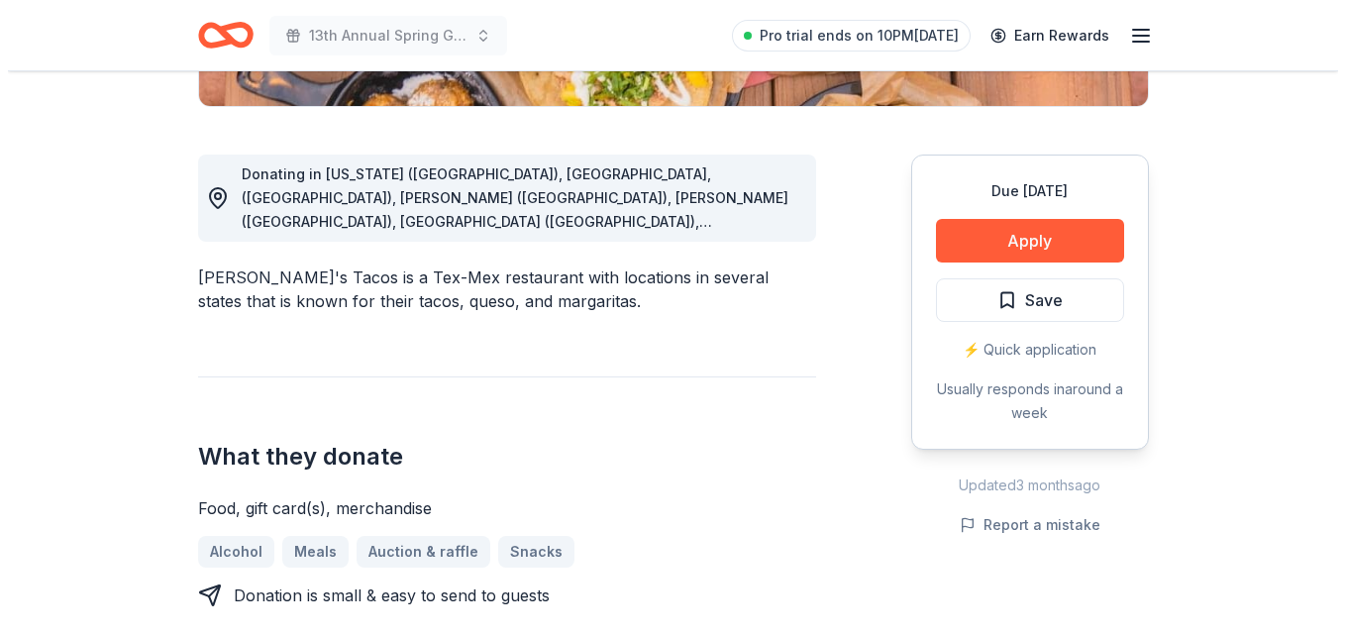
scroll to position [500, 0]
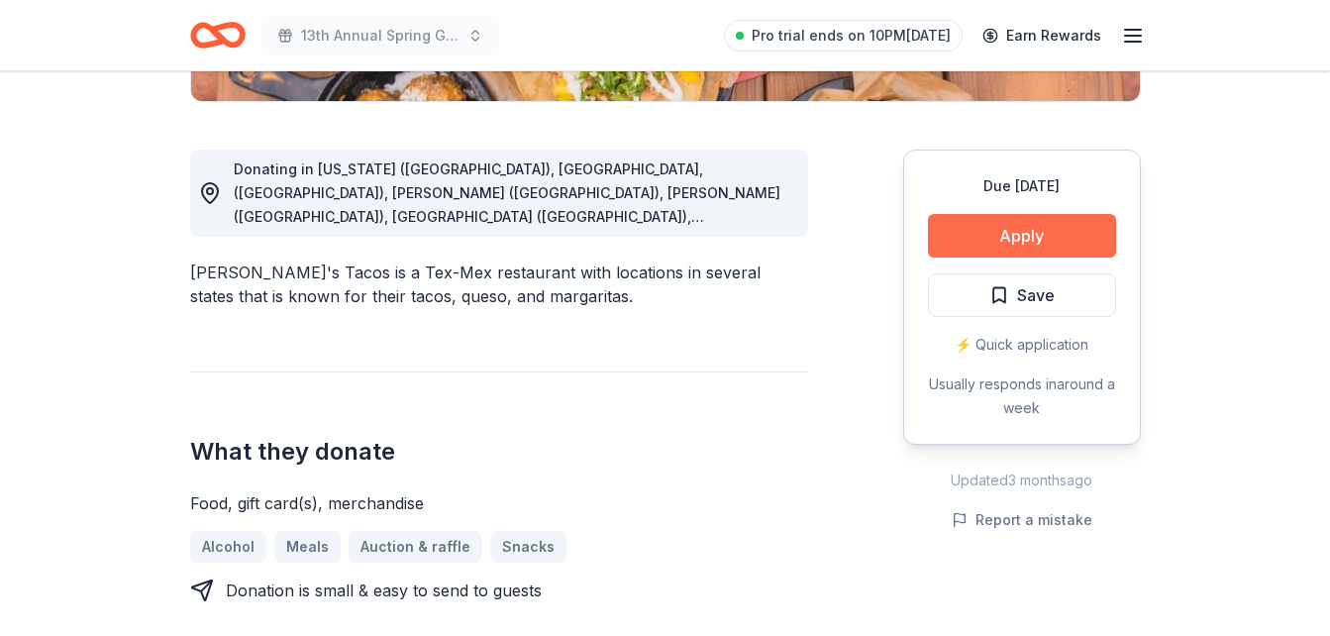
click at [1024, 244] on button "Apply" at bounding box center [1022, 236] width 188 height 44
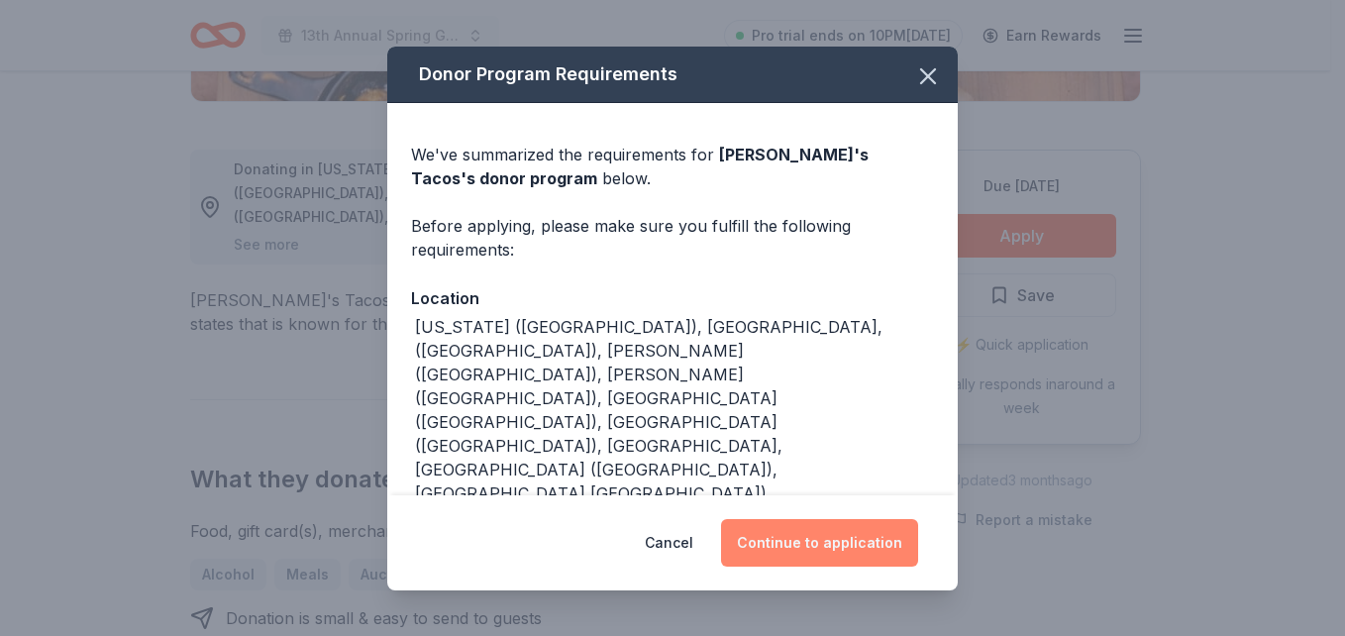
click at [833, 549] on button "Continue to application" at bounding box center [819, 543] width 197 height 48
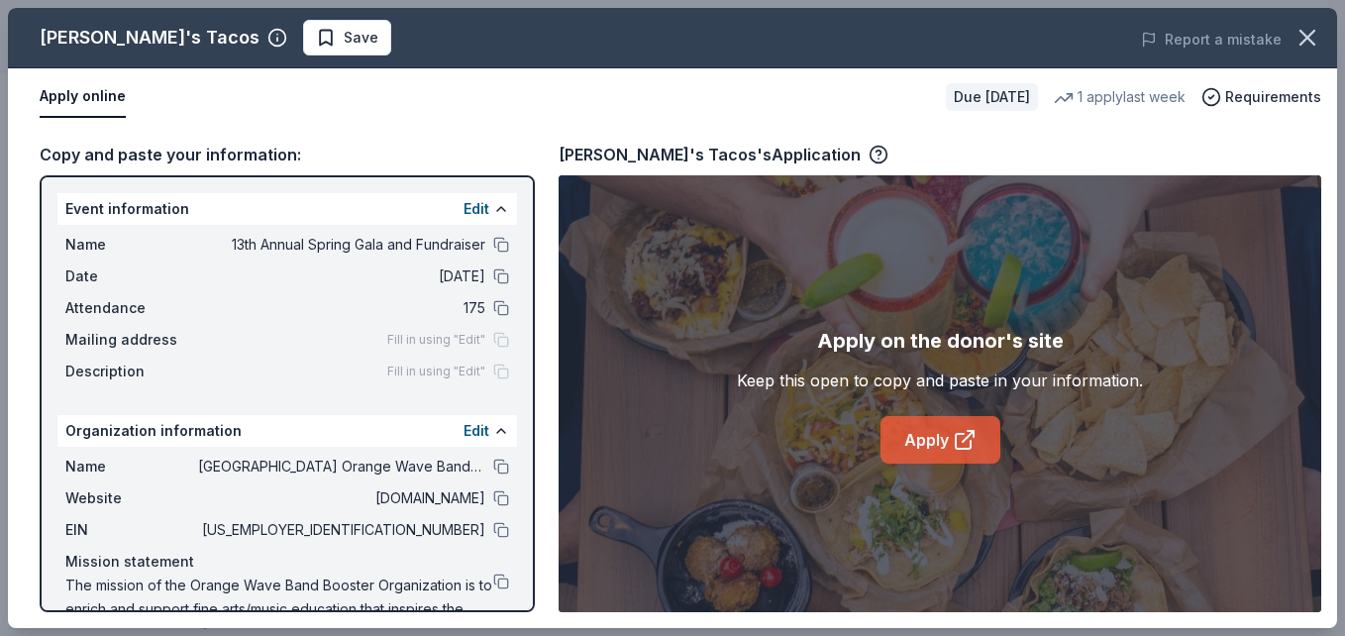
click at [954, 434] on icon at bounding box center [965, 440] width 24 height 24
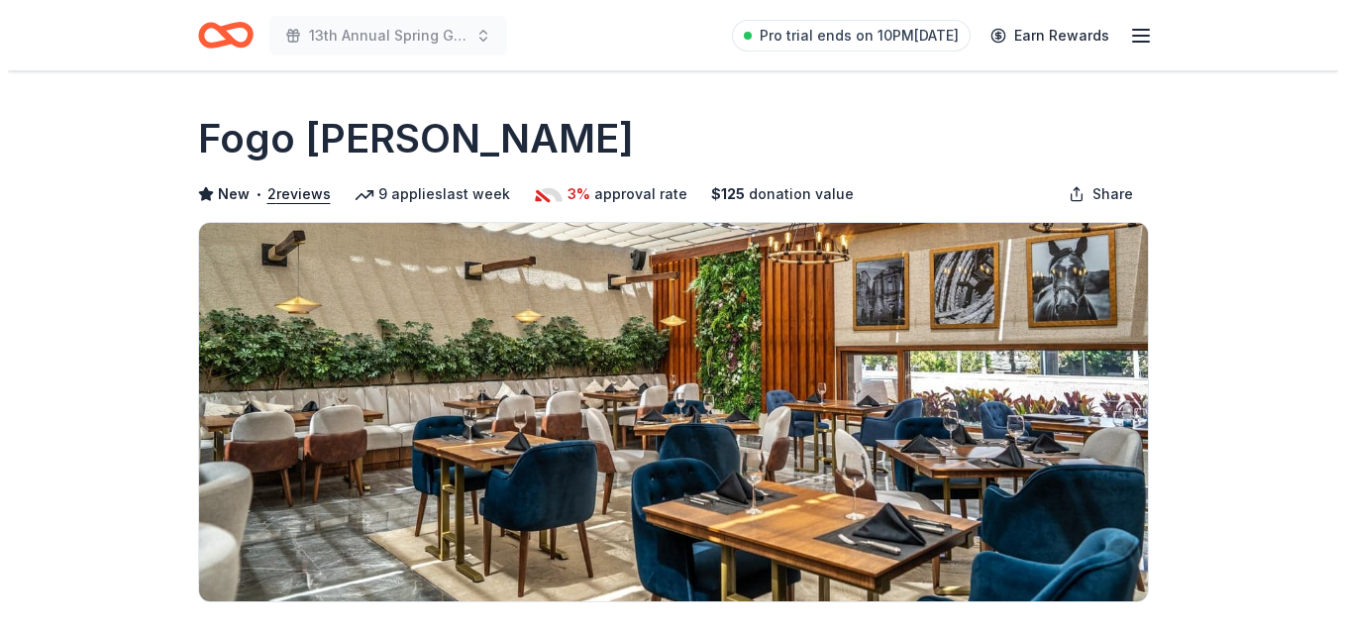
scroll to position [506, 0]
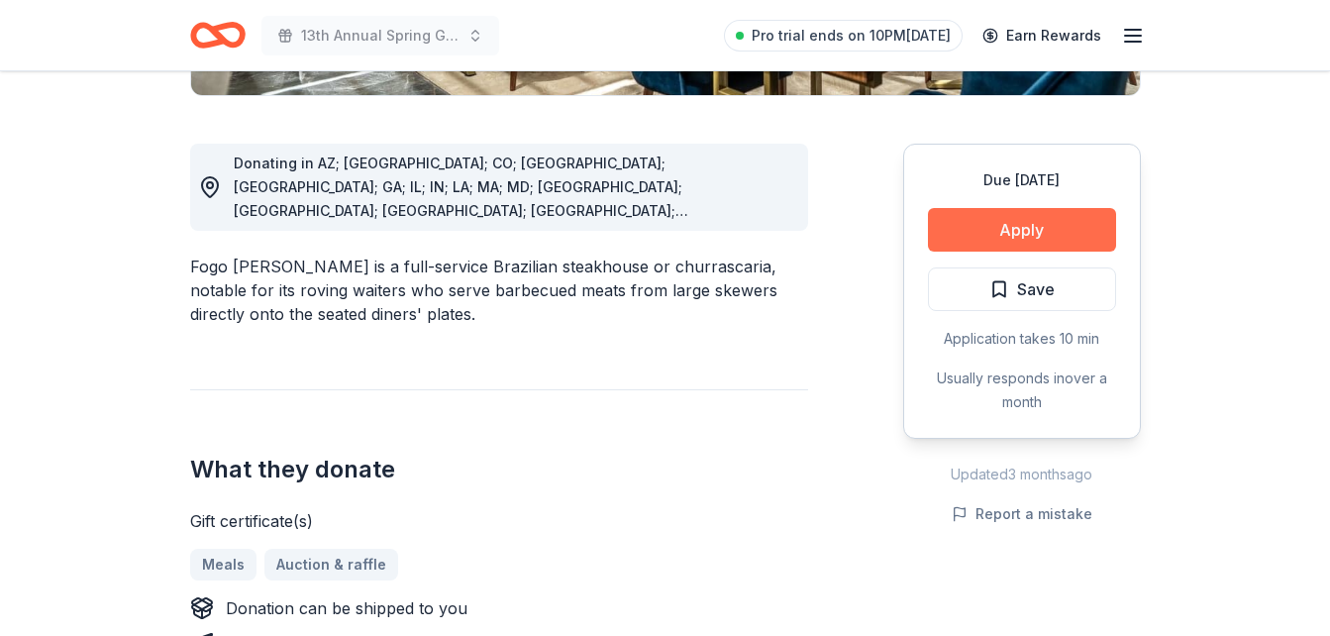
click at [1044, 235] on button "Apply" at bounding box center [1022, 230] width 188 height 44
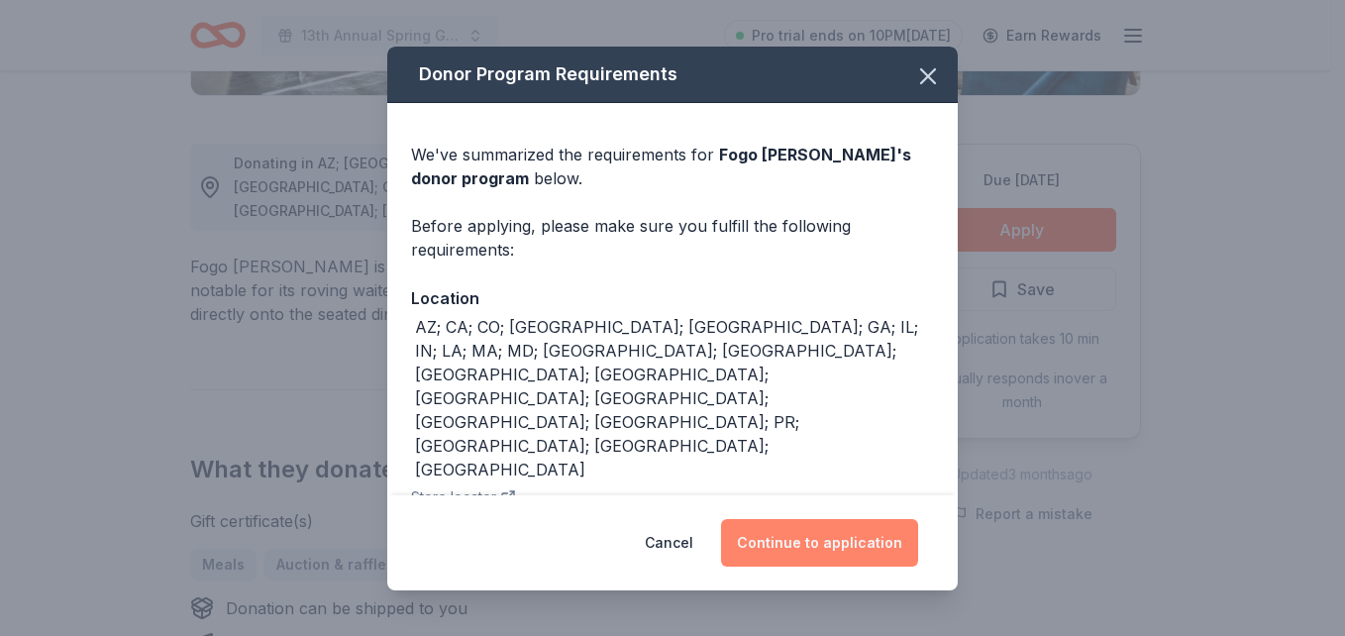
click at [850, 542] on button "Continue to application" at bounding box center [819, 543] width 197 height 48
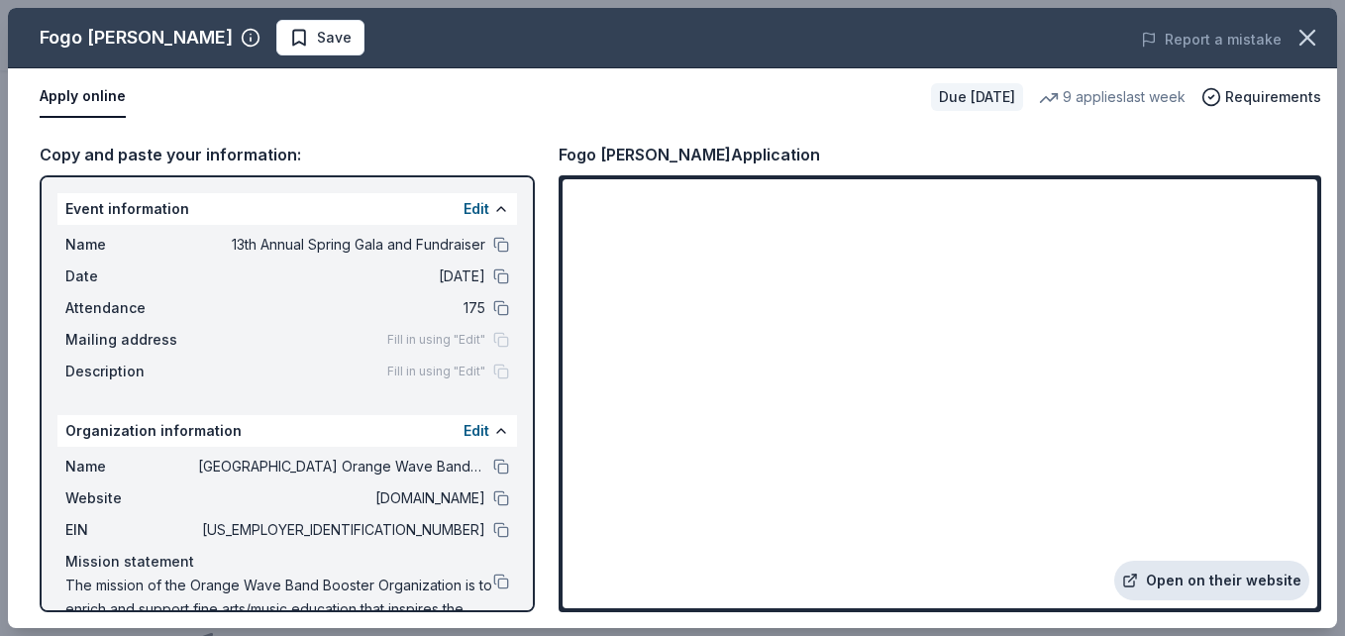
click at [1241, 576] on link "Open on their website" at bounding box center [1211, 581] width 195 height 40
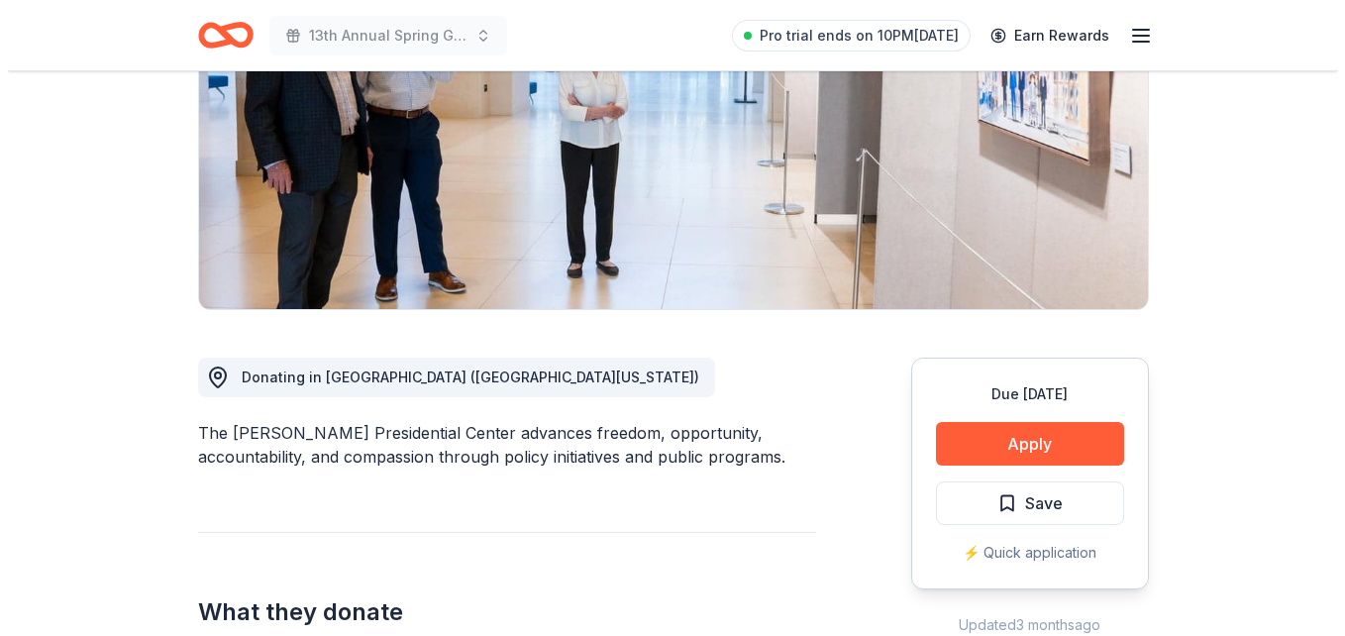
scroll to position [310, 0]
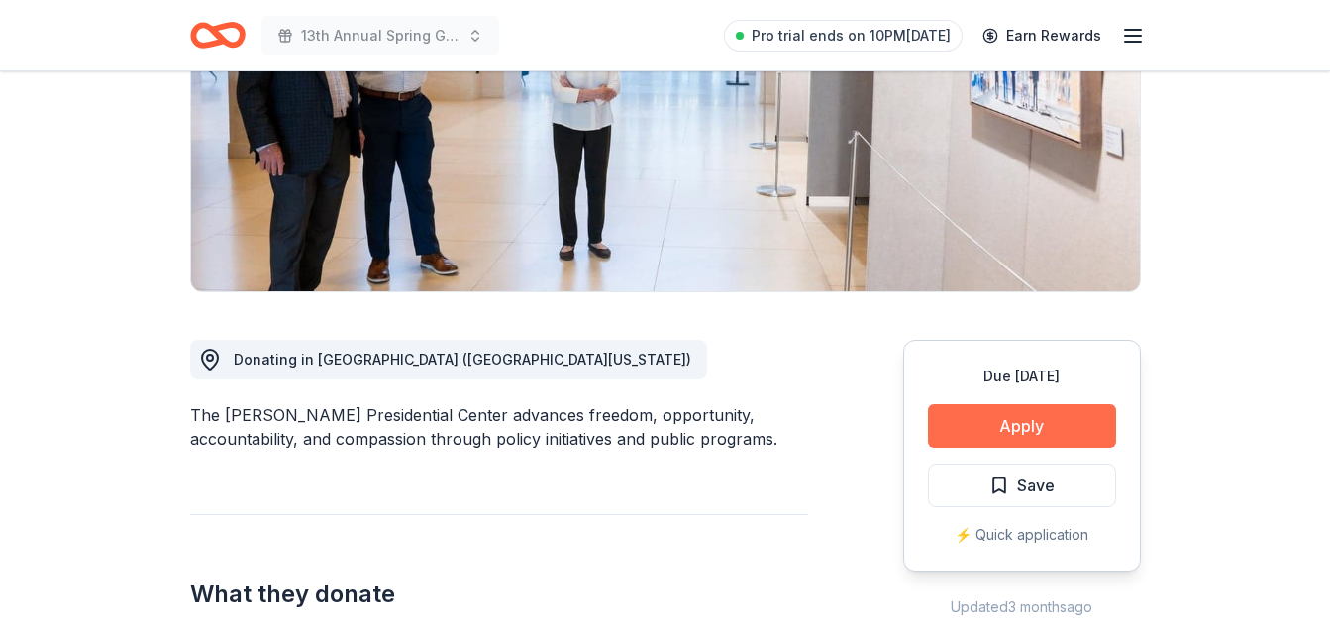
click at [1044, 421] on button "Apply" at bounding box center [1022, 426] width 188 height 44
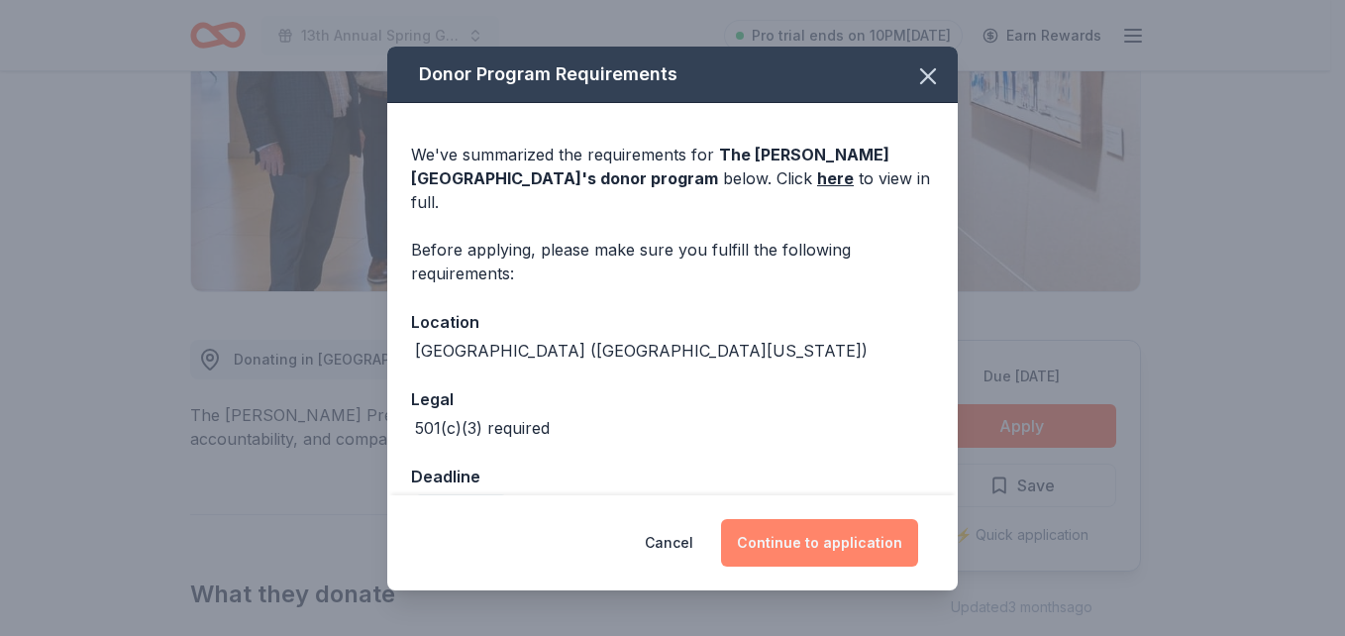
click at [882, 539] on button "Continue to application" at bounding box center [819, 543] width 197 height 48
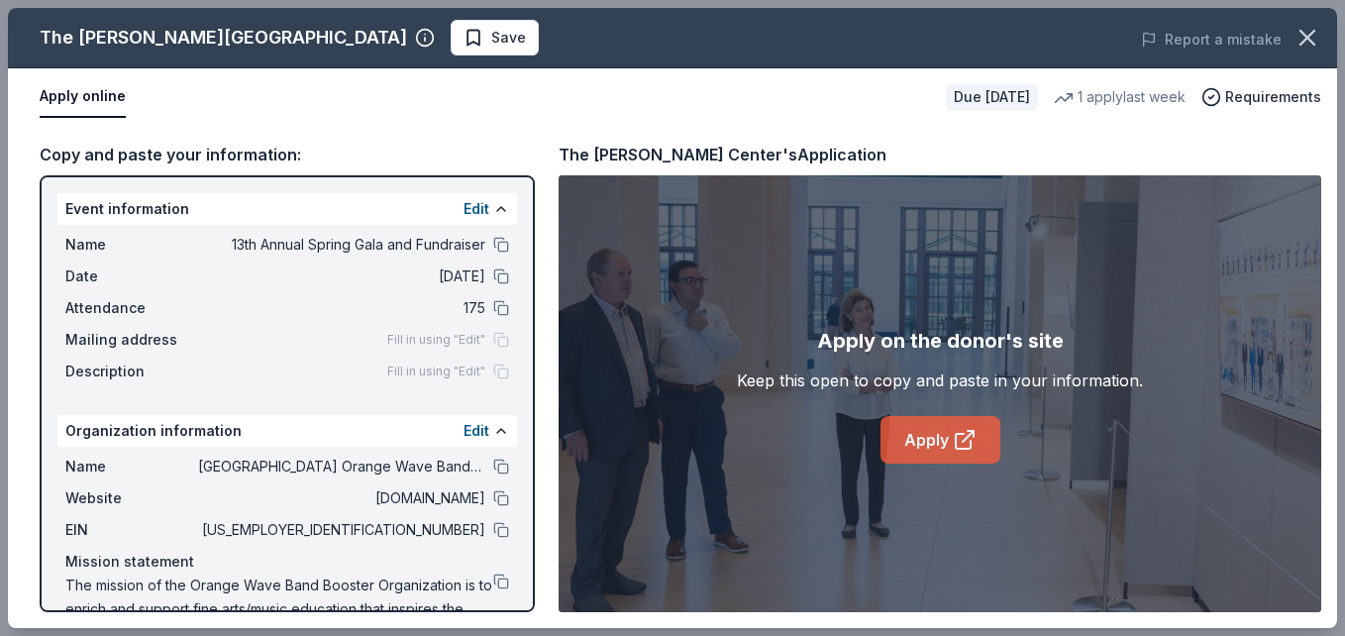
click at [922, 440] on link "Apply" at bounding box center [940, 440] width 120 height 48
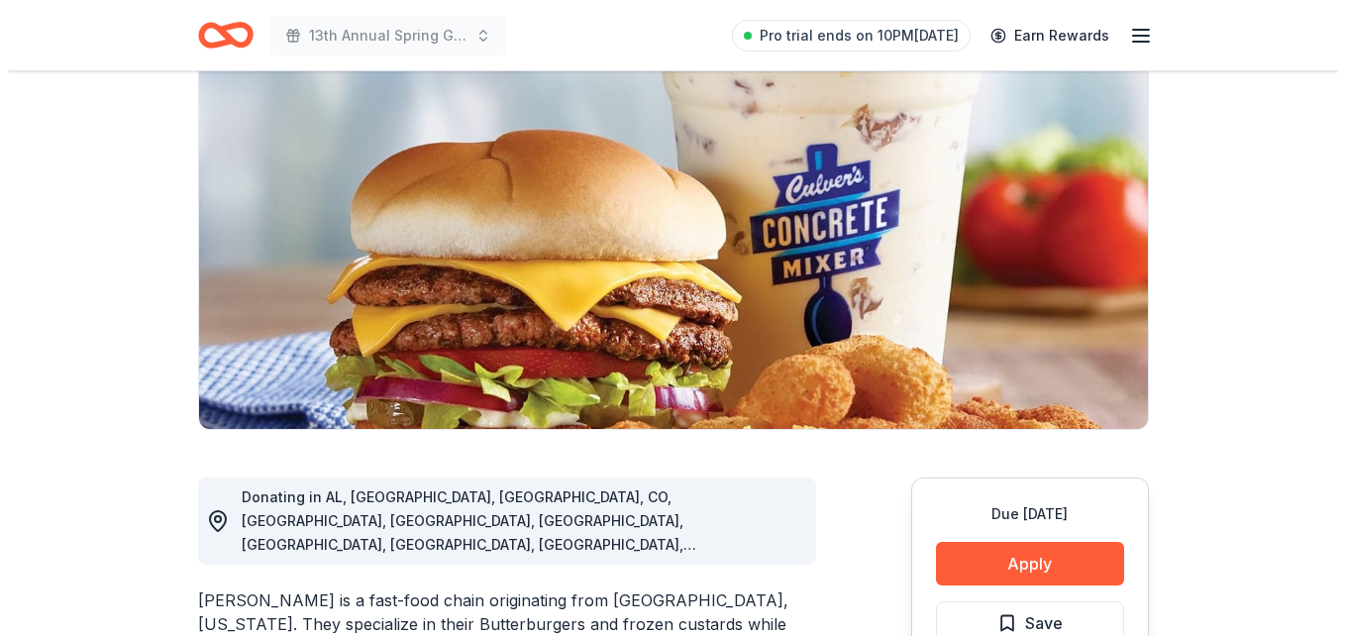
scroll to position [243, 0]
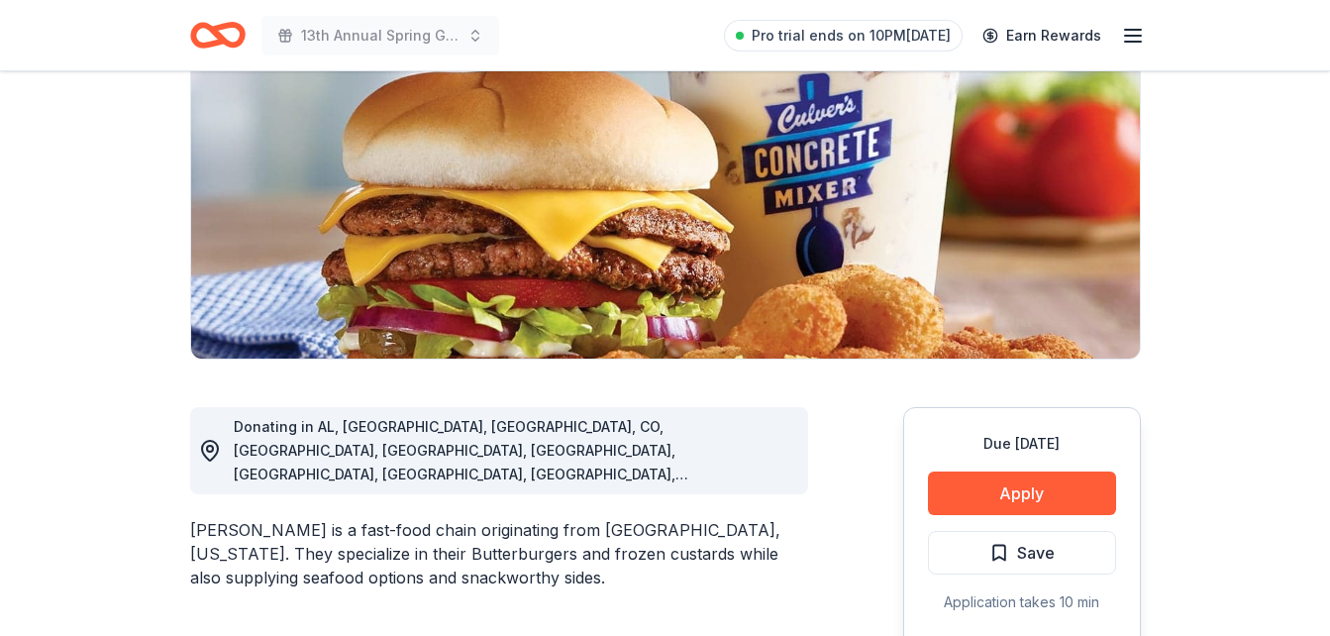
click at [1049, 489] on button "Apply" at bounding box center [1022, 493] width 188 height 44
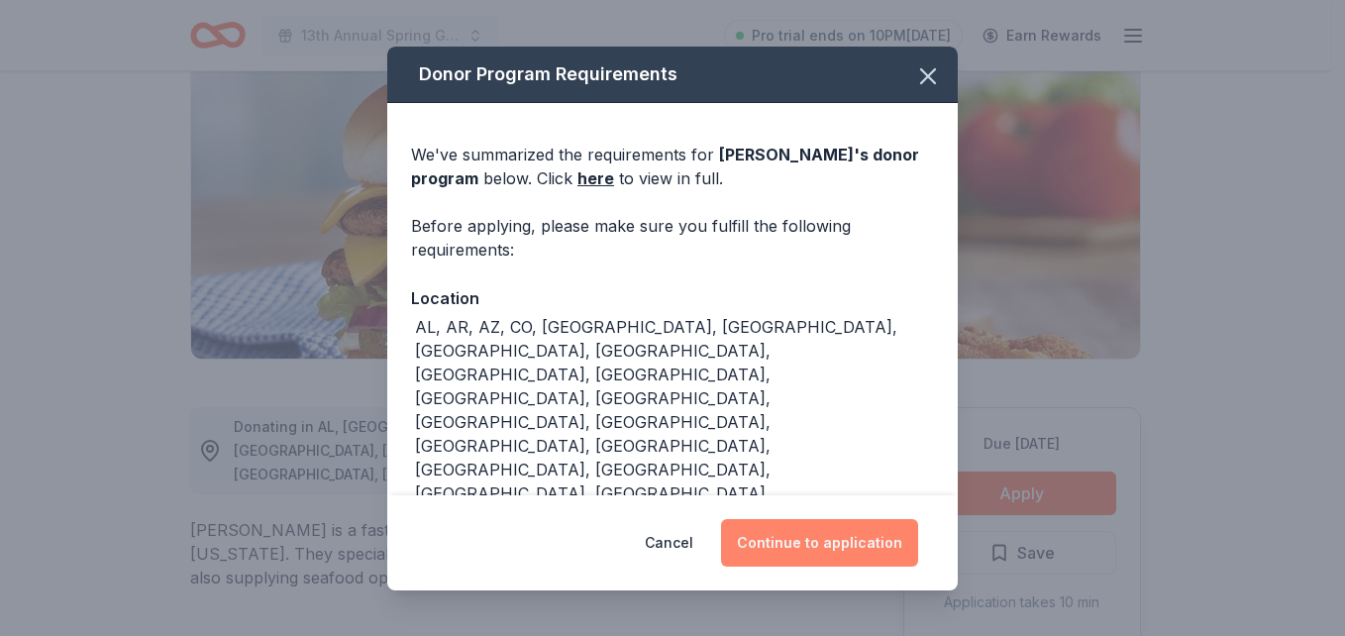
click at [866, 548] on button "Continue to application" at bounding box center [819, 543] width 197 height 48
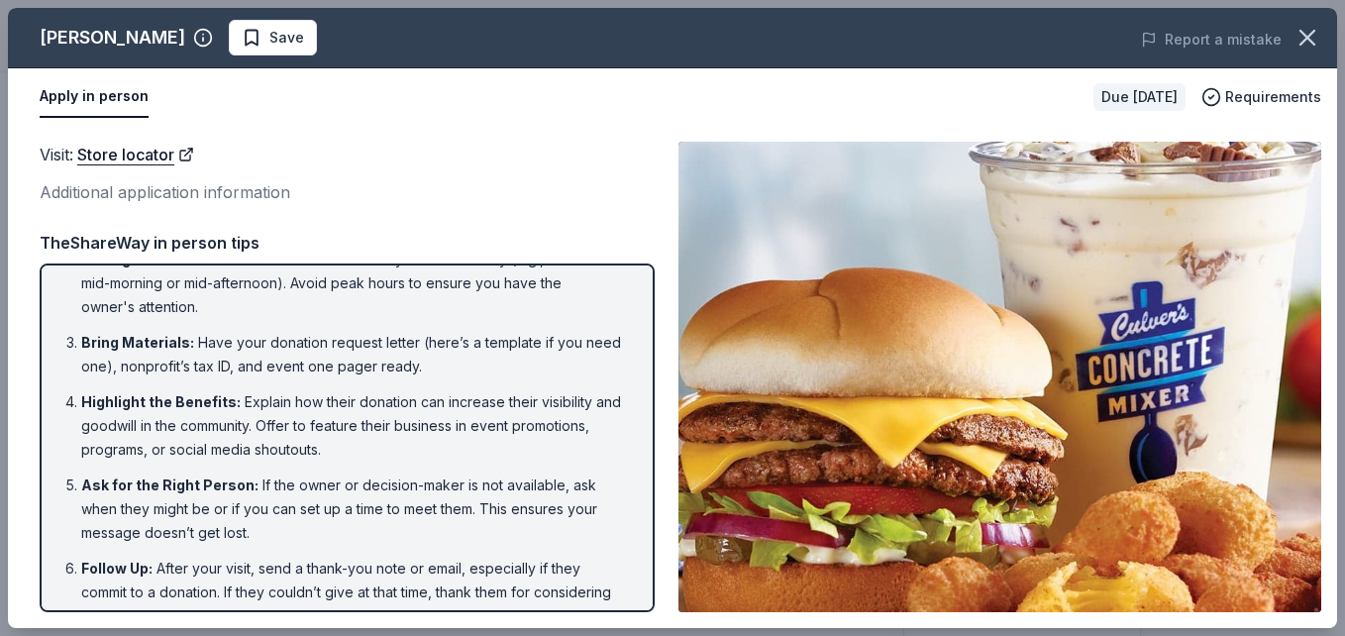
scroll to position [127, 0]
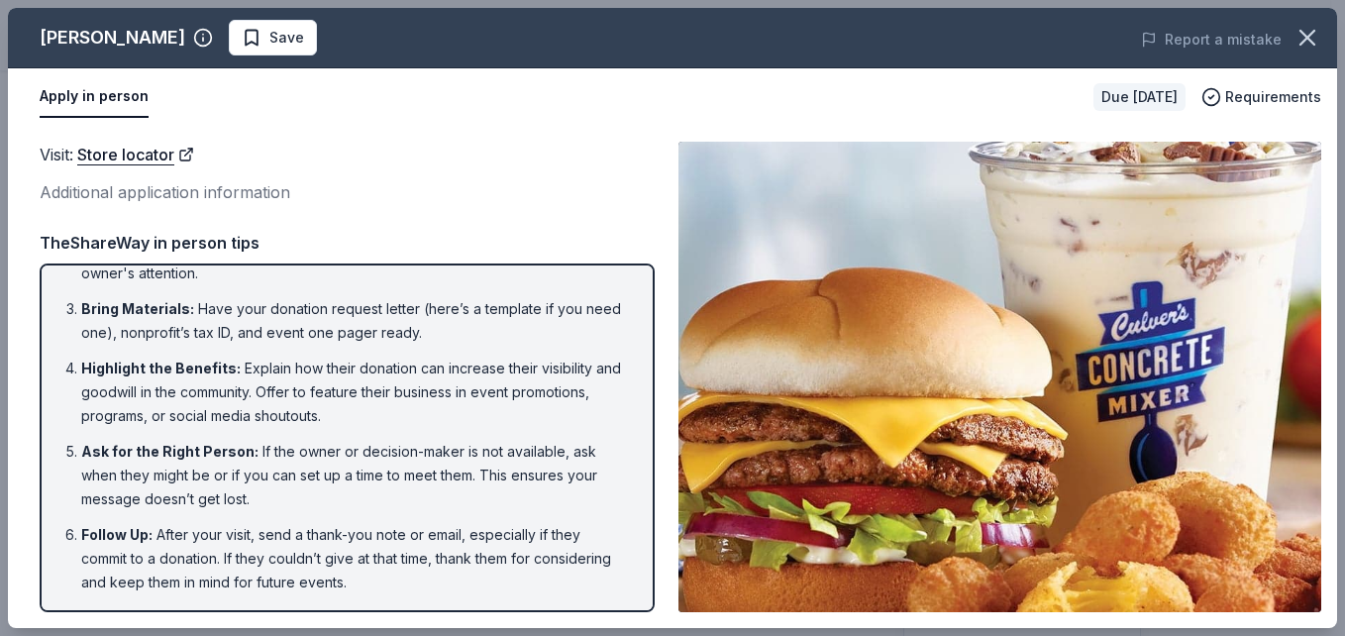
click at [22, 351] on div "Visit : Store locator Additional application information Visit : Store locator …" at bounding box center [672, 377] width 1329 height 502
click at [1179, 277] on img at bounding box center [999, 377] width 643 height 470
click at [1087, 427] on img at bounding box center [999, 377] width 643 height 470
click at [1116, 569] on img at bounding box center [999, 377] width 643 height 470
drag, startPoint x: 1173, startPoint y: 583, endPoint x: 1152, endPoint y: 565, distance: 27.4
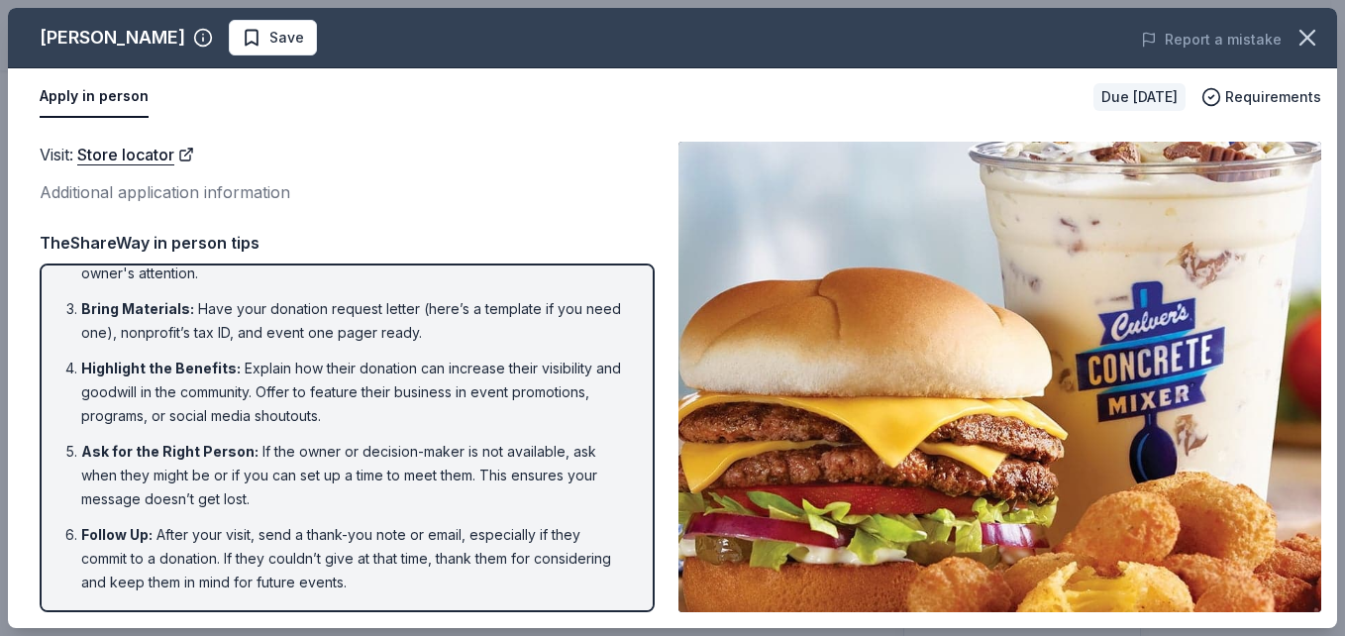
click at [1172, 583] on img at bounding box center [999, 377] width 643 height 470
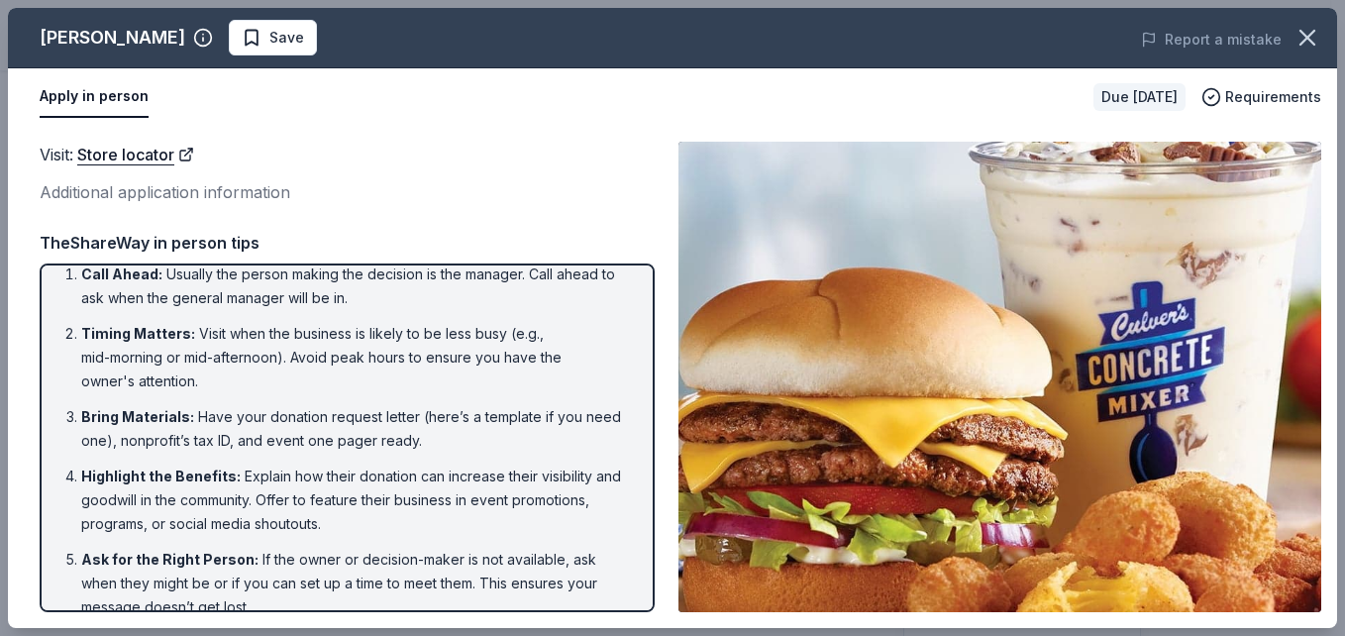
scroll to position [0, 0]
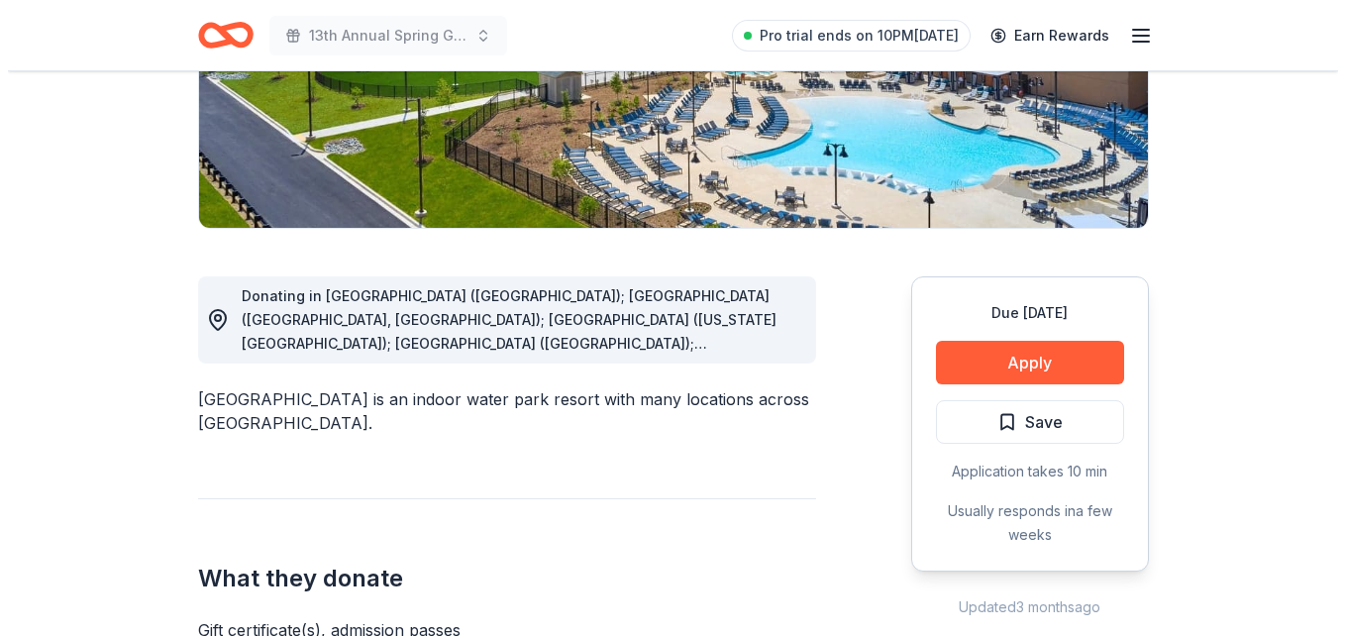
scroll to position [377, 0]
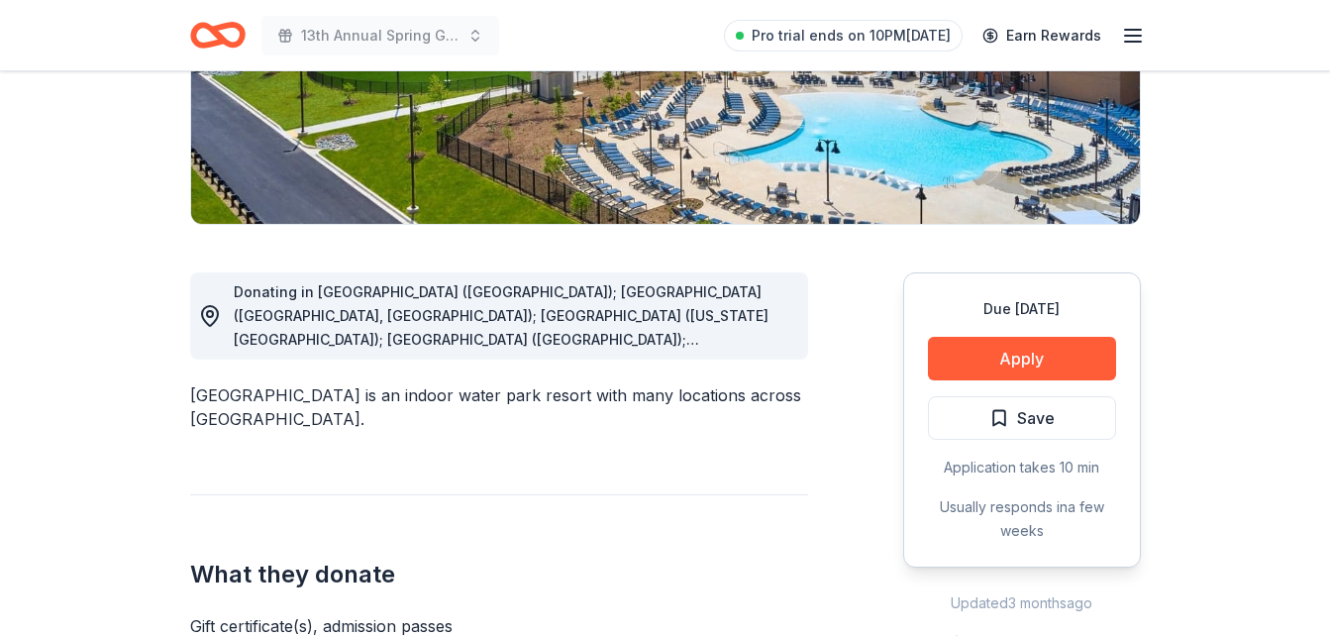
click at [1062, 360] on button "Apply" at bounding box center [1022, 359] width 188 height 44
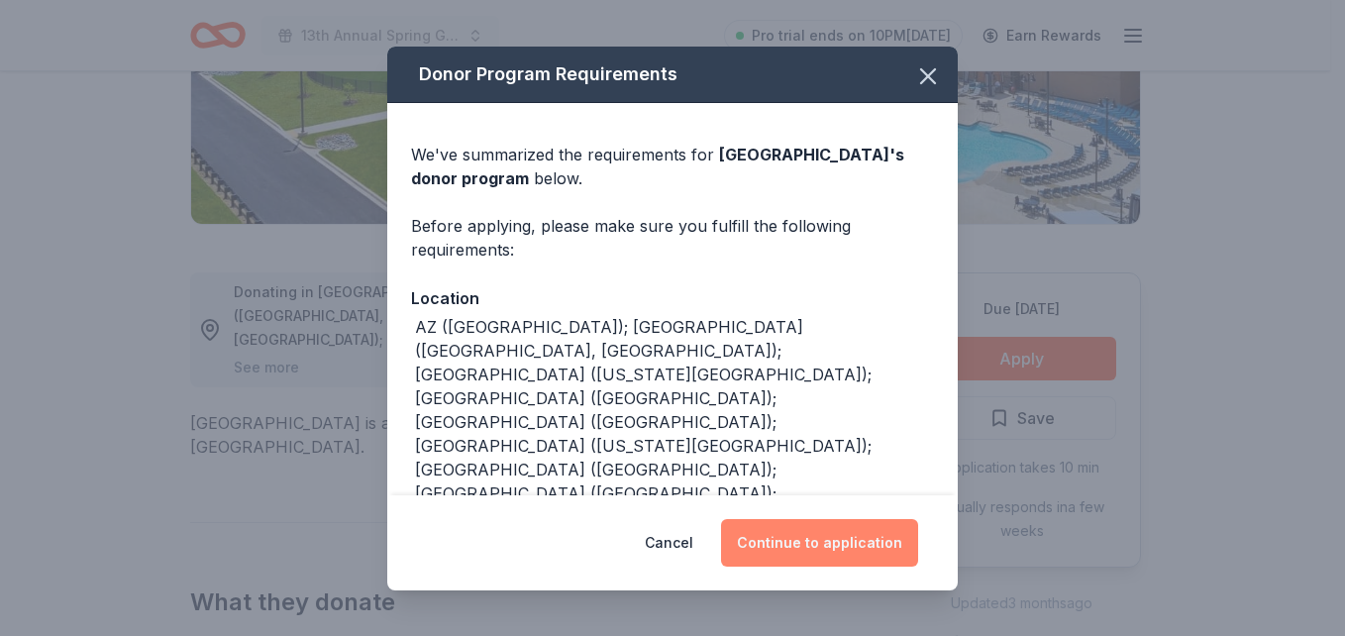
click at [851, 540] on button "Continue to application" at bounding box center [819, 543] width 197 height 48
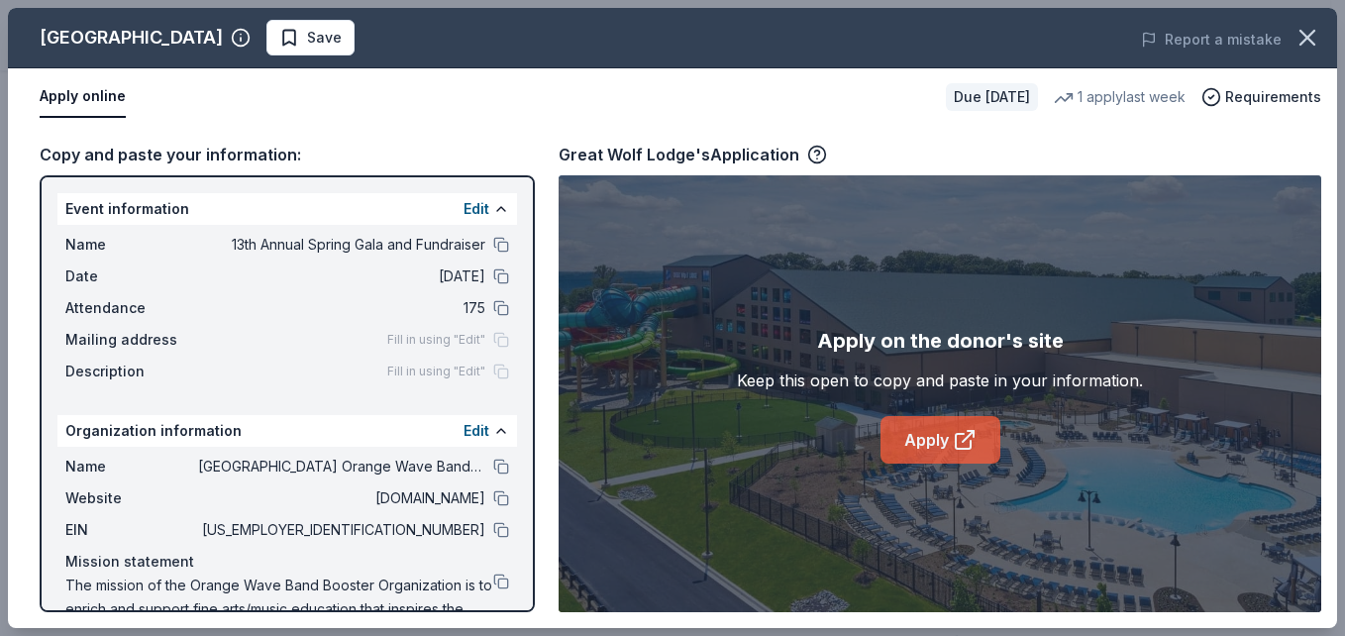
click at [936, 444] on link "Apply" at bounding box center [940, 440] width 120 height 48
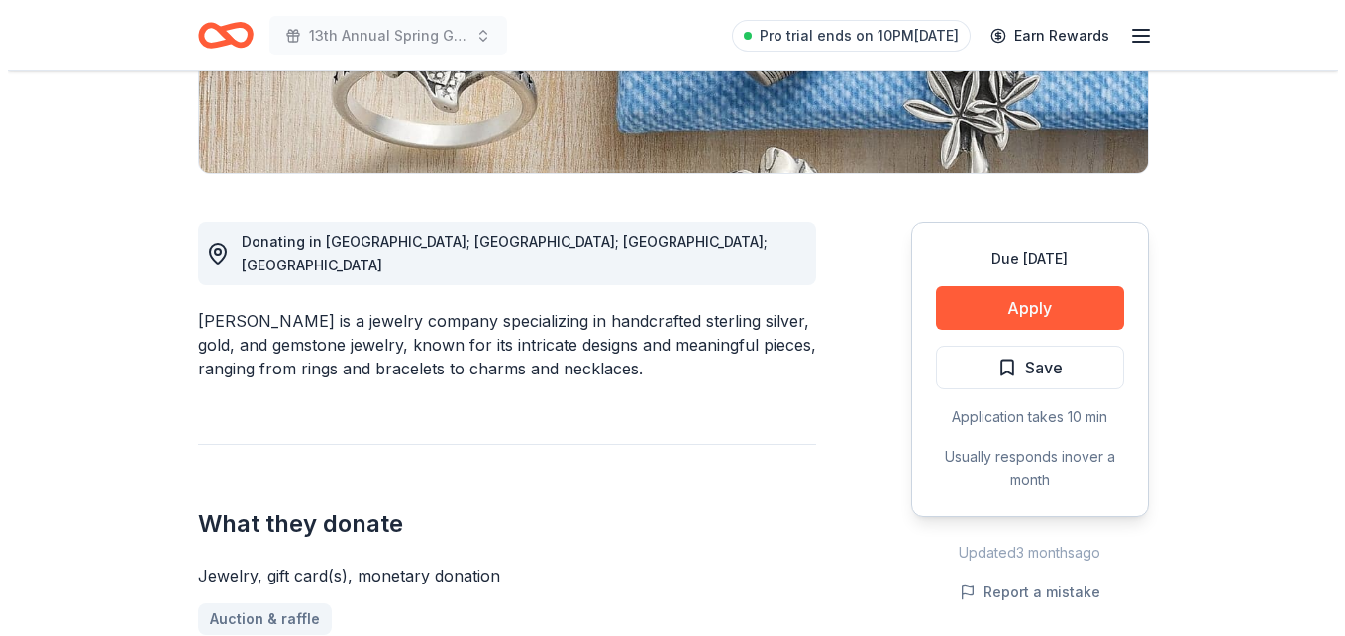
scroll to position [445, 0]
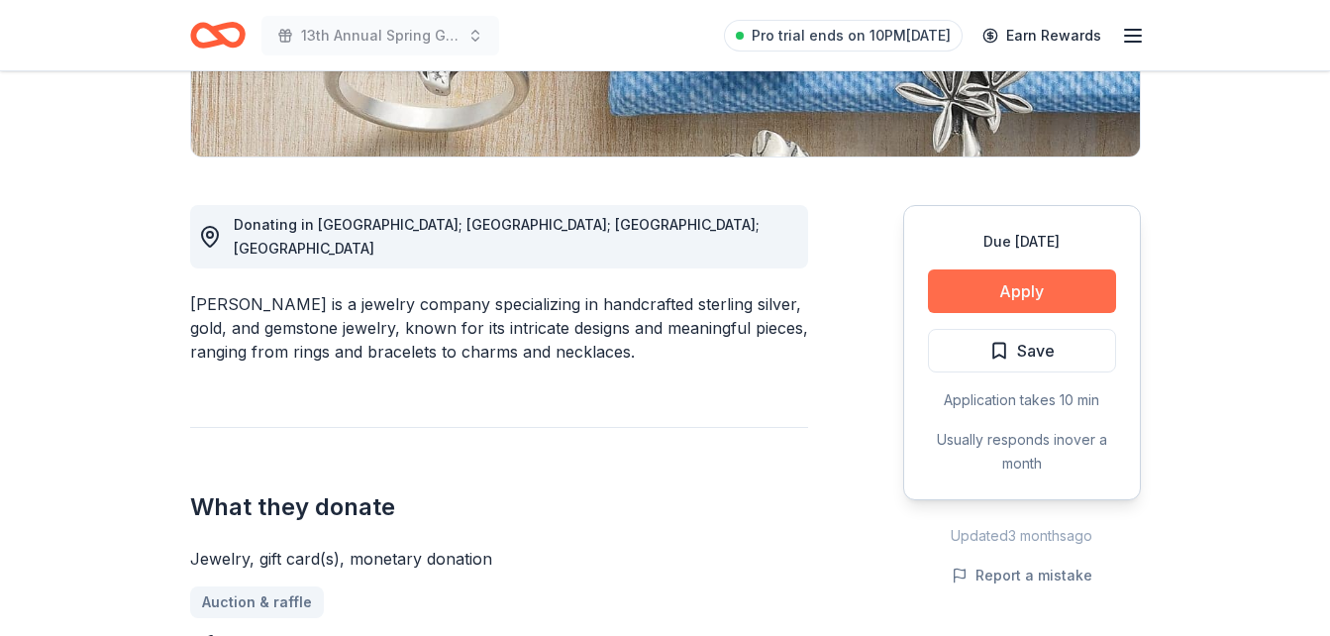
click at [1076, 280] on button "Apply" at bounding box center [1022, 291] width 188 height 44
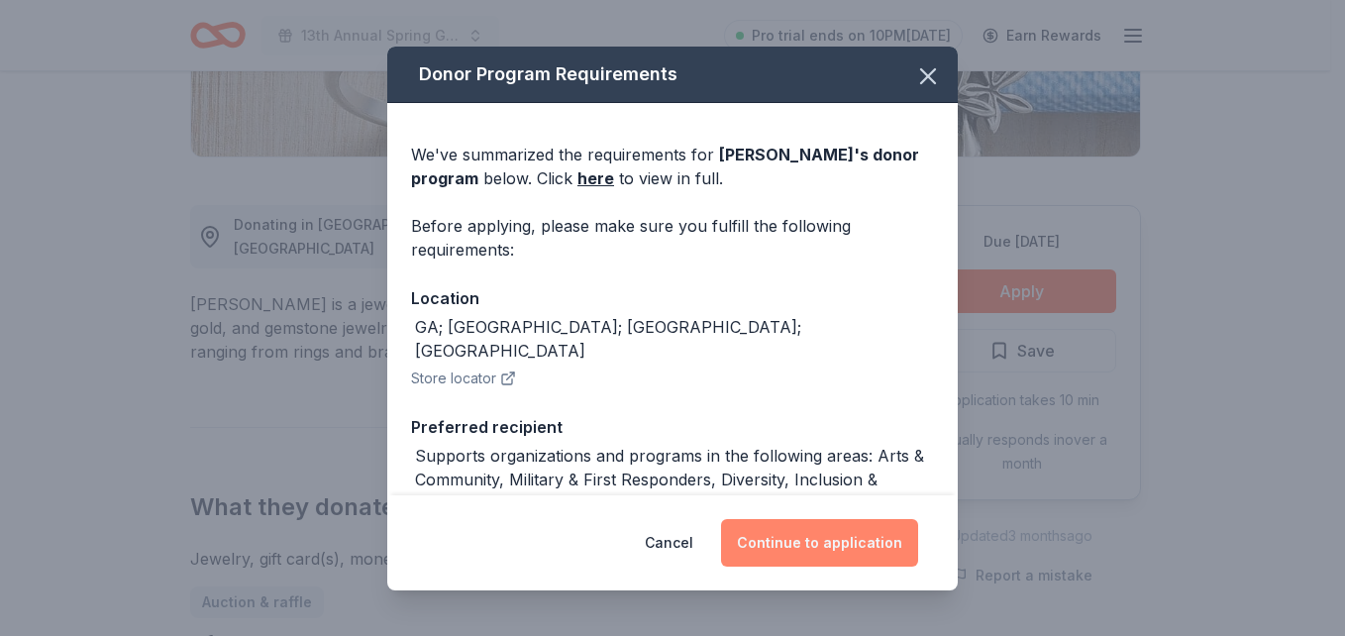
click at [832, 521] on button "Continue to application" at bounding box center [819, 543] width 197 height 48
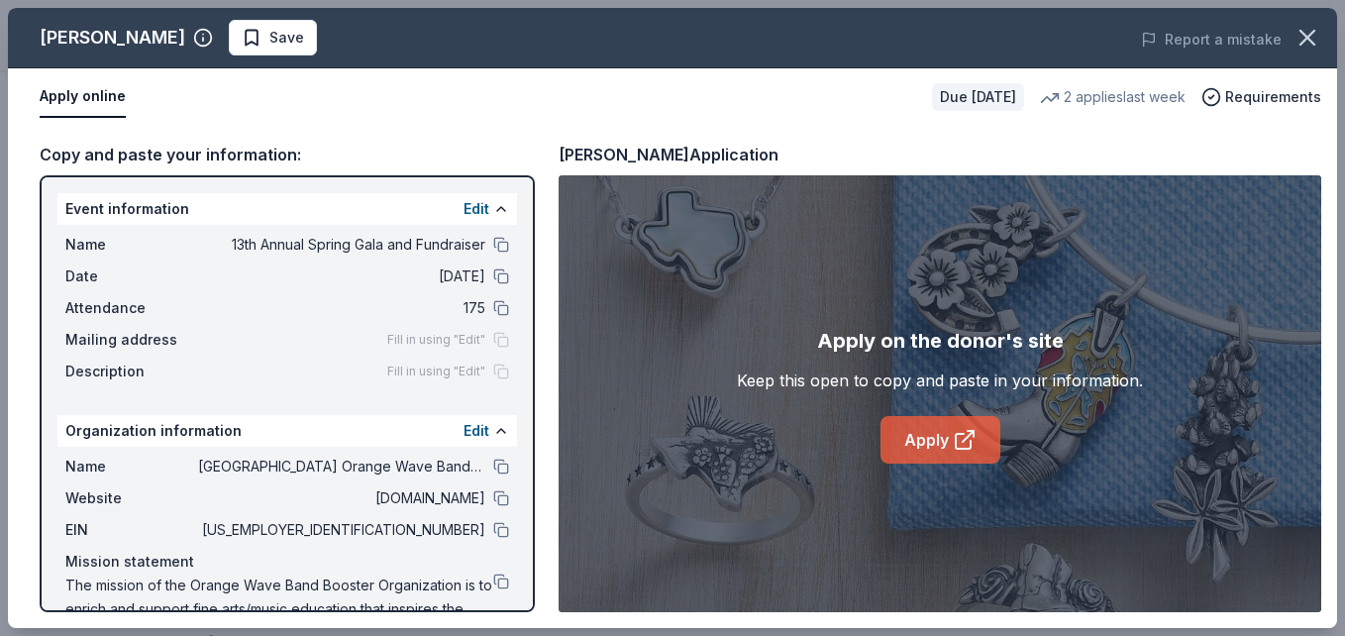
click at [957, 438] on icon at bounding box center [965, 440] width 24 height 24
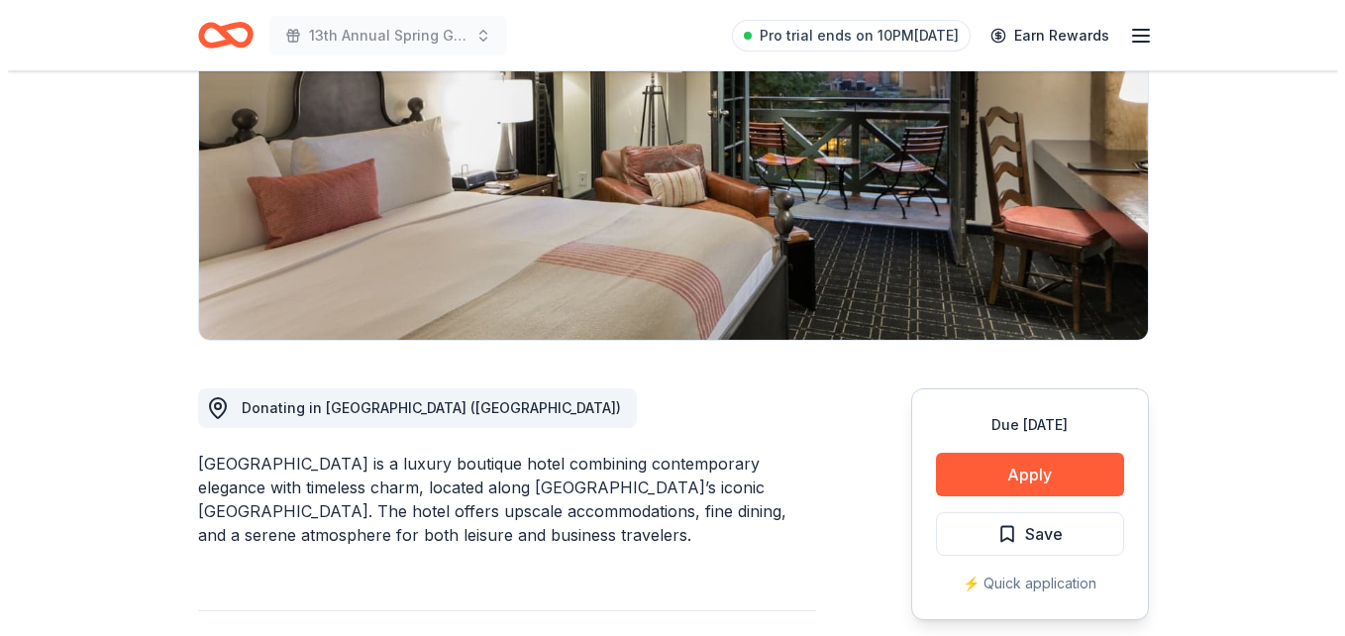
scroll to position [346, 0]
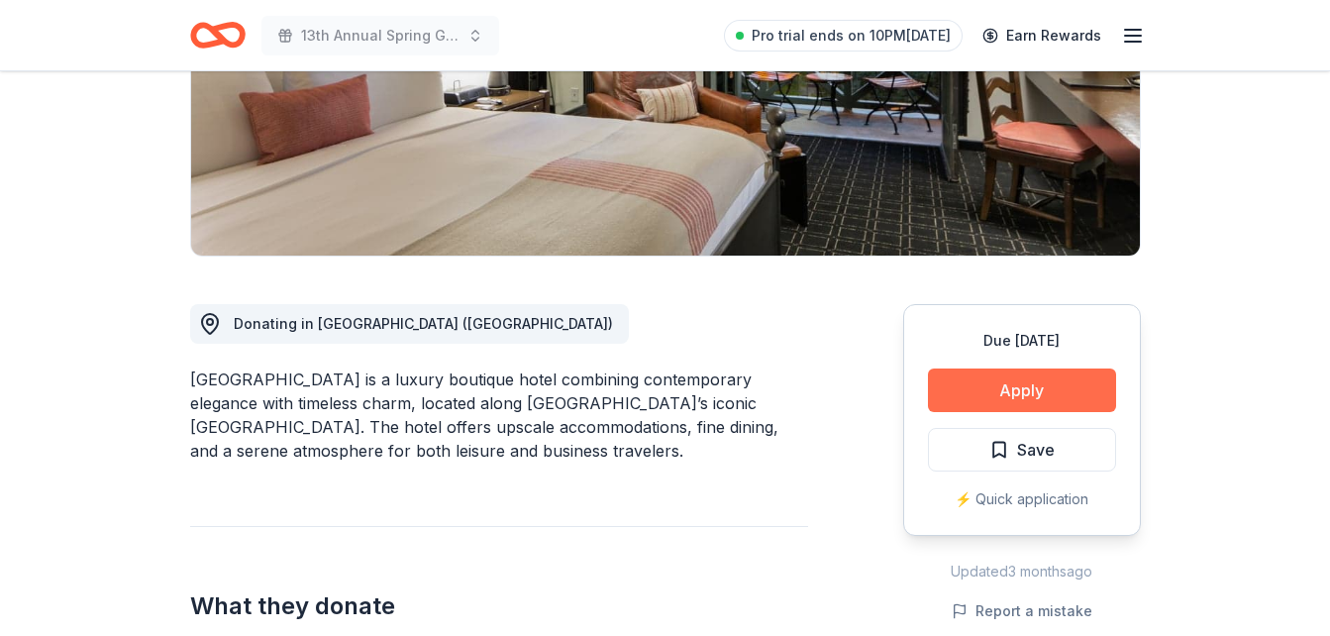
click at [1015, 385] on button "Apply" at bounding box center [1022, 390] width 188 height 44
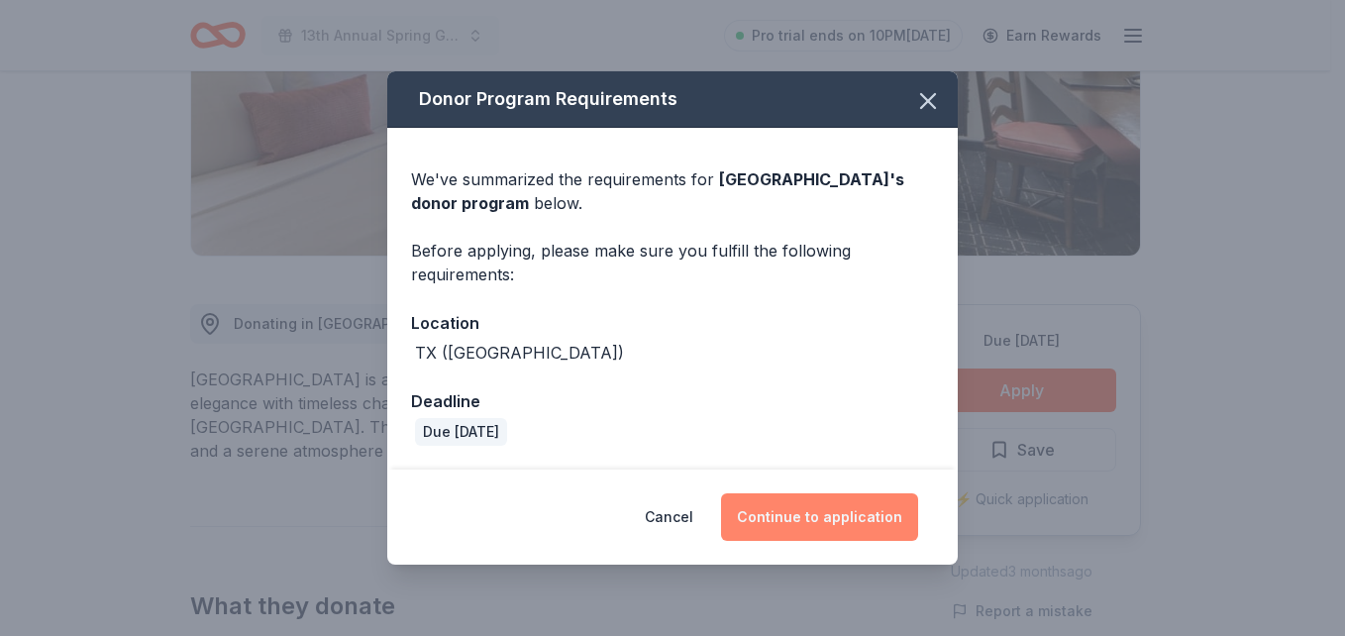
click at [806, 524] on button "Continue to application" at bounding box center [819, 517] width 197 height 48
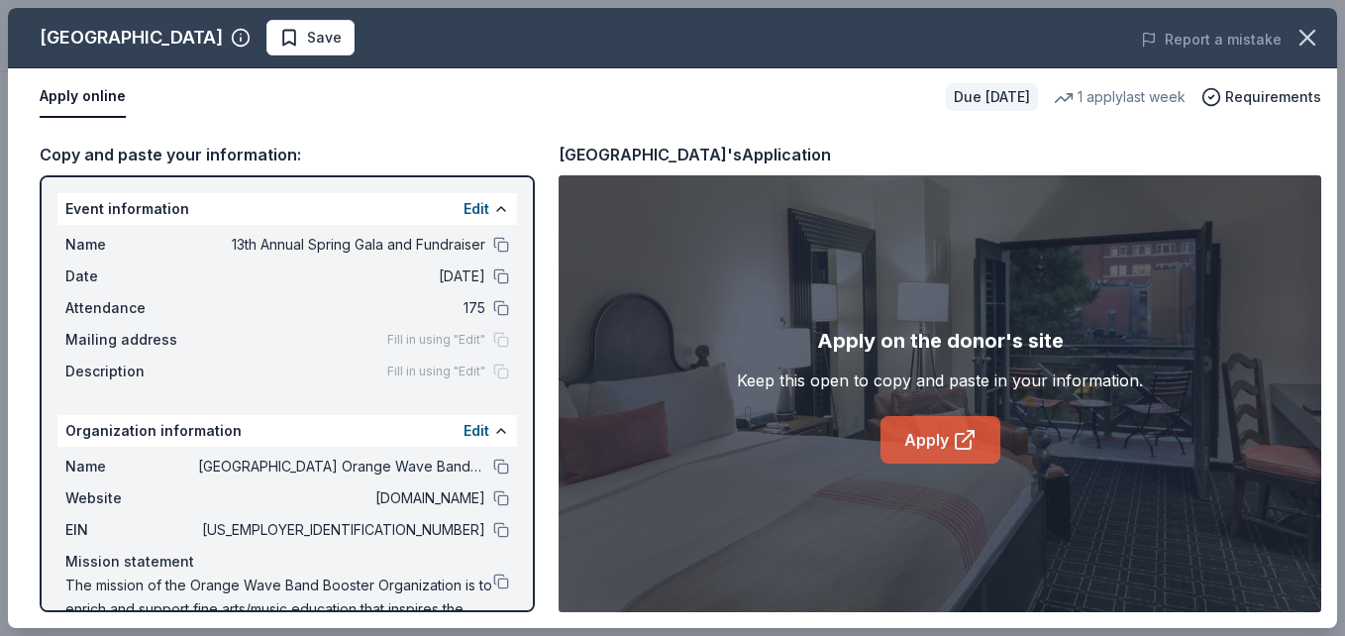
click at [926, 448] on link "Apply" at bounding box center [940, 440] width 120 height 48
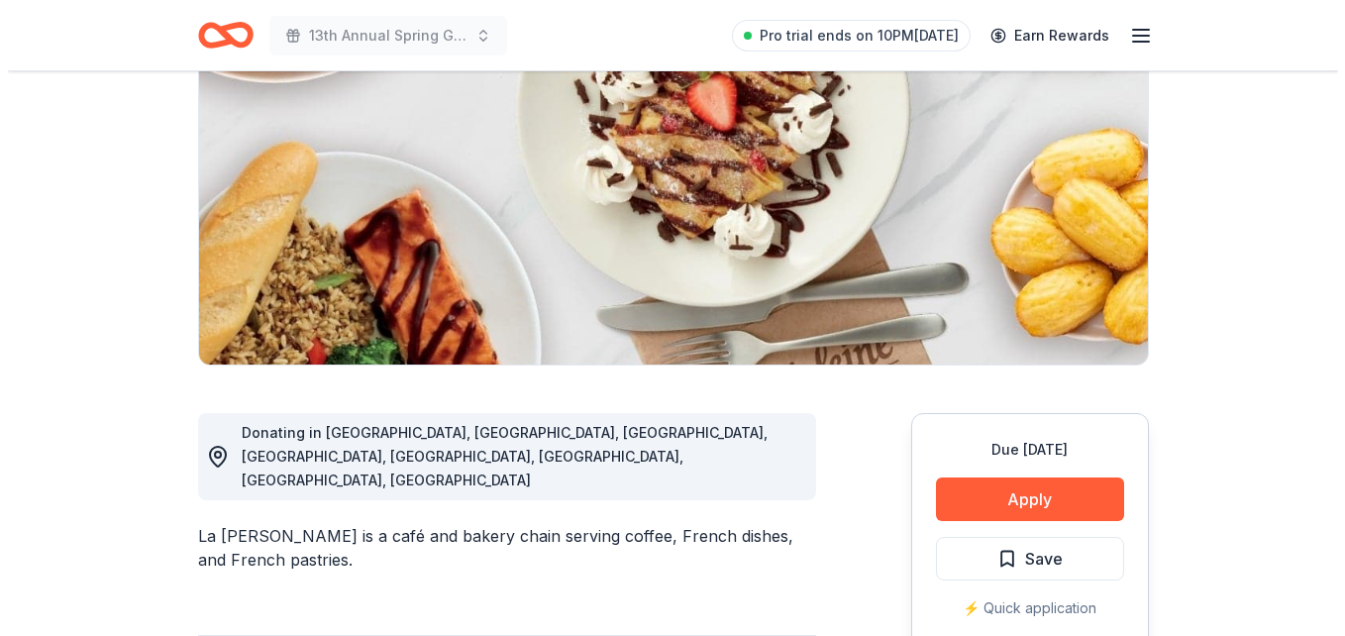
scroll to position [239, 0]
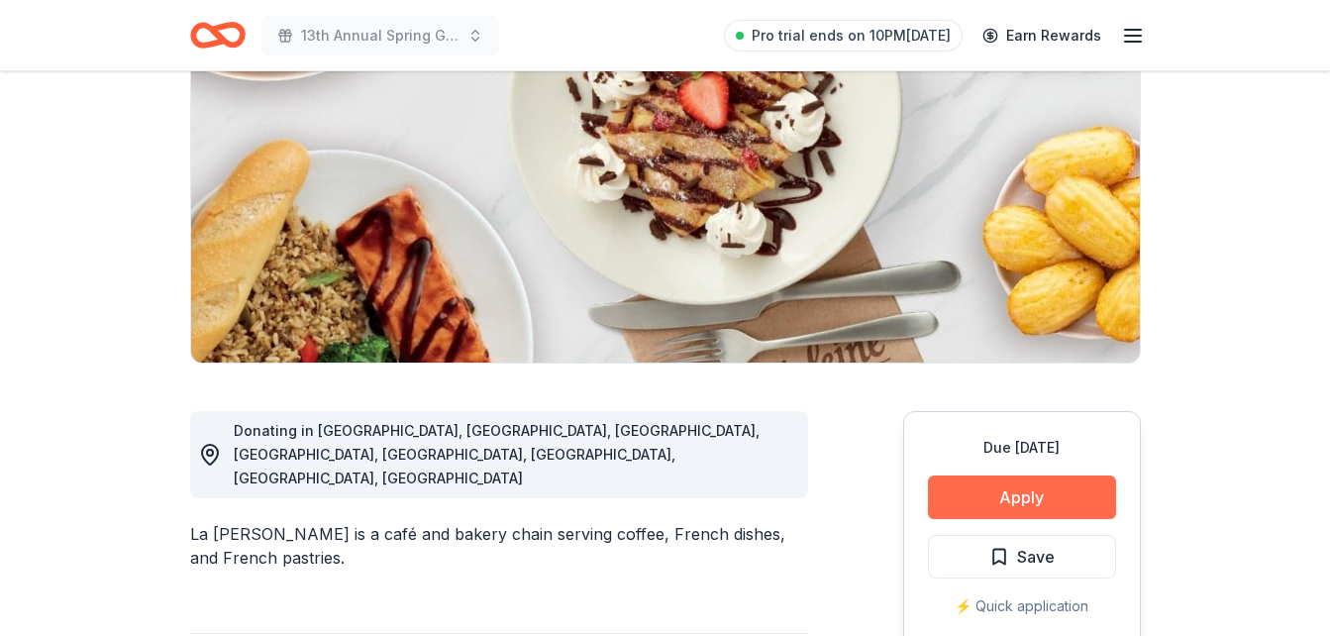
click at [1009, 489] on button "Apply" at bounding box center [1022, 497] width 188 height 44
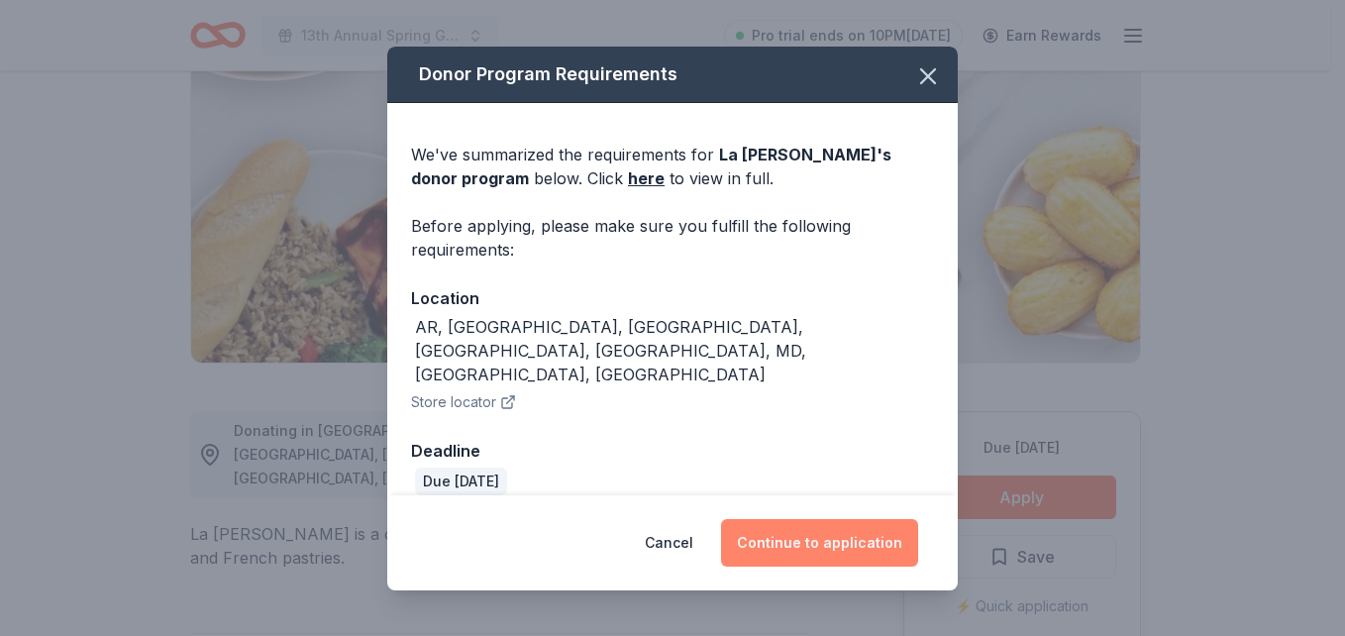
click at [883, 519] on button "Continue to application" at bounding box center [819, 543] width 197 height 48
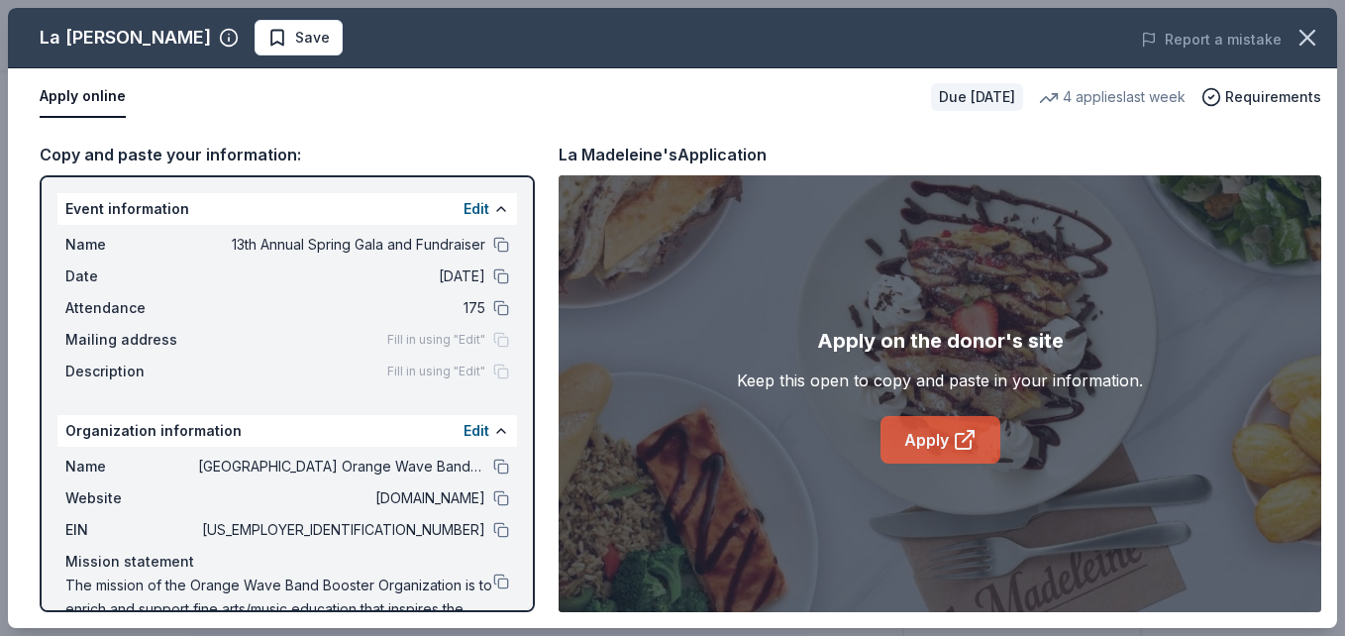
click at [941, 438] on link "Apply" at bounding box center [940, 440] width 120 height 48
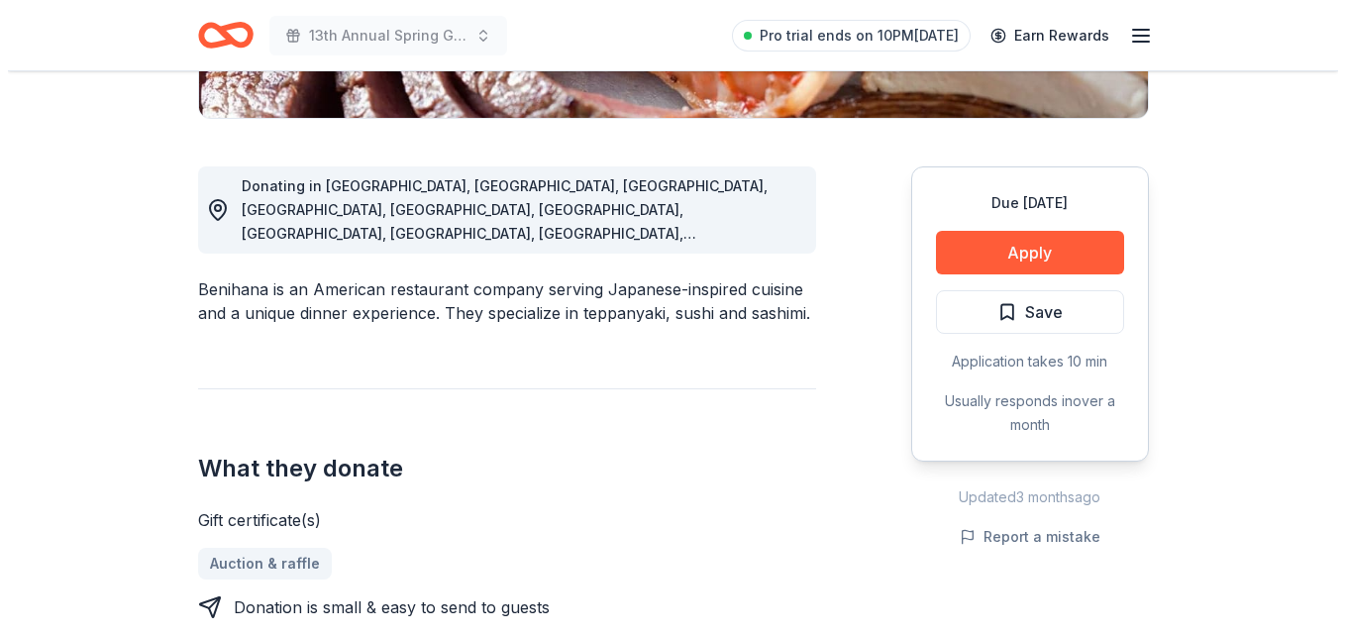
scroll to position [465, 0]
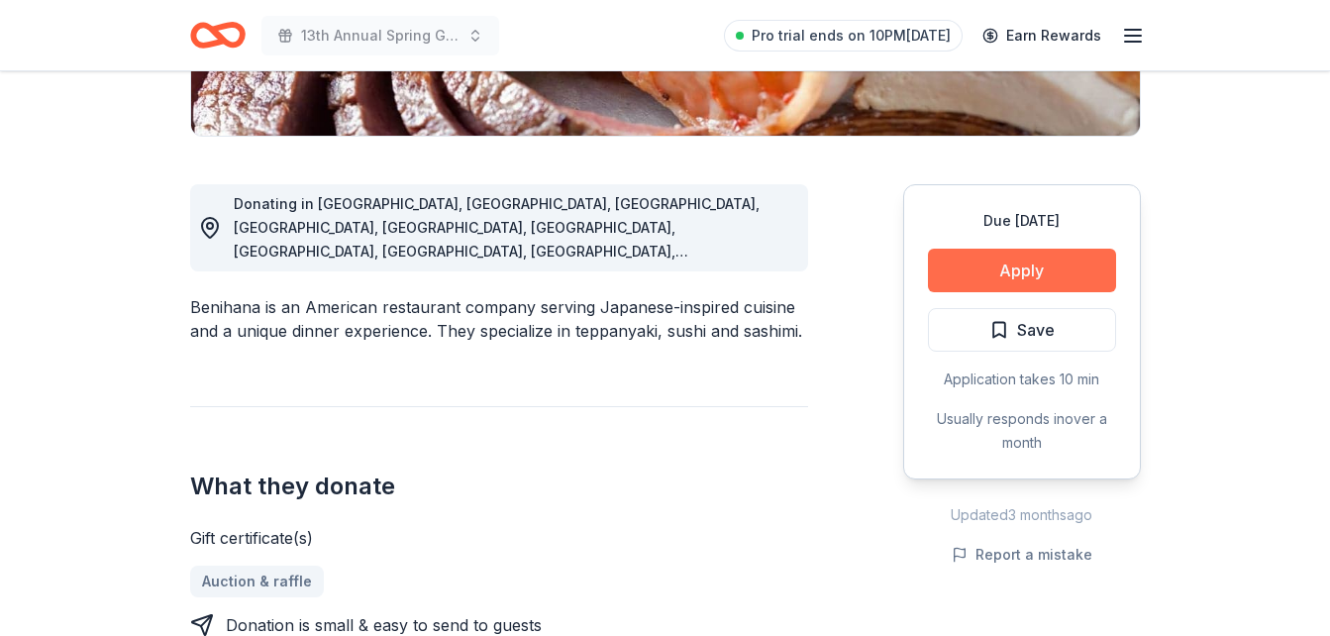
click at [1014, 285] on button "Apply" at bounding box center [1022, 271] width 188 height 44
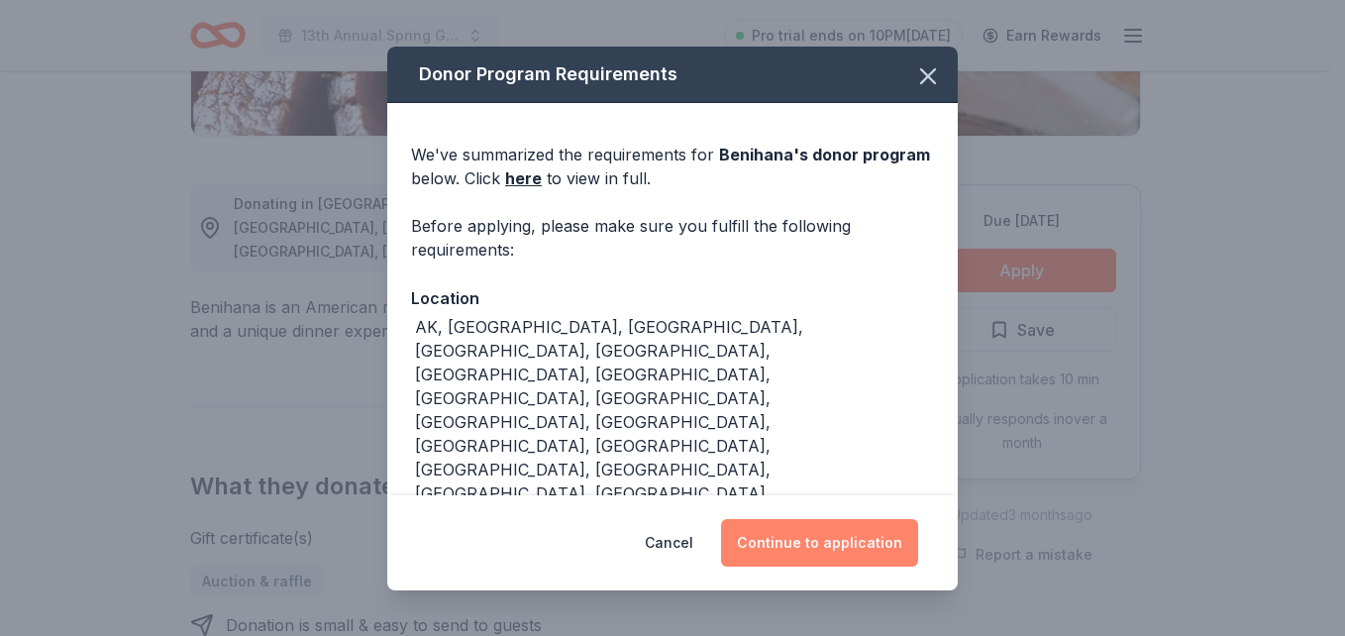
click at [828, 538] on button "Continue to application" at bounding box center [819, 543] width 197 height 48
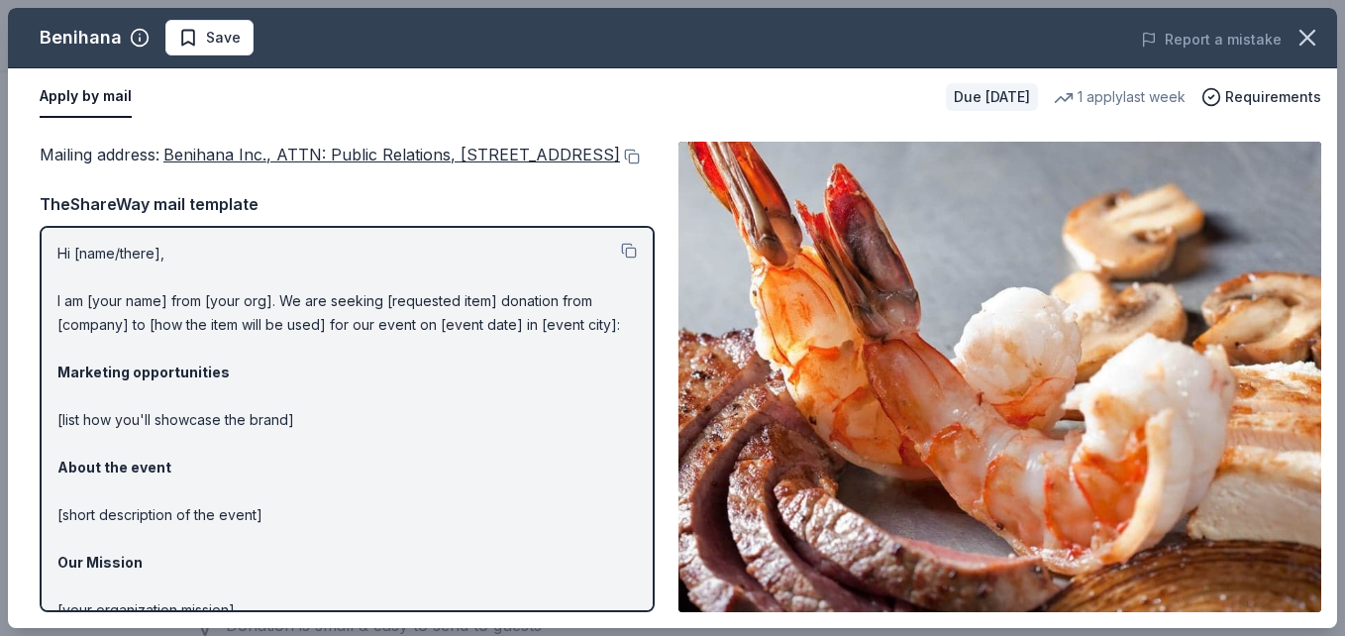
scroll to position [0, 0]
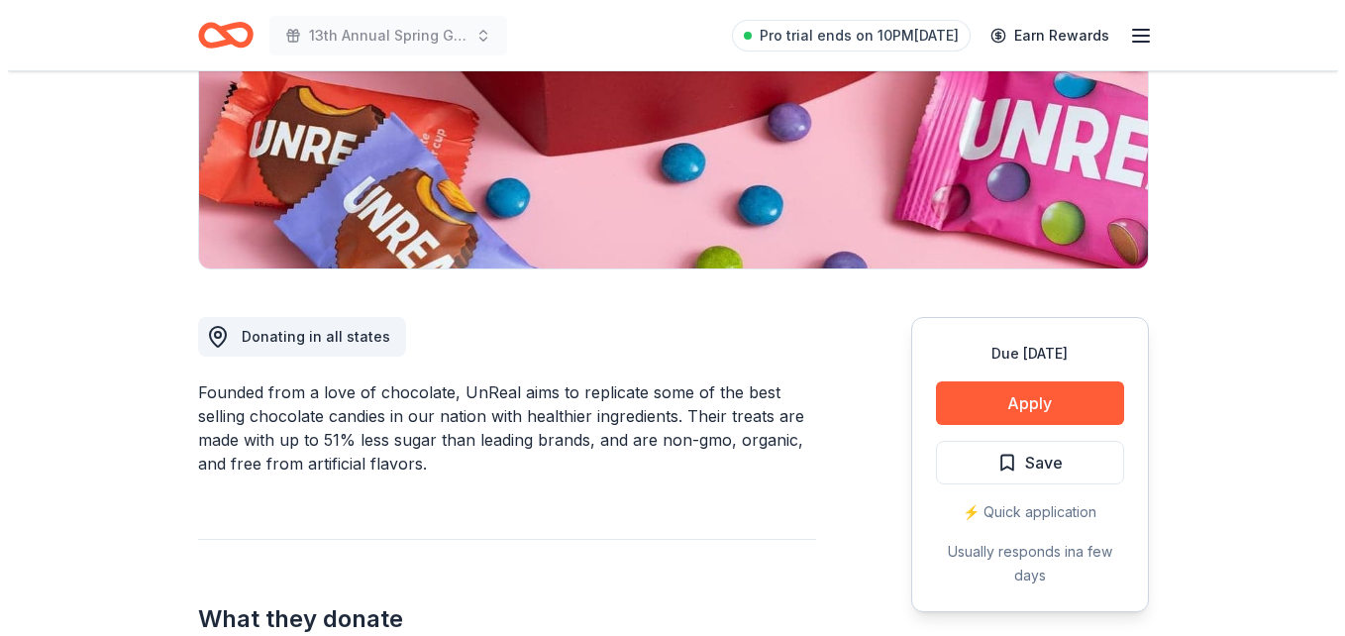
scroll to position [358, 0]
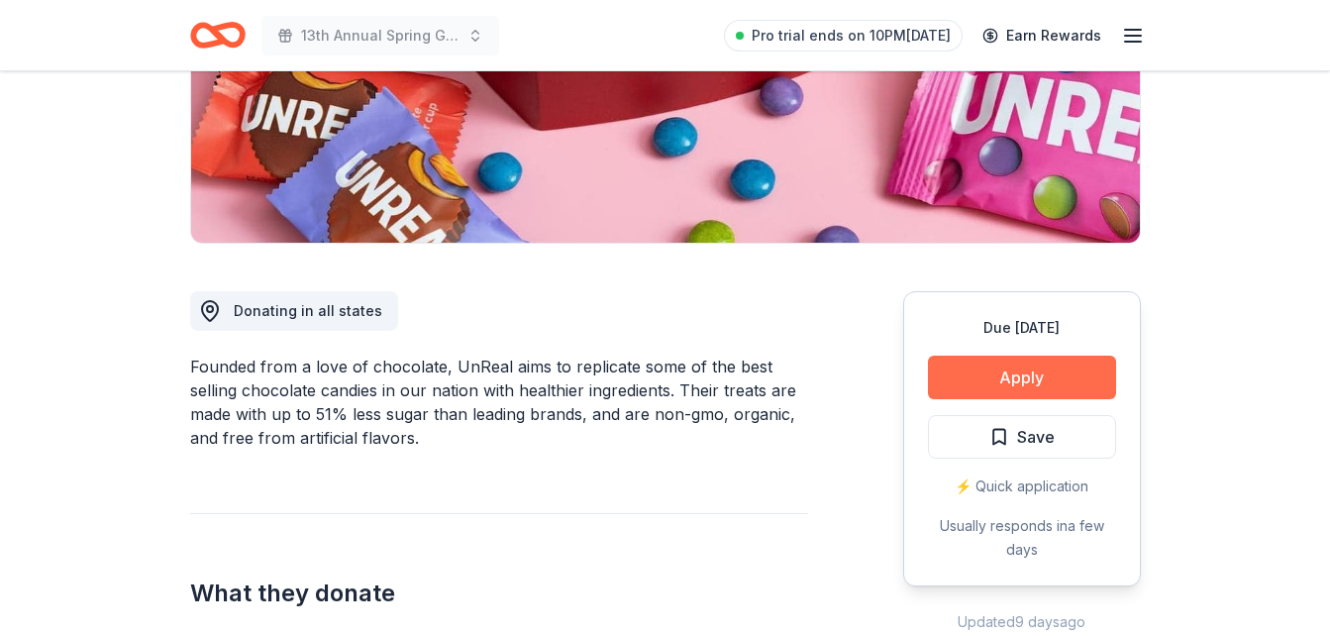
click at [1029, 362] on button "Apply" at bounding box center [1022, 378] width 188 height 44
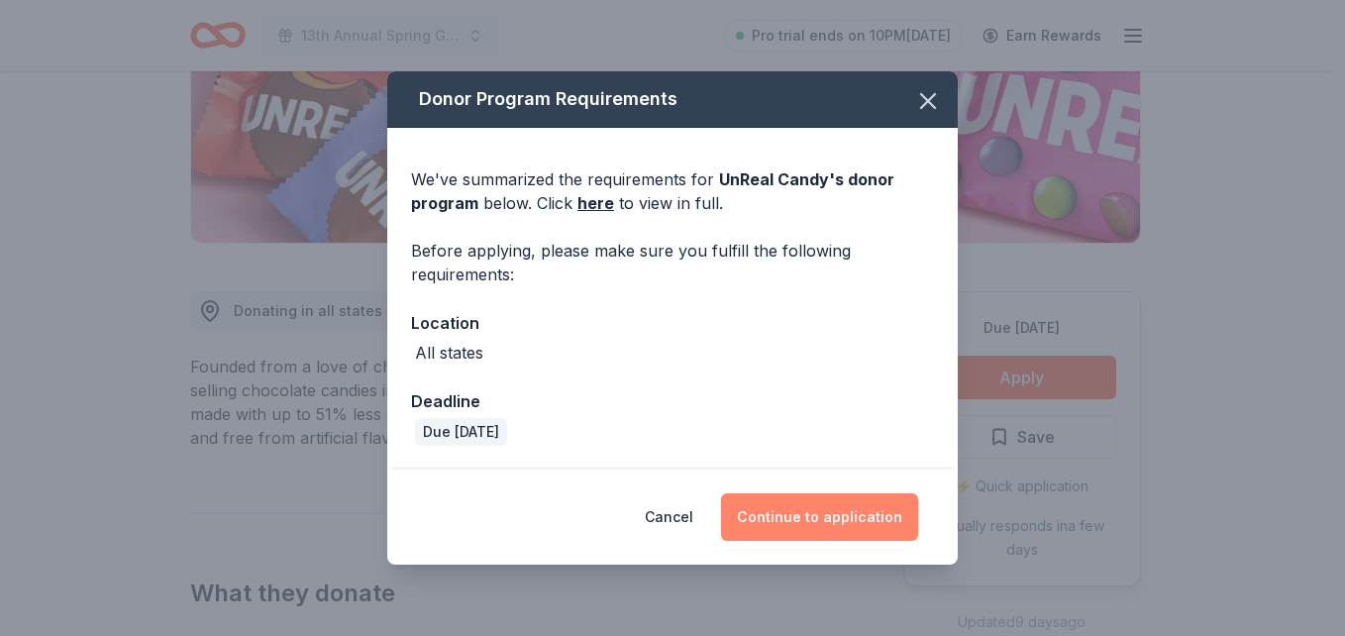
click at [790, 511] on button "Continue to application" at bounding box center [819, 517] width 197 height 48
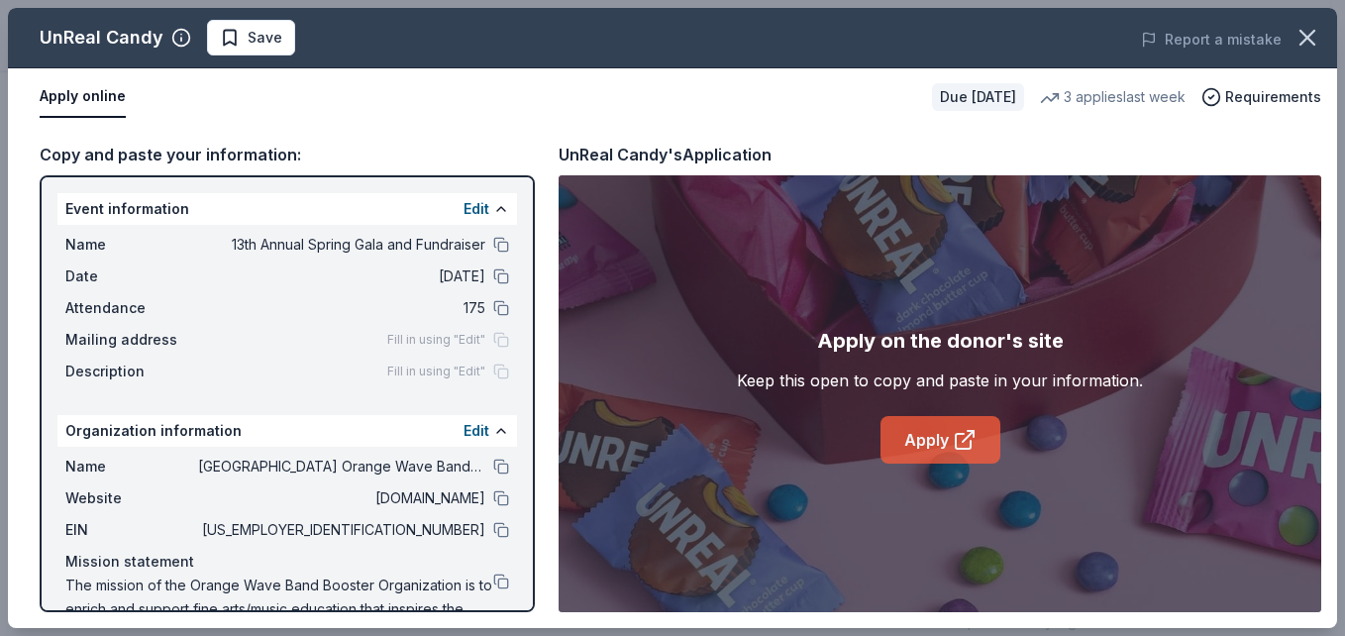
click at [921, 444] on link "Apply" at bounding box center [940, 440] width 120 height 48
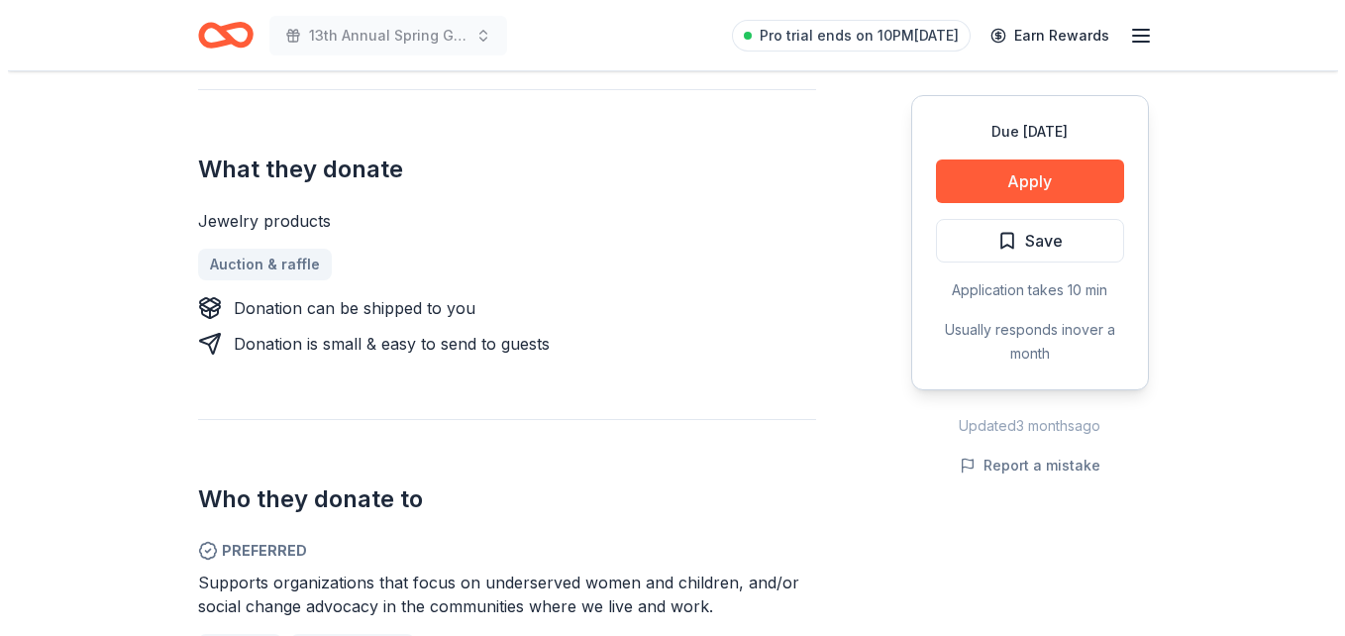
scroll to position [801, 0]
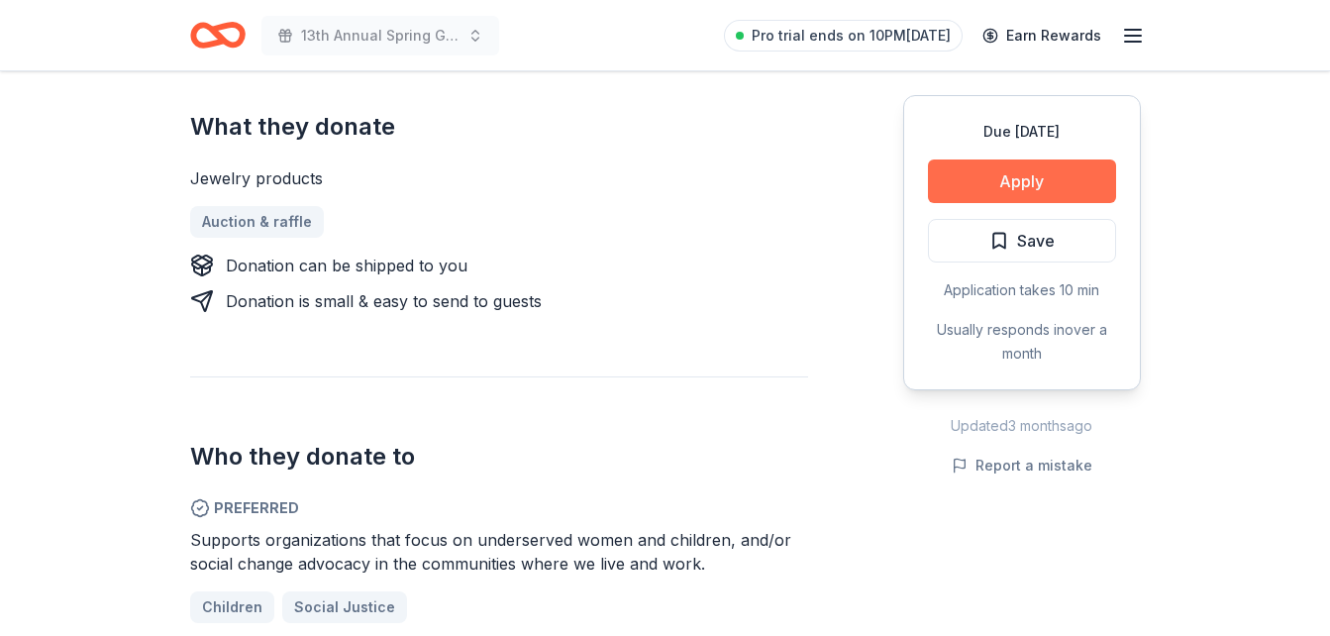
click at [1069, 186] on button "Apply" at bounding box center [1022, 181] width 188 height 44
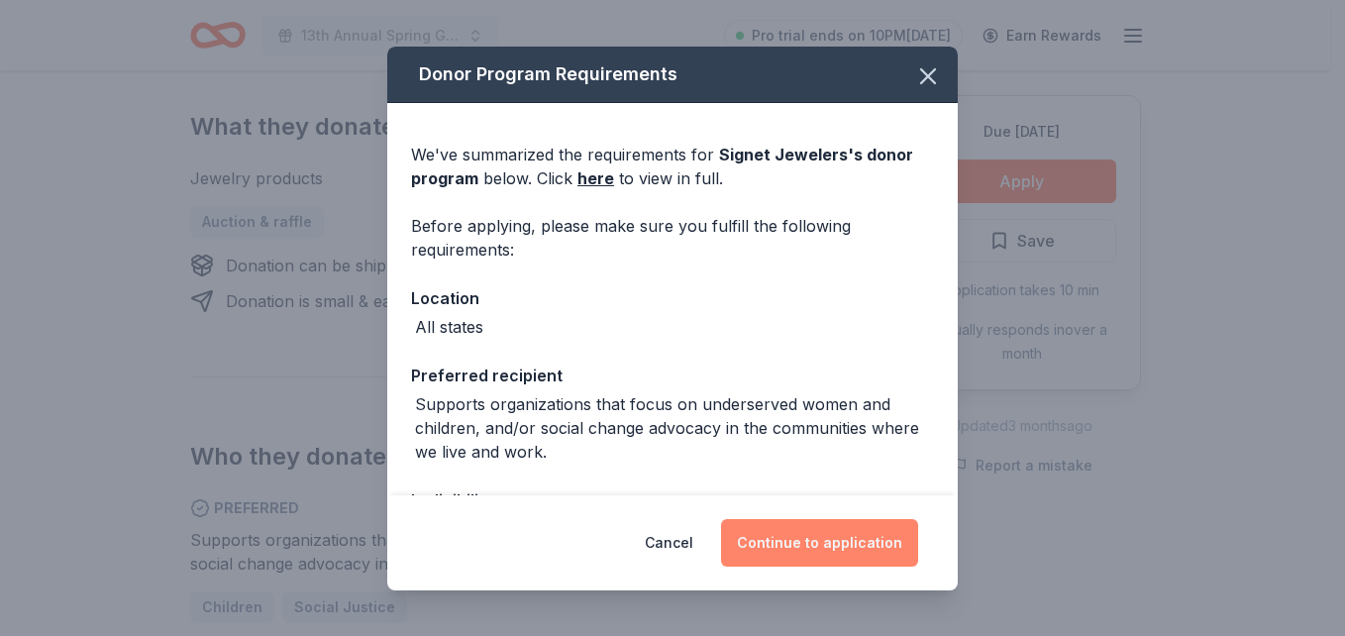
click at [807, 549] on button "Continue to application" at bounding box center [819, 543] width 197 height 48
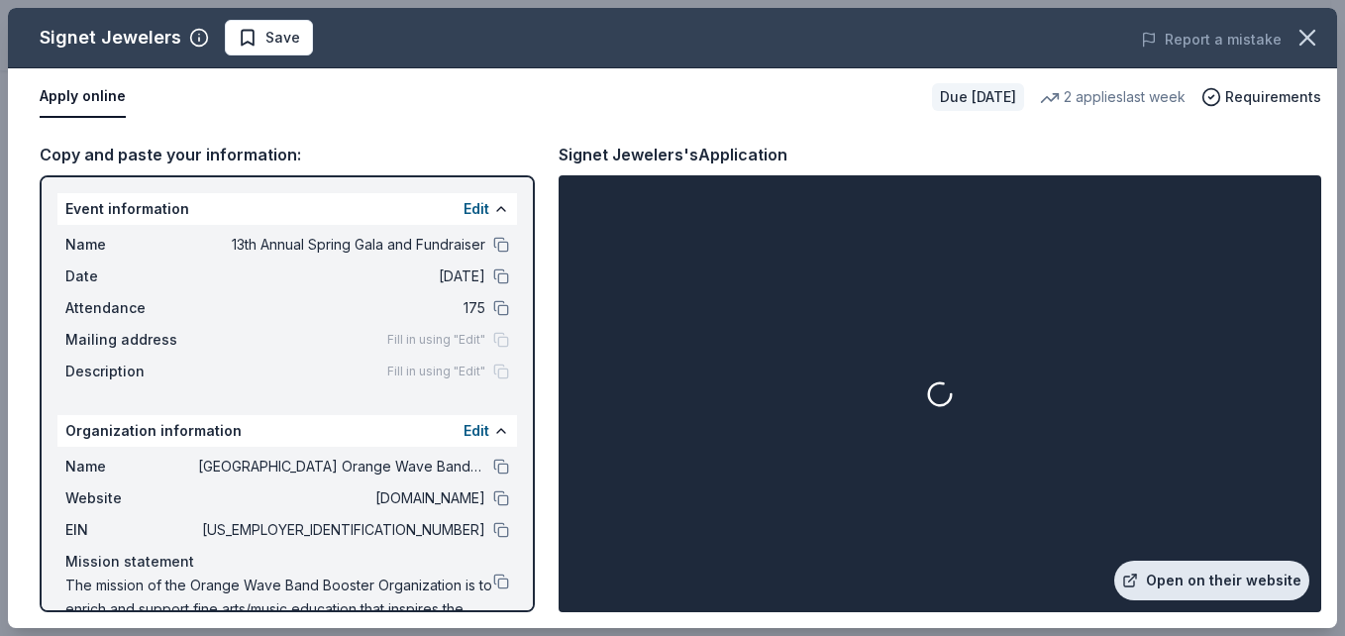
click at [1214, 588] on link "Open on their website" at bounding box center [1211, 581] width 195 height 40
